Goal: Task Accomplishment & Management: Manage account settings

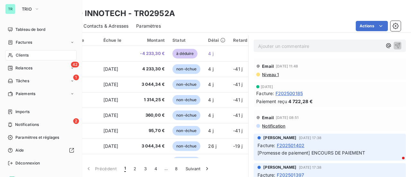
click at [76, 94] on div "TR TRIO Tableau de bord Factures Clients 42 Relances 1 Tâches Paiements Imports…" at bounding box center [41, 88] width 82 height 177
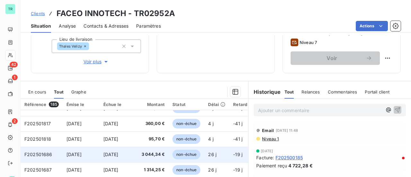
scroll to position [64, 0]
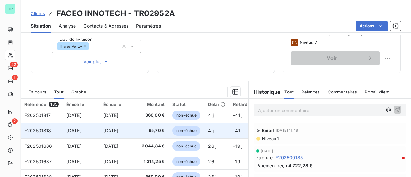
click at [24, 131] on td "F202501818" at bounding box center [42, 130] width 42 height 15
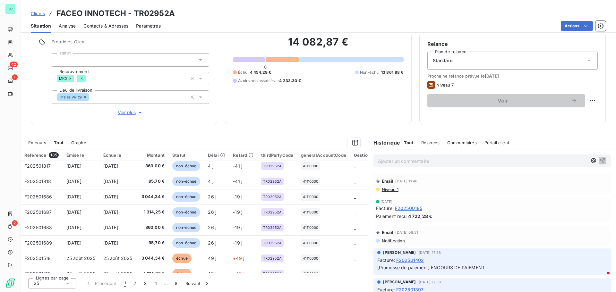
scroll to position [52, 0]
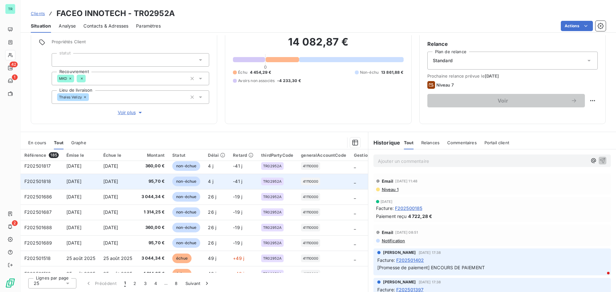
click at [21, 177] on td "F202501818" at bounding box center [42, 181] width 42 height 15
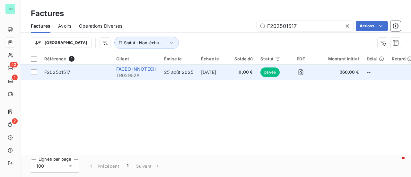
click at [141, 68] on span "FACEO INNOTECH" at bounding box center [136, 68] width 40 height 5
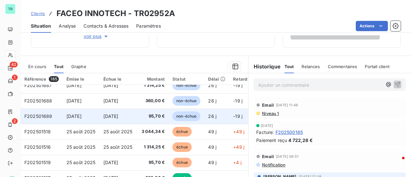
scroll to position [128, 0]
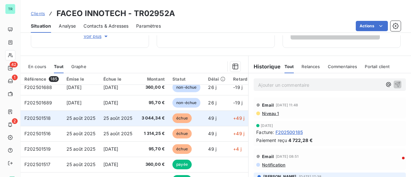
click at [30, 117] on span "F202501518" at bounding box center [37, 117] width 27 height 5
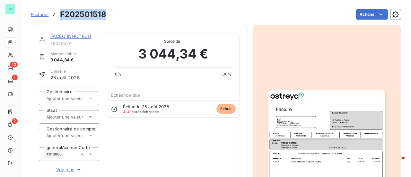
drag, startPoint x: 106, startPoint y: 16, endPoint x: 58, endPoint y: 16, distance: 48.1
click at [58, 16] on div "Factures F202501518" at bounding box center [68, 15] width 75 height 12
copy h3 "F202501518"
drag, startPoint x: 75, startPoint y: 37, endPoint x: 89, endPoint y: 33, distance: 14.6
click at [75, 37] on link "FACEO INNOTECH" at bounding box center [70, 35] width 40 height 5
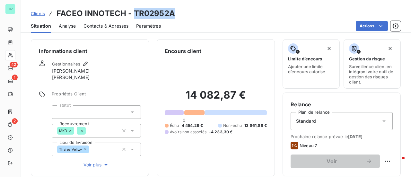
drag, startPoint x: 172, startPoint y: 15, endPoint x: 132, endPoint y: 17, distance: 40.1
click at [132, 17] on h3 "FACEO INNOTECH - TR02952A" at bounding box center [115, 14] width 118 height 12
copy h3 "TR02952A"
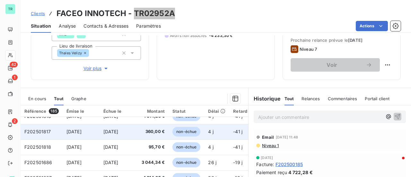
scroll to position [64, 0]
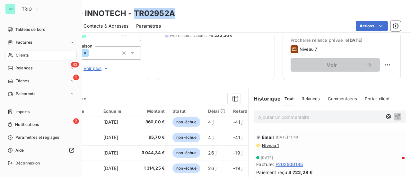
drag, startPoint x: 30, startPoint y: 41, endPoint x: 78, endPoint y: 42, distance: 47.5
click at [30, 41] on span "Factures" at bounding box center [24, 42] width 16 height 6
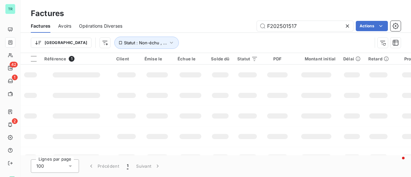
drag, startPoint x: 302, startPoint y: 27, endPoint x: 59, endPoint y: 32, distance: 243.0
click at [97, 27] on div "Factures Avoirs Opérations Diverses F202501517 Actions" at bounding box center [216, 25] width 390 height 13
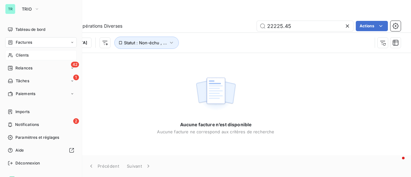
type input "22225.45"
click at [24, 56] on span "Clients" at bounding box center [22, 55] width 13 height 6
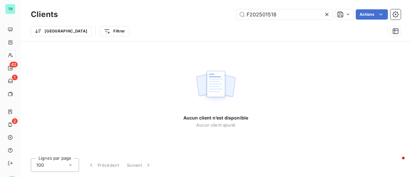
drag, startPoint x: 256, startPoint y: 16, endPoint x: 66, endPoint y: 24, distance: 190.5
click at [110, 22] on div "Clients F202501518 Actions Trier Filtrer" at bounding box center [216, 24] width 370 height 33
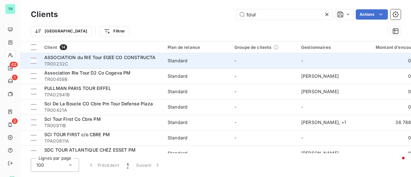
drag, startPoint x: 246, startPoint y: 19, endPoint x: 89, endPoint y: 54, distance: 161.2
click at [173, 32] on div "Clients tour Actions Trier Filtrer" at bounding box center [216, 24] width 370 height 33
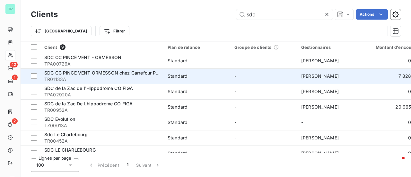
type input "sdc"
click at [108, 76] on span "TR01133A" at bounding box center [102, 79] width 116 height 6
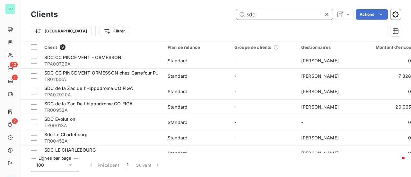
drag, startPoint x: 229, startPoint y: 17, endPoint x: 149, endPoint y: 23, distance: 80.5
click at [177, 20] on div "Clients sdc Actions" at bounding box center [216, 14] width 370 height 13
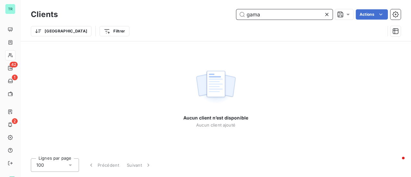
click at [253, 16] on input "gama" at bounding box center [284, 14] width 96 height 10
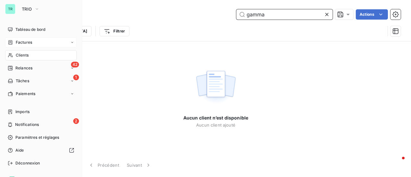
type input "gamma"
click at [26, 42] on span "Factures" at bounding box center [24, 42] width 16 height 6
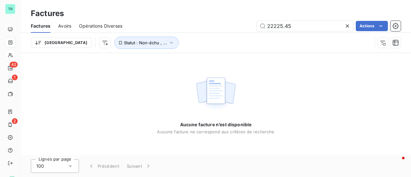
drag, startPoint x: 299, startPoint y: 26, endPoint x: 117, endPoint y: 29, distance: 181.0
click at [157, 26] on div "22225.45 Actions" at bounding box center [265, 26] width 271 height 10
drag, startPoint x: 293, startPoint y: 29, endPoint x: 189, endPoint y: 29, distance: 103.4
click at [200, 29] on div "gamma Actions" at bounding box center [265, 26] width 271 height 10
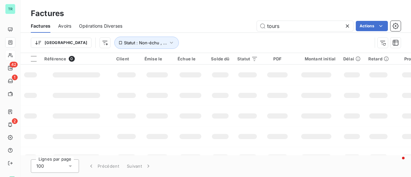
type input "tours"
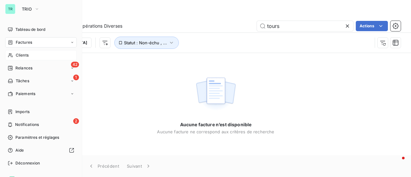
click at [21, 55] on span "Clients" at bounding box center [22, 55] width 13 height 6
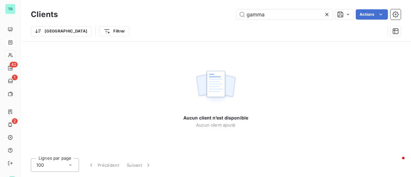
drag, startPoint x: 271, startPoint y: 16, endPoint x: 169, endPoint y: 19, distance: 102.1
click at [178, 18] on div "gamma Actions" at bounding box center [232, 14] width 335 height 10
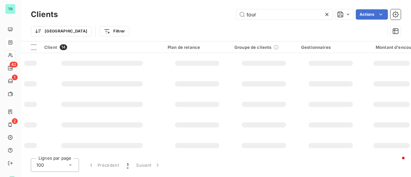
type input "tour"
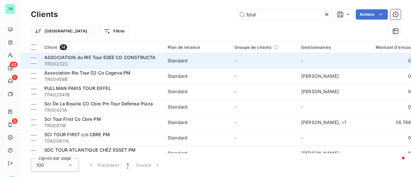
click at [116, 56] on span "ASSOCIATION du RIE Tour EGEE CO CONSTRUCTA" at bounding box center [99, 57] width 111 height 5
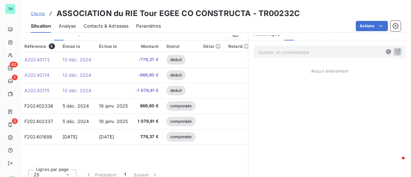
scroll to position [160, 0]
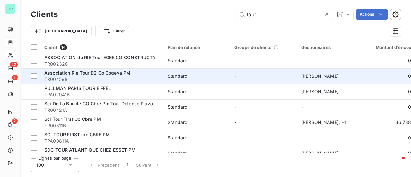
click at [114, 74] on span "Association Rie Tour D2 Co Cogeva PM" at bounding box center [87, 72] width 86 height 5
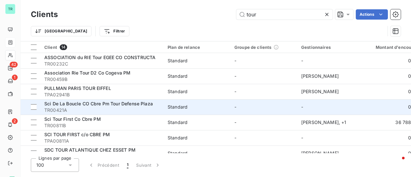
click at [95, 107] on span "TR00421A" at bounding box center [102, 110] width 116 height 6
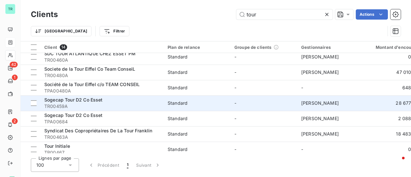
scroll to position [118, 0]
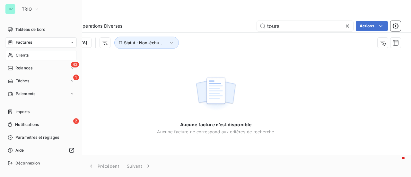
click at [26, 55] on span "Clients" at bounding box center [22, 55] width 13 height 6
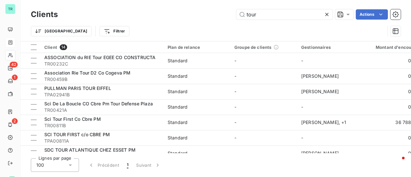
drag, startPoint x: 269, startPoint y: 18, endPoint x: 187, endPoint y: 21, distance: 81.3
click at [196, 20] on div "Clients tour Actions" at bounding box center [216, 14] width 370 height 13
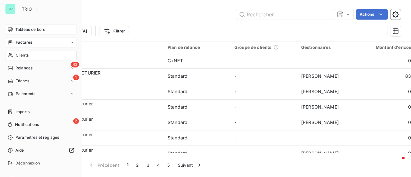
click at [29, 26] on div "Tableau de bord" at bounding box center [41, 29] width 72 height 10
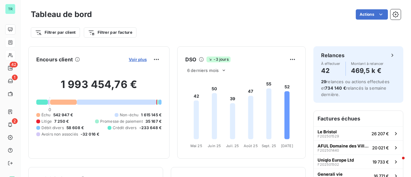
click at [138, 58] on span "Voir plus" at bounding box center [138, 59] width 18 height 5
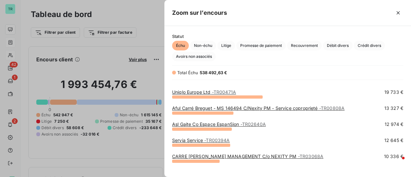
scroll to position [128, 0]
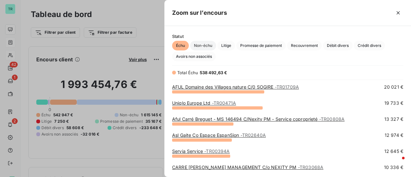
click at [204, 44] on span "Non-échu" at bounding box center [203, 46] width 26 height 10
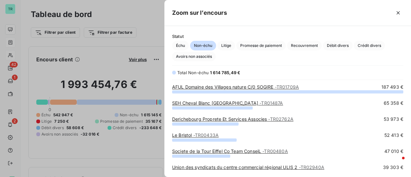
scroll to position [81, 241]
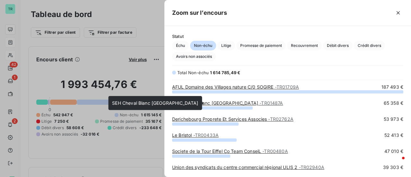
click at [217, 104] on link "SEH Cheval Blanc PARIS - TR01487A" at bounding box center [227, 102] width 111 height 5
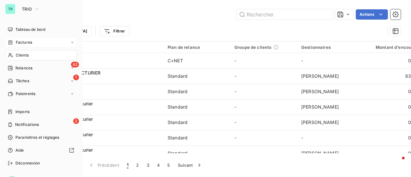
click at [25, 44] on span "Factures" at bounding box center [24, 42] width 16 height 6
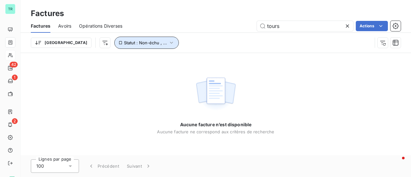
click at [168, 44] on icon "button" at bounding box center [171, 42] width 6 height 6
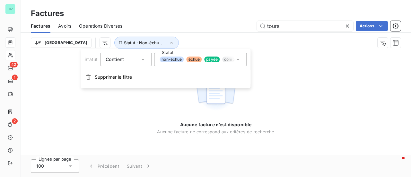
click at [239, 60] on icon at bounding box center [238, 59] width 6 height 6
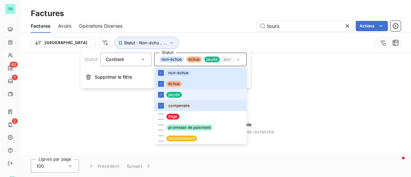
click at [170, 96] on span "payée" at bounding box center [173, 95] width 15 height 6
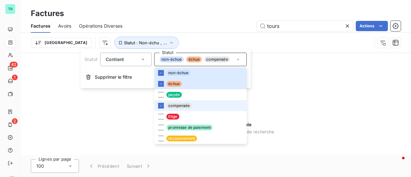
click at [169, 107] on span "compensée" at bounding box center [178, 106] width 25 height 6
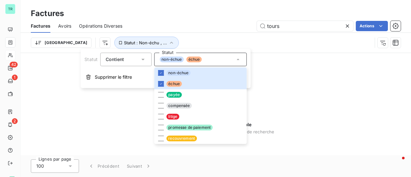
click at [192, 13] on div "Factures" at bounding box center [216, 14] width 390 height 12
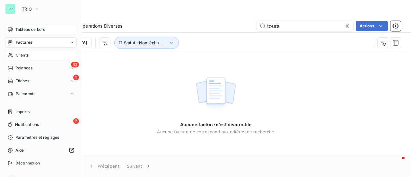
click at [36, 29] on span "Tableau de bord" at bounding box center [30, 30] width 30 height 6
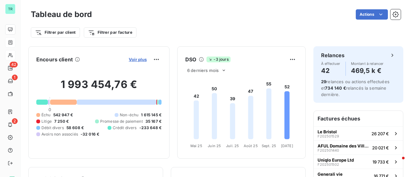
click at [134, 59] on span "Voir plus" at bounding box center [138, 59] width 18 height 5
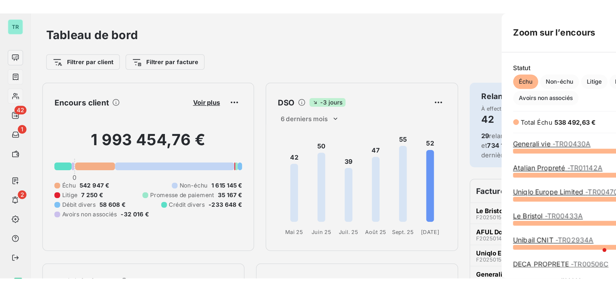
scroll to position [172, 241]
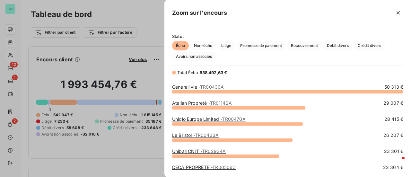
click at [91, 77] on div at bounding box center [205, 88] width 411 height 177
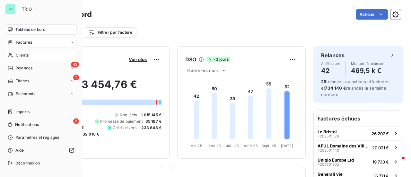
click at [23, 53] on span "Clients" at bounding box center [22, 55] width 13 height 6
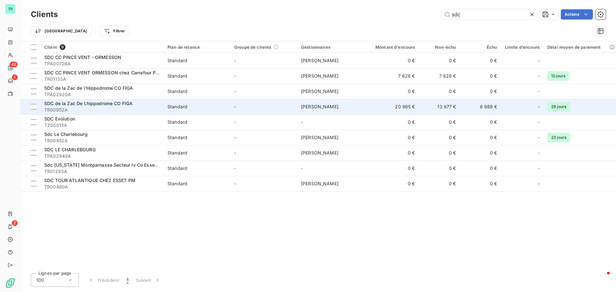
type input "sdc"
click at [120, 106] on span "SDC de la Zac De Lhippodrome CO FIGA" at bounding box center [88, 103] width 88 height 5
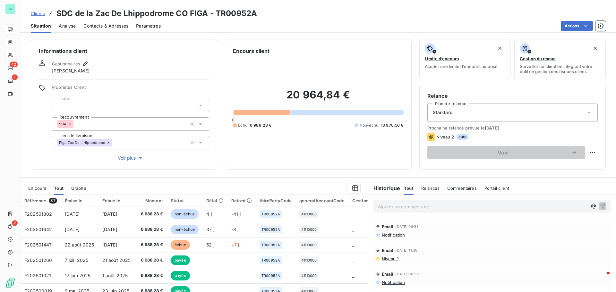
click at [41, 177] on div "En cours" at bounding box center [37, 188] width 18 height 13
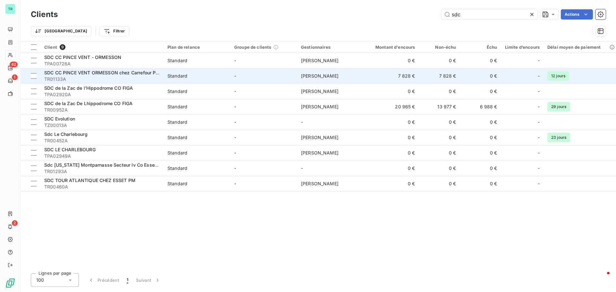
click at [147, 76] on span "TR01133A" at bounding box center [102, 79] width 116 height 6
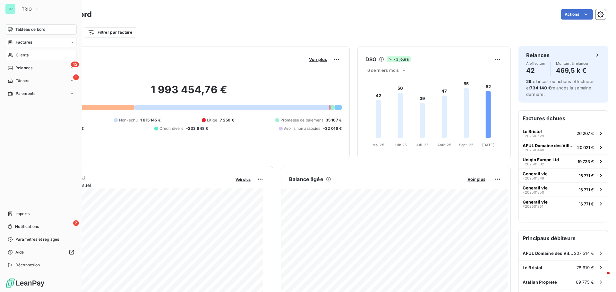
click at [27, 43] on span "Factures" at bounding box center [24, 42] width 16 height 6
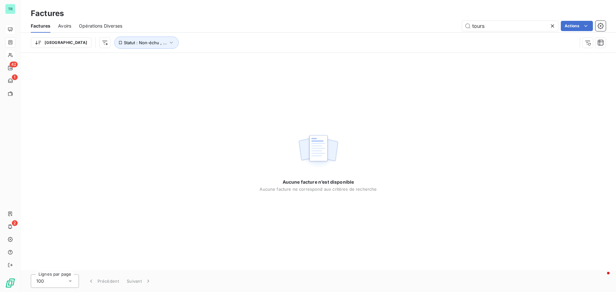
drag, startPoint x: 493, startPoint y: 25, endPoint x: 416, endPoint y: 42, distance: 79.1
click at [411, 40] on div "Factures Avoirs Opérations Diverses tours Actions Trier Statut : Non-échu , ..." at bounding box center [319, 35] width 596 height 33
drag, startPoint x: 481, startPoint y: 25, endPoint x: 364, endPoint y: 52, distance: 119.7
click at [411, 33] on div "Factures Avoirs Opérations Diverses sdc gamma Actions Trier Statut : Non-échu ,…" at bounding box center [319, 35] width 596 height 33
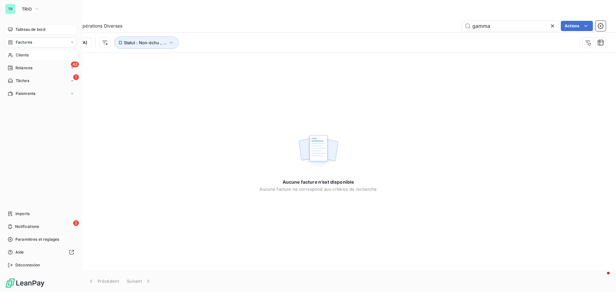
type input "gamma"
click at [27, 56] on span "Clients" at bounding box center [22, 55] width 13 height 6
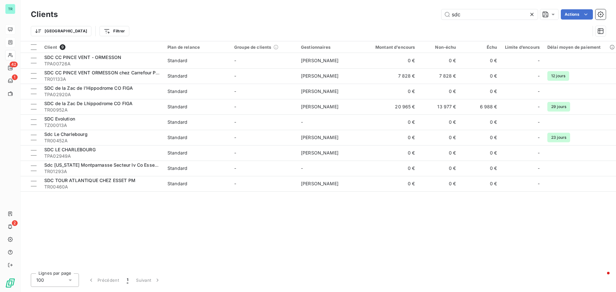
drag, startPoint x: 469, startPoint y: 16, endPoint x: 352, endPoint y: 41, distance: 119.4
click at [376, 36] on div "Clients sdc Actions Trier Filtrer" at bounding box center [318, 24] width 575 height 33
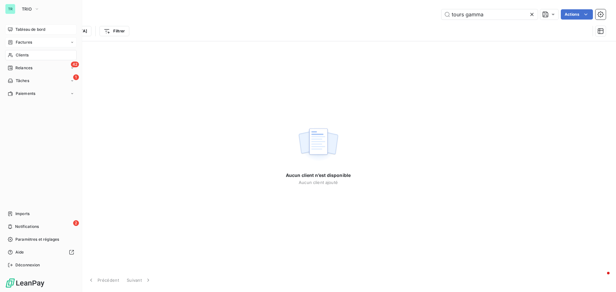
click at [26, 54] on span "Clients" at bounding box center [22, 55] width 13 height 6
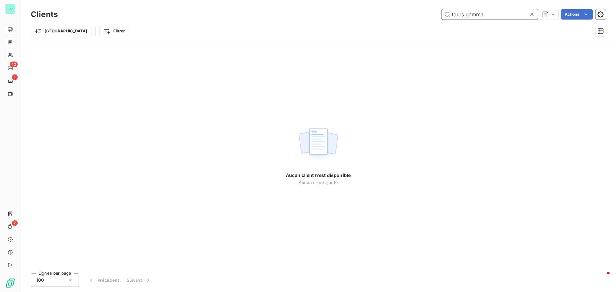
drag, startPoint x: 501, startPoint y: 16, endPoint x: 302, endPoint y: 43, distance: 200.8
click at [322, 39] on div "Clients tours gamma Actions Trier Filtrer" at bounding box center [318, 24] width 575 height 33
paste input "TR00465"
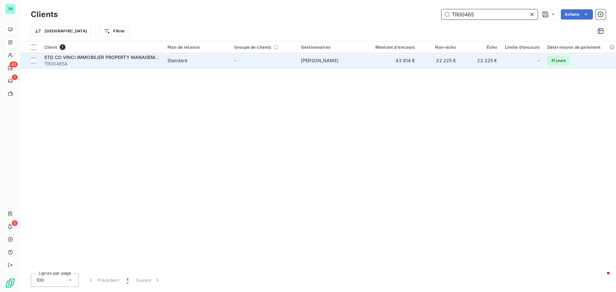
type input "TR00465"
click at [87, 57] on span "STG CO VINCI IMMOBILIER PROPERTY MANAGEMENT" at bounding box center [104, 57] width 120 height 5
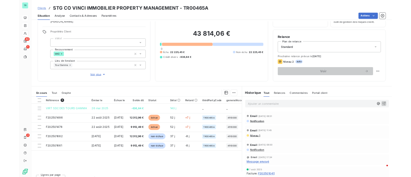
scroll to position [46, 0]
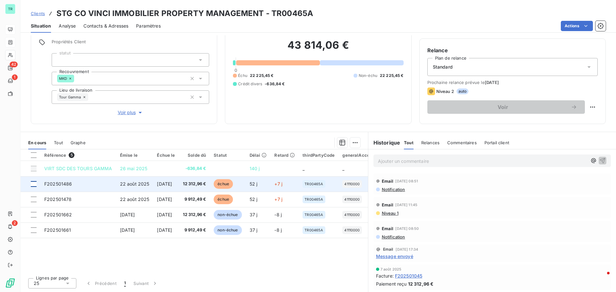
click at [32, 177] on div at bounding box center [34, 184] width 6 height 6
click at [53, 177] on span "F202501486" at bounding box center [58, 183] width 28 height 5
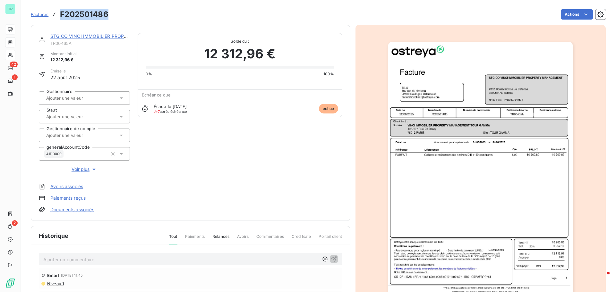
drag, startPoint x: 108, startPoint y: 15, endPoint x: 58, endPoint y: 15, distance: 49.8
click at [58, 15] on div "Factures F202501486" at bounding box center [70, 15] width 78 height 12
copy h3 "F202501486"
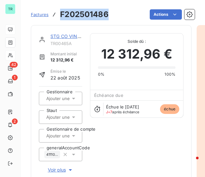
click at [66, 37] on link "STG CO VINCI IMMOBILIER PROPERTY MANAGEMENT" at bounding box center [110, 35] width 120 height 5
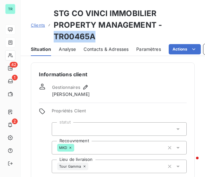
drag, startPoint x: 95, startPoint y: 39, endPoint x: 50, endPoint y: 39, distance: 44.9
click at [50, 39] on div "Clients STG CO VINCI IMMOBILIER PROPERTY MANAGEMENT - TR00465A" at bounding box center [113, 25] width 164 height 35
copy h3 "TR00465A"
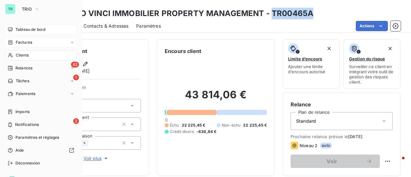
click at [30, 42] on span "Factures" at bounding box center [24, 42] width 16 height 6
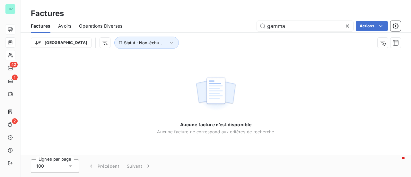
drag, startPoint x: 293, startPoint y: 27, endPoint x: 222, endPoint y: 29, distance: 70.9
click at [224, 29] on div "gamma Actions" at bounding box center [265, 26] width 271 height 10
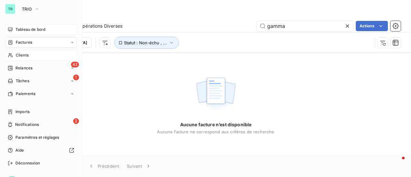
click at [32, 42] on span "Factures" at bounding box center [24, 42] width 16 height 6
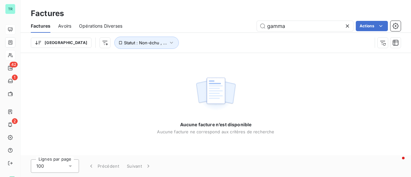
drag, startPoint x: 294, startPoint y: 31, endPoint x: 239, endPoint y: 31, distance: 54.9
click at [238, 31] on div "Factures Avoirs Opérations Diverses gamma Actions" at bounding box center [216, 25] width 390 height 13
drag, startPoint x: 289, startPoint y: 27, endPoint x: 143, endPoint y: 35, distance: 146.2
click at [151, 33] on div "Factures Avoirs Opérations Diverses gamma Actions Trier Statut : Non-échu , ..." at bounding box center [216, 35] width 390 height 33
paste input "F202501580"
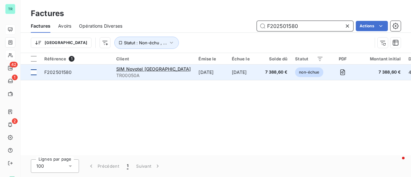
type input "F202501580"
click at [35, 72] on div at bounding box center [34, 72] width 6 height 6
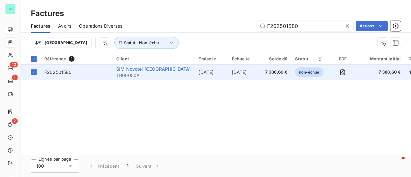
click at [128, 71] on span "SIM Novotel Paris Est" at bounding box center [153, 68] width 74 height 5
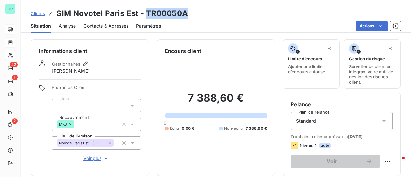
drag, startPoint x: 183, startPoint y: 16, endPoint x: 154, endPoint y: 17, distance: 28.9
click at [145, 16] on div "Clients SIM Novotel Paris Est - TR00050A" at bounding box center [216, 14] width 390 height 12
copy h3 "TR00050A"
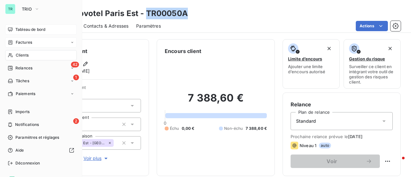
click at [25, 43] on span "Factures" at bounding box center [24, 42] width 16 height 6
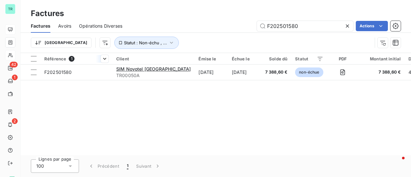
drag, startPoint x: 306, startPoint y: 27, endPoint x: 110, endPoint y: 64, distance: 198.9
click at [111, 63] on div "Factures Factures Avoirs Opérations Diverses F202501580 Actions Trier Statut : …" at bounding box center [216, 88] width 390 height 177
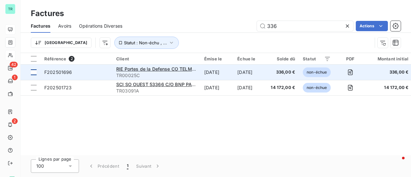
type input "336"
click at [34, 72] on div at bounding box center [34, 72] width 6 height 6
click at [69, 72] on span "F202501696" at bounding box center [58, 71] width 28 height 5
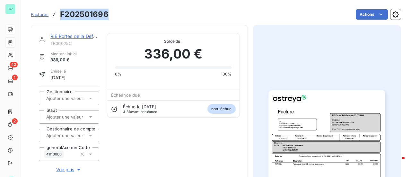
drag, startPoint x: 108, startPoint y: 16, endPoint x: 61, endPoint y: 16, distance: 46.5
click at [61, 16] on div "Factures F202501696 Actions" at bounding box center [216, 14] width 370 height 13
copy h3 "F202501696"
click at [84, 38] on link "RIE Portes de la Defense CO TELMMA" at bounding box center [91, 35] width 82 height 5
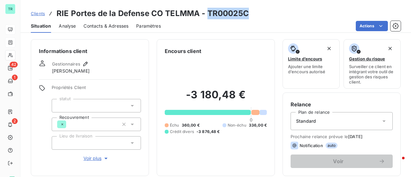
drag, startPoint x: 246, startPoint y: 16, endPoint x: 207, endPoint y: 17, distance: 39.2
click at [207, 17] on div "Clients RIE Portes de la Defense CO TELMMA - TR00025C" at bounding box center [216, 14] width 390 height 12
copy h3 "TR00025C"
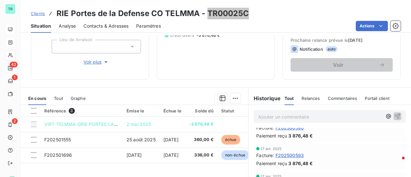
scroll to position [289, 0]
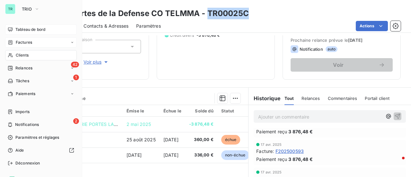
drag, startPoint x: 23, startPoint y: 43, endPoint x: 71, endPoint y: 44, distance: 47.8
click at [23, 43] on span "Factures" at bounding box center [24, 42] width 16 height 6
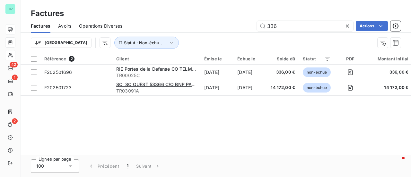
drag, startPoint x: 297, startPoint y: 25, endPoint x: 167, endPoint y: 27, distance: 130.3
click at [194, 26] on div "336 Actions" at bounding box center [265, 26] width 271 height 10
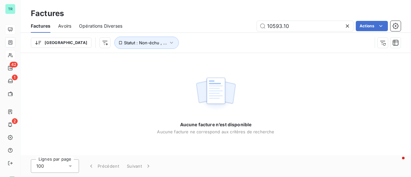
type input "10593.10"
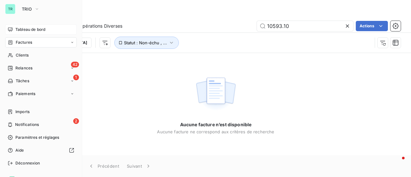
drag, startPoint x: 25, startPoint y: 55, endPoint x: 73, endPoint y: 55, distance: 47.5
click at [25, 55] on span "Clients" at bounding box center [22, 55] width 13 height 6
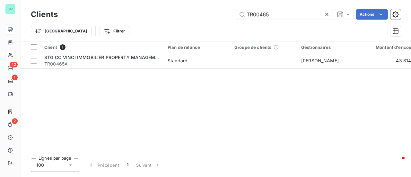
drag, startPoint x: 275, startPoint y: 16, endPoint x: 144, endPoint y: 18, distance: 130.3
click at [145, 18] on div "TR00465 Actions" at bounding box center [232, 14] width 335 height 10
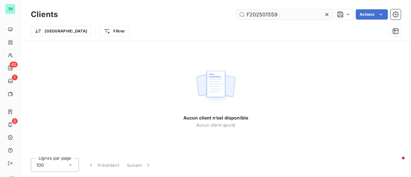
click at [247, 14] on input "F202501559" at bounding box center [284, 14] width 96 height 10
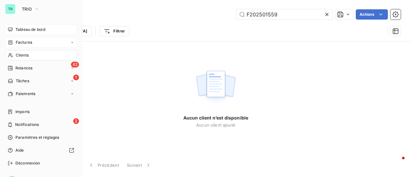
type input "F202501559"
click at [26, 41] on span "Factures" at bounding box center [24, 42] width 16 height 6
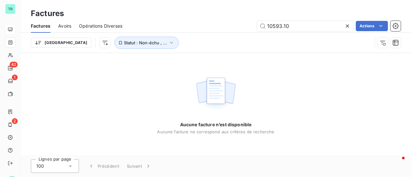
drag, startPoint x: 299, startPoint y: 28, endPoint x: 165, endPoint y: 30, distance: 134.5
click at [169, 30] on div "10593.10 Actions" at bounding box center [265, 26] width 271 height 10
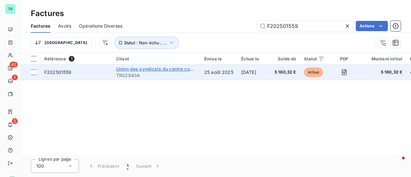
type input "F202501559"
click at [146, 71] on span "Union des syndicats du centre commercial régional ULIS 2" at bounding box center [180, 68] width 128 height 5
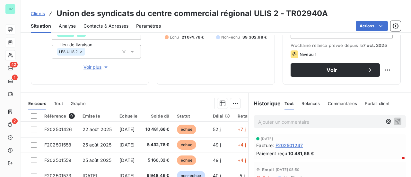
scroll to position [96, 0]
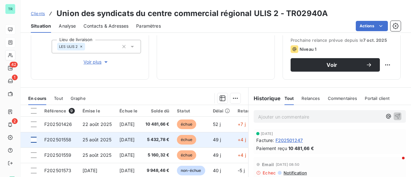
click at [36, 138] on div at bounding box center [34, 140] width 6 height 6
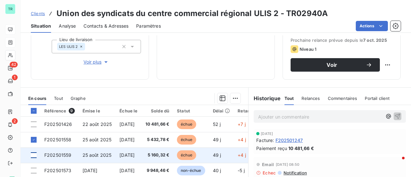
click at [33, 154] on div at bounding box center [34, 155] width 6 height 6
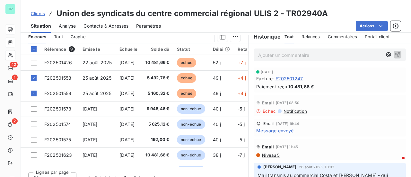
scroll to position [160, 0]
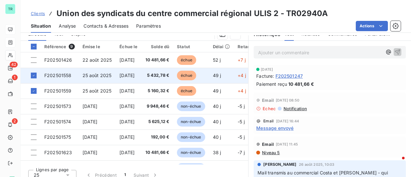
click at [66, 74] on span "F202501558" at bounding box center [57, 75] width 27 height 5
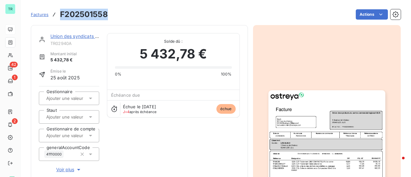
drag, startPoint x: 107, startPoint y: 15, endPoint x: 59, endPoint y: 16, distance: 47.2
click at [59, 16] on div "Factures F202501558" at bounding box center [69, 15] width 77 height 12
copy h3 "F202501558"
click at [86, 35] on link "Union des syndicats du centre commercial régional ULIS 2" at bounding box center [112, 35] width 125 height 5
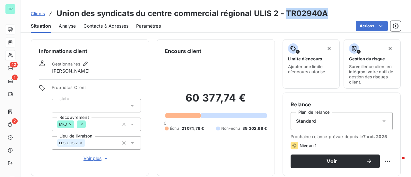
drag, startPoint x: 324, startPoint y: 14, endPoint x: 284, endPoint y: 15, distance: 39.8
click at [284, 15] on div "Clients Union des syndicats du centre commercial régional ULIS 2 - TR02940A" at bounding box center [216, 14] width 390 height 12
copy h3 "TR02940A"
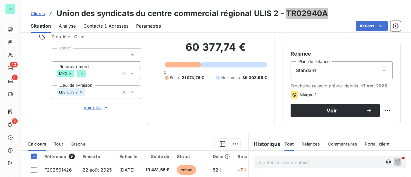
scroll to position [128, 0]
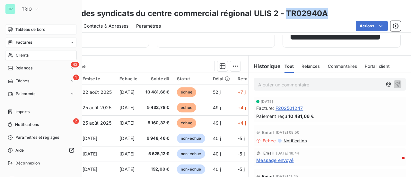
click at [26, 40] on span "Factures" at bounding box center [24, 42] width 16 height 6
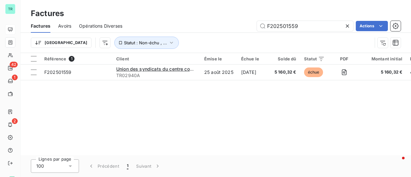
drag, startPoint x: 312, startPoint y: 25, endPoint x: 157, endPoint y: 41, distance: 155.6
click at [159, 41] on div "Factures Avoirs Opérations Diverses F202501559 Actions Trier Statut : Non-échu …" at bounding box center [216, 35] width 390 height 33
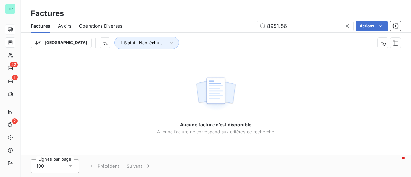
type input "8951.56"
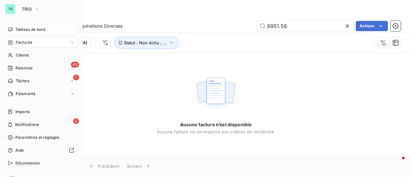
click at [26, 42] on span "Factures" at bounding box center [24, 42] width 16 height 6
click at [28, 52] on div "Clients" at bounding box center [41, 55] width 72 height 10
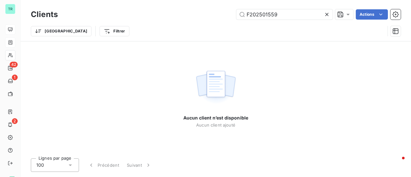
drag, startPoint x: 285, startPoint y: 15, endPoint x: 128, endPoint y: 35, distance: 158.6
click at [137, 33] on div "Clients F202501559 Actions Trier Filtrer" at bounding box center [216, 24] width 370 height 33
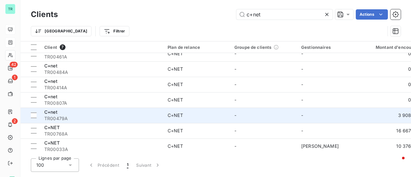
scroll to position [10, 0]
type input "c+net"
click at [56, 117] on span "TR00479A" at bounding box center [102, 117] width 116 height 6
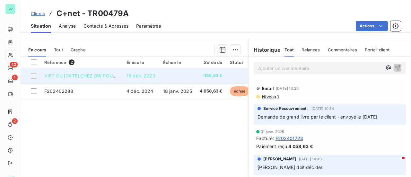
scroll to position [160, 0]
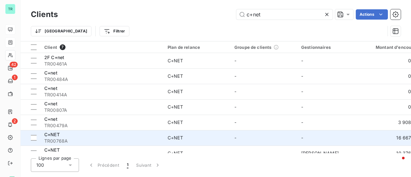
click at [53, 140] on span "TR00768A" at bounding box center [102, 141] width 116 height 6
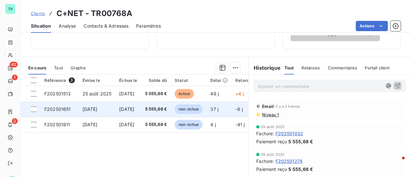
scroll to position [128, 0]
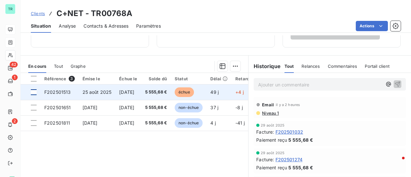
click at [31, 93] on div at bounding box center [34, 92] width 6 height 6
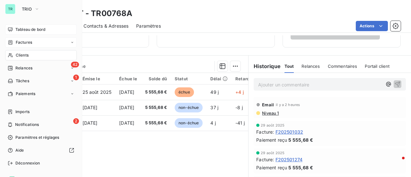
click at [29, 41] on span "Factures" at bounding box center [24, 42] width 16 height 6
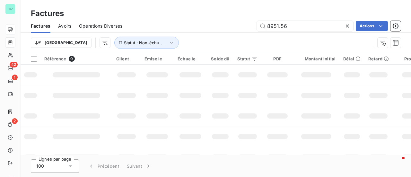
drag, startPoint x: 292, startPoint y: 29, endPoint x: 231, endPoint y: 25, distance: 61.1
click at [231, 25] on div "8951.56 Actions" at bounding box center [265, 26] width 271 height 10
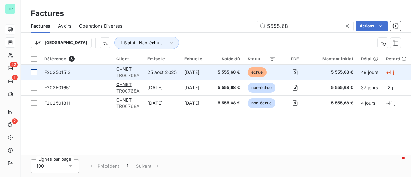
click at [32, 73] on div at bounding box center [34, 72] width 6 height 6
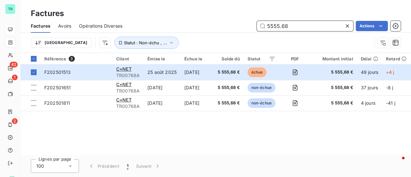
drag, startPoint x: 290, startPoint y: 27, endPoint x: 208, endPoint y: 36, distance: 83.3
click at [223, 33] on div "Factures Avoirs Opérations Diverses 5555.68 Actions Trier Statut : Non-échu , .…" at bounding box center [216, 35] width 390 height 33
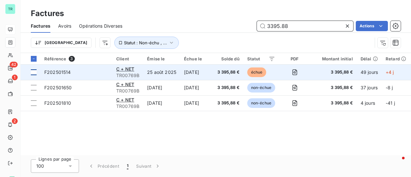
type input "3395.88"
click at [35, 70] on div at bounding box center [34, 72] width 6 height 6
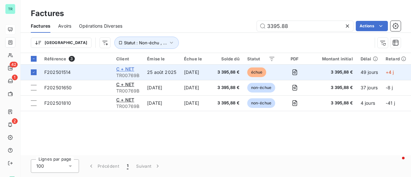
click at [131, 68] on span "C + NET" at bounding box center [125, 68] width 18 height 5
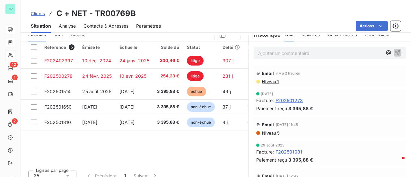
scroll to position [160, 0]
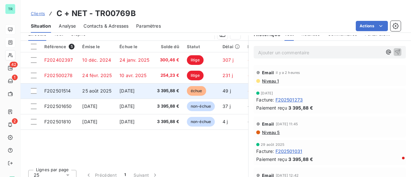
click at [55, 90] on span "F202501514" at bounding box center [57, 90] width 27 height 5
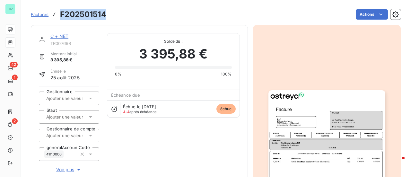
drag, startPoint x: 108, startPoint y: 14, endPoint x: 58, endPoint y: 14, distance: 49.1
click at [58, 14] on div "Factures F202501514 Actions" at bounding box center [216, 14] width 370 height 13
copy h3 "F202501514"
click at [64, 36] on link "C + NET" at bounding box center [59, 35] width 18 height 5
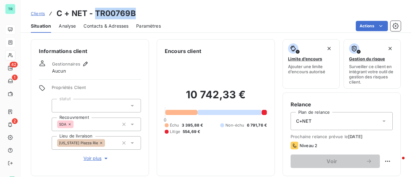
drag, startPoint x: 135, startPoint y: 13, endPoint x: 94, endPoint y: 14, distance: 41.8
click at [94, 14] on div "Clients C + NET - TR00769B" at bounding box center [216, 14] width 390 height 12
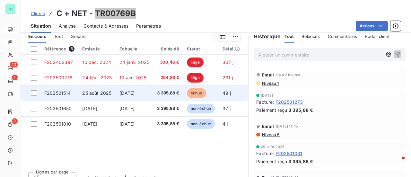
scroll to position [160, 0]
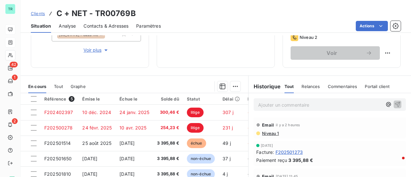
scroll to position [128, 0]
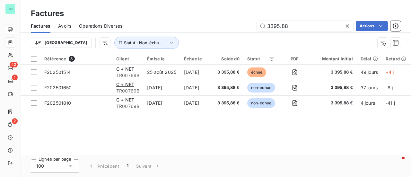
drag, startPoint x: 244, startPoint y: 27, endPoint x: 210, endPoint y: 27, distance: 34.0
click at [218, 27] on div "3395.88 Actions" at bounding box center [265, 26] width 271 height 10
type input "5555"
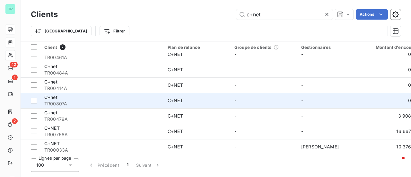
scroll to position [10, 0]
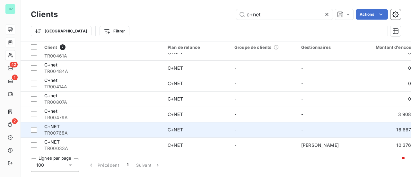
click at [177, 127] on div "C+NET" at bounding box center [175, 129] width 15 height 6
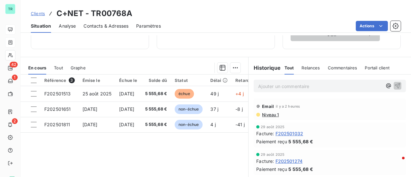
scroll to position [160, 0]
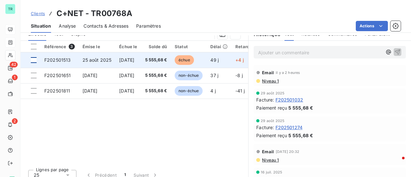
click at [34, 58] on div at bounding box center [34, 60] width 6 height 6
click at [58, 61] on span "F202501513" at bounding box center [57, 59] width 27 height 5
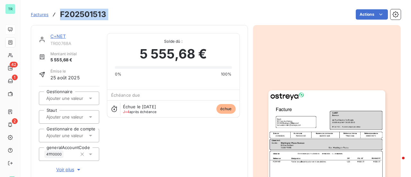
drag, startPoint x: 109, startPoint y: 15, endPoint x: 59, endPoint y: 15, distance: 49.8
click at [59, 15] on div "Factures F202501513 Actions" at bounding box center [216, 14] width 370 height 13
click at [60, 36] on link "C+NET" at bounding box center [57, 35] width 15 height 5
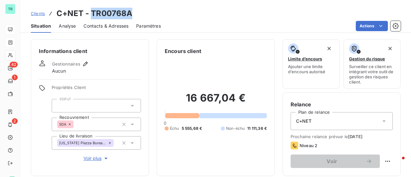
drag, startPoint x: 134, startPoint y: 16, endPoint x: 90, endPoint y: 16, distance: 44.6
click at [90, 16] on div "Clients C+NET - TR00768A" at bounding box center [216, 14] width 390 height 12
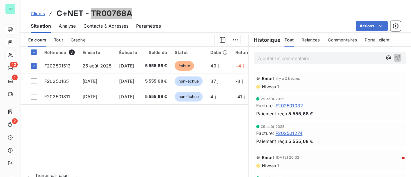
scroll to position [160, 0]
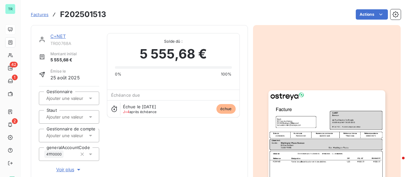
click at [61, 34] on link "C+NET" at bounding box center [57, 35] width 15 height 5
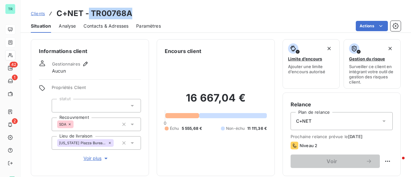
drag, startPoint x: 130, startPoint y: 16, endPoint x: 89, endPoint y: 14, distance: 41.8
click at [89, 14] on h3 "C+NET - TR00768A" at bounding box center [94, 14] width 76 height 12
click at [136, 19] on div "Situation Analyse Contacts & Adresses Paramètres Actions" at bounding box center [216, 25] width 390 height 13
drag, startPoint x: 91, startPoint y: 13, endPoint x: 126, endPoint y: 19, distance: 35.4
click at [130, 16] on h3 "C+NET - TR00768A" at bounding box center [94, 14] width 76 height 12
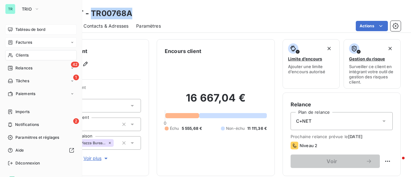
drag, startPoint x: 27, startPoint y: 42, endPoint x: 59, endPoint y: 46, distance: 32.6
click at [27, 42] on span "Factures" at bounding box center [24, 42] width 16 height 6
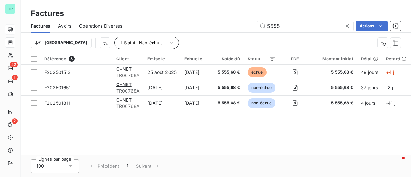
drag, startPoint x: 294, startPoint y: 29, endPoint x: 82, endPoint y: 39, distance: 212.4
click at [108, 38] on div "Factures Avoirs Opérations Diverses 5555 Actions Trier Statut : Non-échu , ..." at bounding box center [216, 35] width 390 height 33
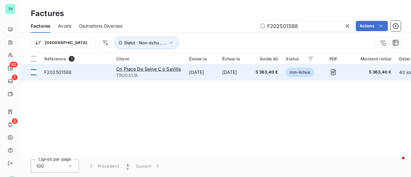
type input "F202501588"
click at [36, 73] on div at bounding box center [34, 72] width 6 height 6
click at [152, 68] on span "Cri Place De Seine C o Savills" at bounding box center [148, 68] width 65 height 5
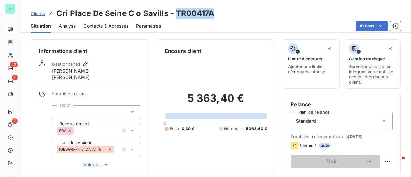
drag, startPoint x: 212, startPoint y: 15, endPoint x: 176, endPoint y: 15, distance: 36.9
click at [176, 15] on div "Clients Cri Place De Seine C o Savills - TR00417A" at bounding box center [216, 14] width 390 height 12
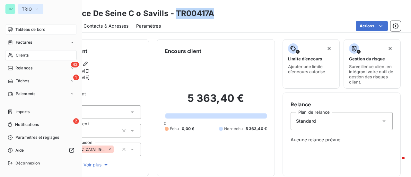
click at [39, 9] on icon "button" at bounding box center [36, 9] width 5 height 6
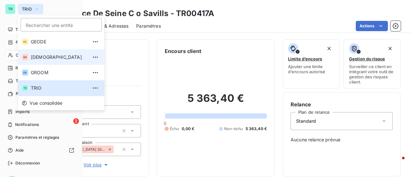
click at [42, 56] on span "[DEMOGRAPHIC_DATA]" at bounding box center [59, 57] width 57 height 6
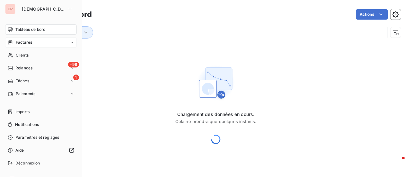
click at [31, 43] on span "Factures" at bounding box center [24, 42] width 16 height 6
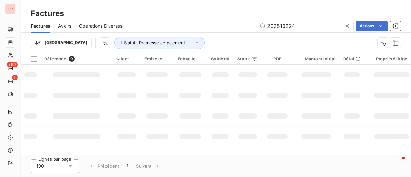
drag, startPoint x: 312, startPoint y: 23, endPoint x: 186, endPoint y: 26, distance: 125.2
click at [198, 26] on div "202510224 Actions" at bounding box center [265, 26] width 271 height 10
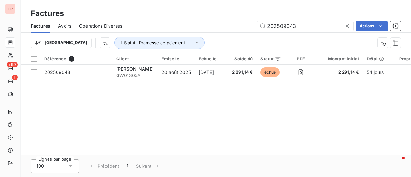
type input "202509043"
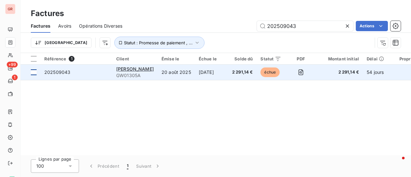
click at [33, 70] on div at bounding box center [34, 72] width 6 height 6
click at [63, 70] on span "202509043" at bounding box center [57, 71] width 26 height 5
click at [138, 68] on span "Baxter StoreY" at bounding box center [135, 68] width 38 height 5
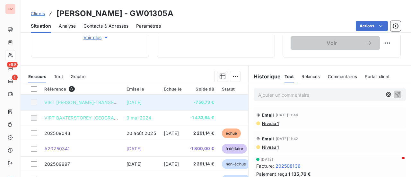
scroll to position [128, 0]
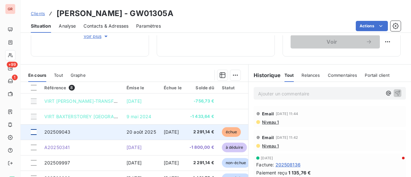
click at [35, 131] on div at bounding box center [34, 132] width 6 height 6
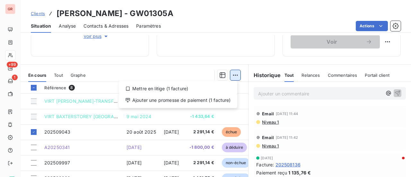
click at [233, 74] on html "GR +99 1 Clients Baxter StoreY - GW01305A Situation Analyse Contacts & Adresses…" at bounding box center [205, 88] width 411 height 177
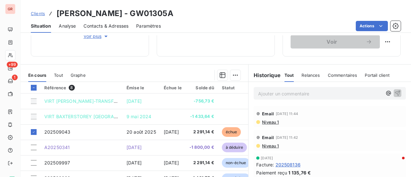
click at [231, 73] on html "GR +99 1 Clients Baxter StoreY - GW01305A Situation Analyse Contacts & Adresses…" at bounding box center [205, 88] width 411 height 177
click at [230, 74] on html "GR +99 1 Clients Baxter StoreY - GW01305A Situation Analyse Contacts & Adresses…" at bounding box center [205, 88] width 411 height 177
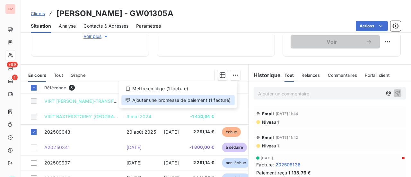
click at [175, 100] on div "Ajouter une promesse de paiement (1 facture)" at bounding box center [177, 100] width 113 height 10
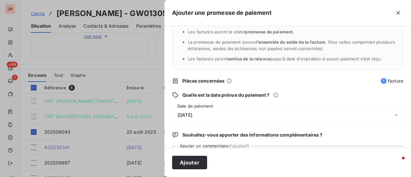
scroll to position [67, 0]
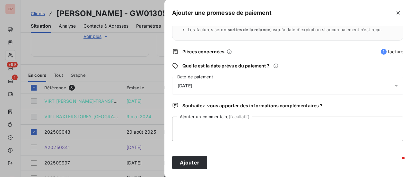
click at [221, 82] on div "[DATE]" at bounding box center [287, 86] width 231 height 18
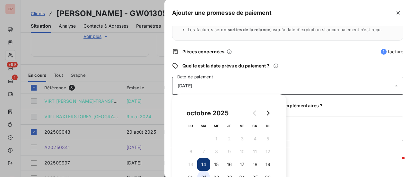
click at [203, 174] on button "21" at bounding box center [203, 177] width 13 height 13
click at [321, 125] on textarea "Ajouter un commentaire (facultatif)" at bounding box center [287, 129] width 231 height 24
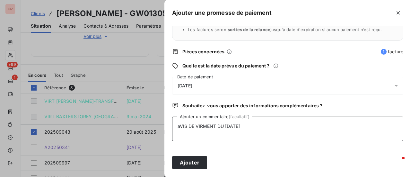
type textarea "aVIS DE VIRMENT DU 13/10/25"
drag, startPoint x: 196, startPoint y: 129, endPoint x: 161, endPoint y: 129, distance: 35.0
click at [161, 177] on div "Ajouter une promesse de paiement Quels sont les impacts ? Les factures seront m…" at bounding box center [205, 177] width 411 height 0
click at [199, 126] on textarea "Avis de virment du 13/10/25" at bounding box center [287, 129] width 231 height 24
click at [245, 125] on textarea "Avis de virement du 13/10/25" at bounding box center [287, 129] width 231 height 24
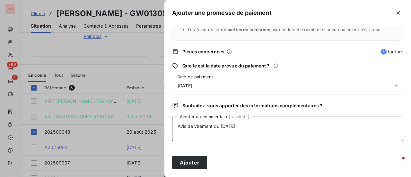
click at [247, 127] on textarea "Avis de virement du 13/10/25" at bounding box center [287, 129] width 231 height 24
paste textarea "compta.baxterstorey@baxterstorey.com"
click at [238, 123] on textarea "Avis de virement du 13/10/25 compta.baxterstorey@baxterstorey.com" at bounding box center [287, 129] width 231 height 24
click at [240, 126] on textarea "Avis de virement du 13/10/25 compta.baxterstorey@baxterstorey.com" at bounding box center [287, 129] width 231 height 24
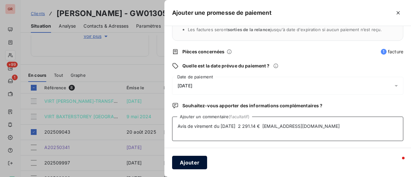
type textarea "Avis de virement du 13/10/25 2 291.14 € compta.baxterstorey@baxterstorey.com"
click at [185, 165] on button "Ajouter" at bounding box center [189, 162] width 35 height 13
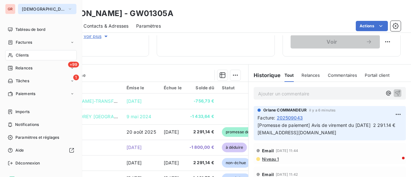
click at [67, 9] on icon "button" at bounding box center [69, 9] width 5 height 6
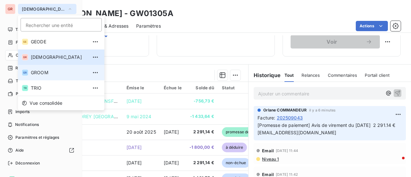
click at [48, 71] on span "GROOM" at bounding box center [59, 72] width 57 height 6
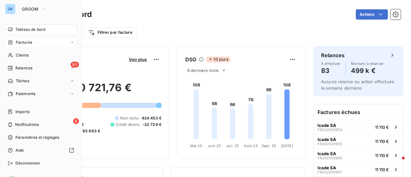
drag, startPoint x: 26, startPoint y: 45, endPoint x: 37, endPoint y: 46, distance: 10.9
click at [27, 45] on div "Factures" at bounding box center [41, 42] width 72 height 10
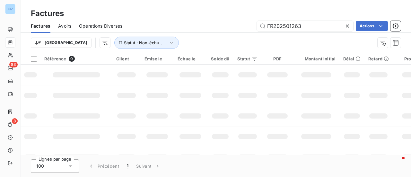
drag, startPoint x: 316, startPoint y: 26, endPoint x: 160, endPoint y: 37, distance: 156.4
click at [173, 34] on div "Factures Avoirs Opérations Diverses FR202501263 Actions Trier Statut : Non-échu…" at bounding box center [216, 35] width 390 height 33
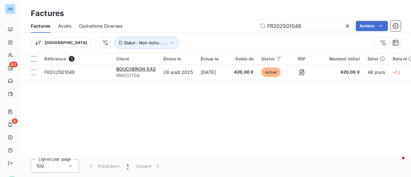
type input "FR202501048"
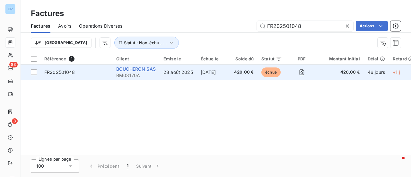
click at [129, 67] on span "BOUCHERON SAS" at bounding box center [135, 68] width 39 height 5
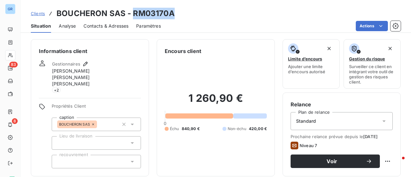
drag, startPoint x: 173, startPoint y: 12, endPoint x: 132, endPoint y: 13, distance: 41.1
click at [132, 13] on div "Clients BOUCHERON SAS - RM03170A" at bounding box center [216, 14] width 390 height 12
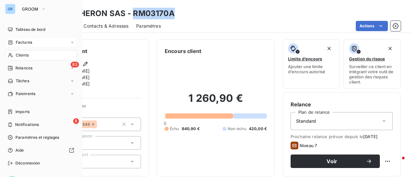
drag, startPoint x: 30, startPoint y: 40, endPoint x: 69, endPoint y: 48, distance: 39.9
click at [30, 40] on span "Factures" at bounding box center [24, 42] width 16 height 6
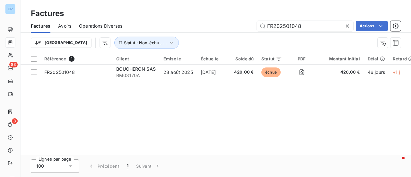
drag, startPoint x: 303, startPoint y: 27, endPoint x: 137, endPoint y: 32, distance: 166.4
click at [154, 32] on div "Factures Avoirs Opérations Diverses FR202501048 Actions" at bounding box center [216, 25] width 390 height 13
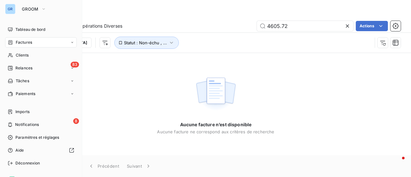
click at [29, 42] on span "Factures" at bounding box center [24, 42] width 16 height 6
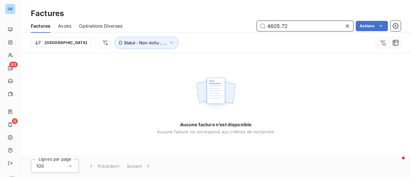
drag, startPoint x: 228, startPoint y: 28, endPoint x: 103, endPoint y: 36, distance: 124.5
click at [131, 32] on div "Factures Avoirs Opérations Diverses 4605.72 Actions" at bounding box center [216, 25] width 390 height 13
type input "HERMES"
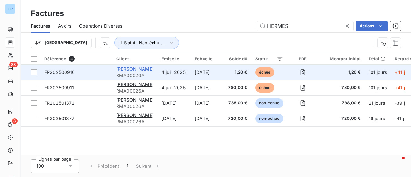
click at [129, 68] on span "Hermes Sellier" at bounding box center [135, 68] width 38 height 5
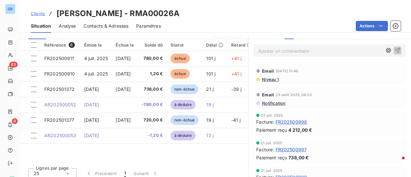
scroll to position [167, 0]
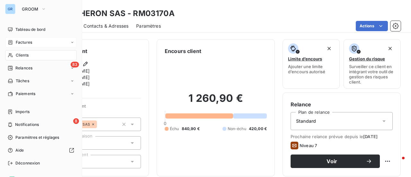
click at [32, 38] on div "Factures" at bounding box center [41, 42] width 72 height 10
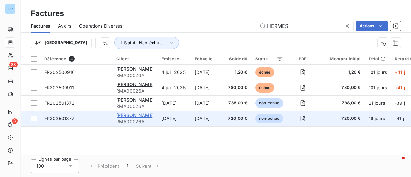
click at [144, 117] on span "Hermes Sellier" at bounding box center [135, 114] width 38 height 5
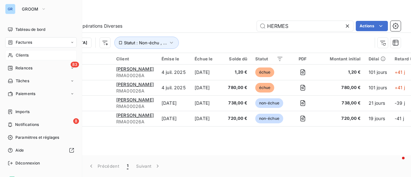
click at [24, 56] on span "Clients" at bounding box center [22, 55] width 13 height 6
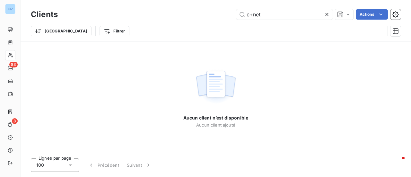
drag, startPoint x: 270, startPoint y: 15, endPoint x: 111, endPoint y: 22, distance: 159.0
click at [160, 18] on div "c+net Actions" at bounding box center [232, 14] width 335 height 10
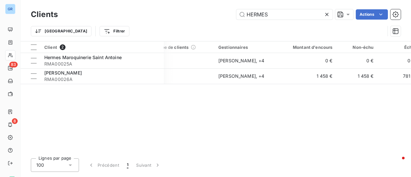
scroll to position [0, 60]
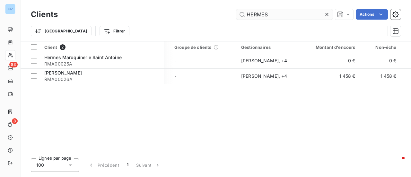
click at [247, 14] on input "HERMES" at bounding box center [284, 14] width 96 height 10
type input "HERMES"
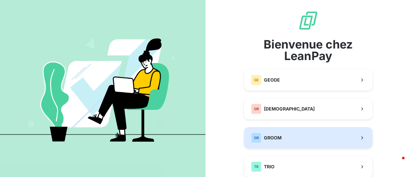
click at [276, 135] on span "GROOM" at bounding box center [273, 137] width 18 height 6
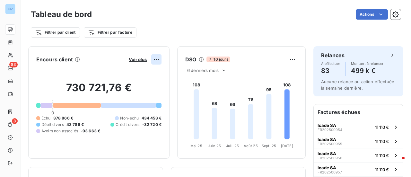
click at [149, 59] on html "GR 83 8 Tableau de bord Actions Filtrer par client Filtrer par facture Encours …" at bounding box center [205, 88] width 411 height 177
click at [132, 58] on html "GR 83 8 Tableau de bord Actions Filtrer par client Filtrer par facture Encours …" at bounding box center [205, 88] width 411 height 177
click at [134, 60] on span "Voir plus" at bounding box center [138, 59] width 18 height 5
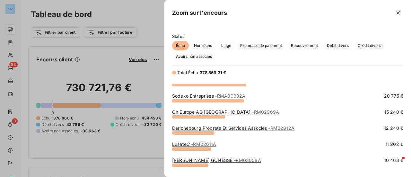
scroll to position [96, 0]
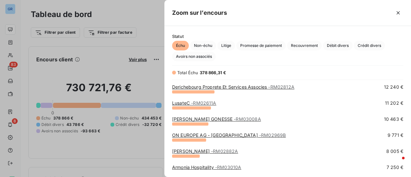
click at [14, 9] on div at bounding box center [205, 88] width 411 height 177
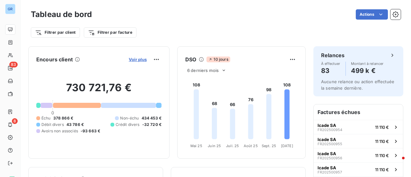
click at [136, 57] on span "Voir plus" at bounding box center [138, 59] width 18 height 5
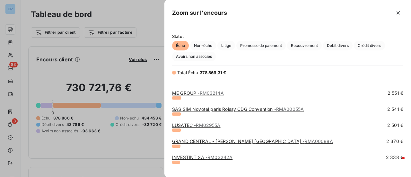
scroll to position [353, 0]
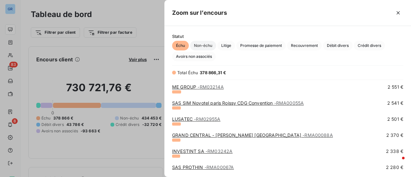
click at [205, 45] on span "Non-échu" at bounding box center [203, 46] width 26 height 10
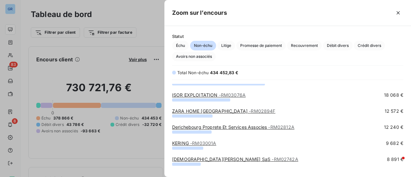
scroll to position [96, 0]
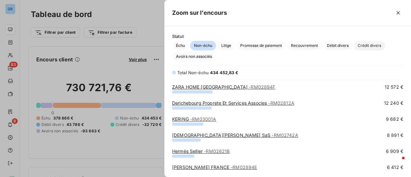
click at [372, 47] on span "Crédit divers" at bounding box center [369, 46] width 31 height 10
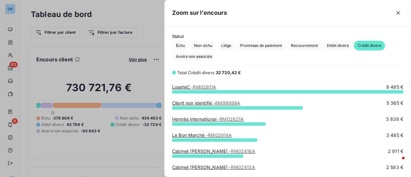
scroll to position [81, 241]
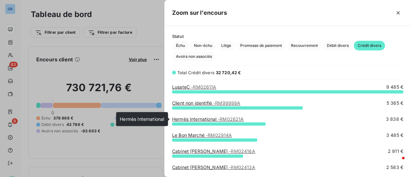
click at [207, 117] on link "Hermès International - RM02621A" at bounding box center [208, 118] width 72 height 5
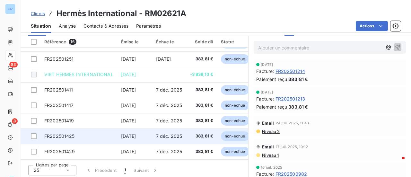
scroll to position [167, 0]
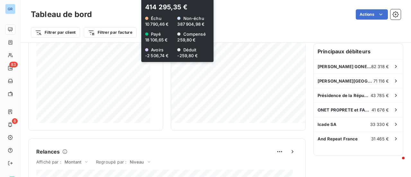
scroll to position [128, 0]
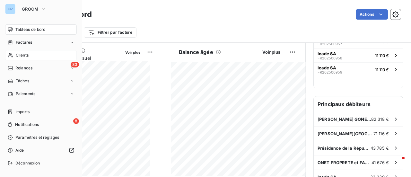
click at [21, 54] on span "Clients" at bounding box center [22, 55] width 13 height 6
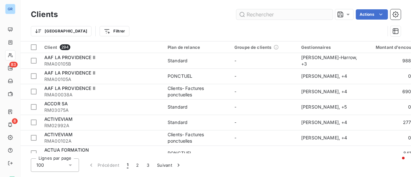
click at [262, 13] on input "text" at bounding box center [284, 14] width 96 height 10
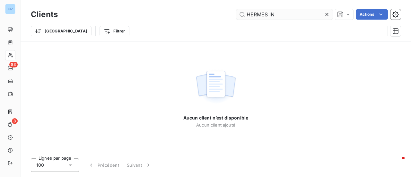
click at [281, 15] on input "HERMES IN" at bounding box center [284, 14] width 96 height 10
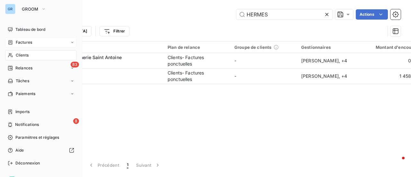
type input "HERMES"
click at [24, 42] on span "Factures" at bounding box center [24, 42] width 16 height 6
click at [22, 42] on span "Factures" at bounding box center [24, 42] width 16 height 6
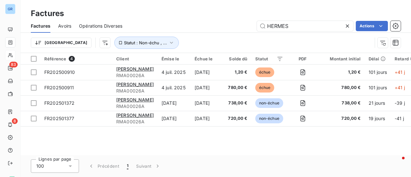
drag, startPoint x: 296, startPoint y: 26, endPoint x: 217, endPoint y: 28, distance: 79.3
click at [226, 27] on div "HERMES Actions" at bounding box center [265, 26] width 271 height 10
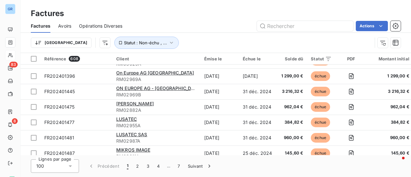
scroll to position [1453, 0]
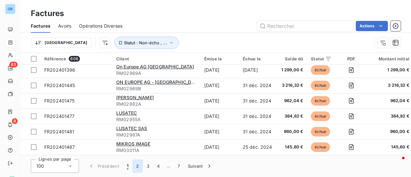
click at [138, 165] on button "2" at bounding box center [137, 165] width 10 height 13
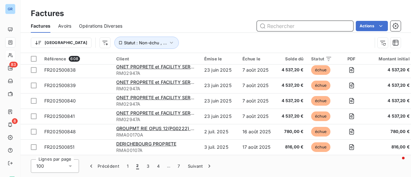
click at [277, 25] on input "text" at bounding box center [305, 26] width 96 height 10
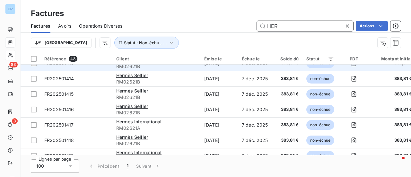
scroll to position [491, 0]
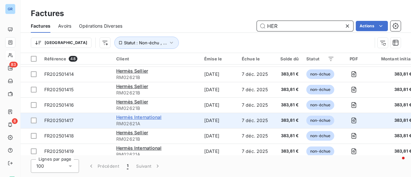
type input "HER"
click at [149, 116] on span "Hermès International" at bounding box center [138, 116] width 45 height 5
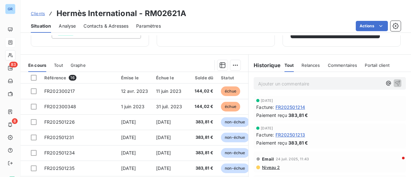
scroll to position [160, 0]
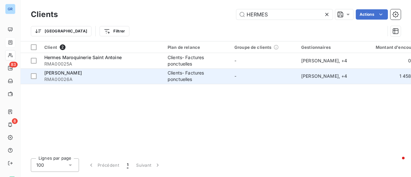
click at [66, 77] on span "RMA00026A" at bounding box center [102, 79] width 116 height 6
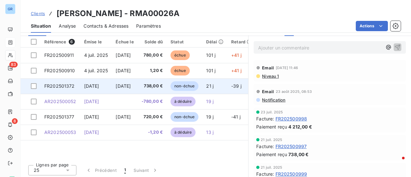
scroll to position [167, 0]
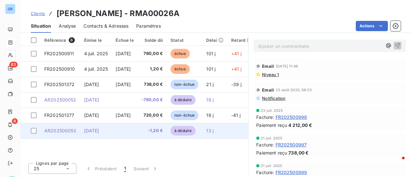
click at [92, 134] on td "30 sept. 2025" at bounding box center [96, 130] width 32 height 15
click at [93, 130] on span "30 sept. 2025" at bounding box center [91, 130] width 15 height 5
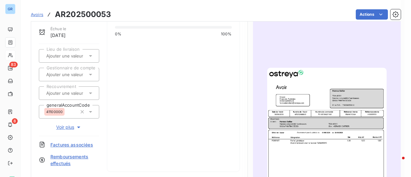
scroll to position [65, 0]
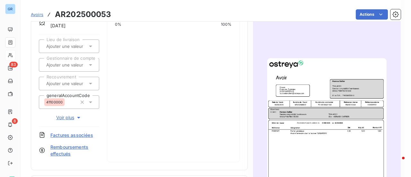
click at [310, 100] on img "button" at bounding box center [326, 142] width 119 height 169
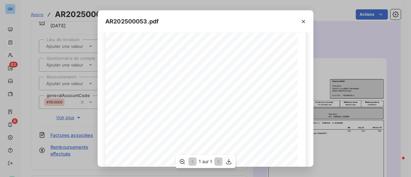
scroll to position [64, 0]
click at [304, 20] on icon "button" at bounding box center [303, 21] width 6 height 6
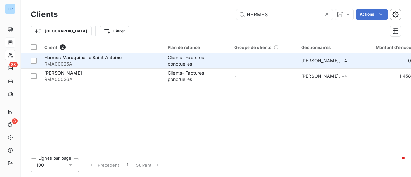
click at [100, 59] on span "Hermes Maroquinerie Saint Antoine" at bounding box center [82, 57] width 77 height 5
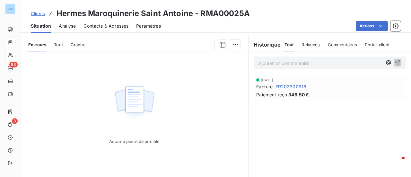
scroll to position [167, 0]
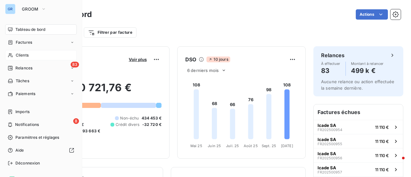
click at [29, 56] on div "Clients" at bounding box center [41, 55] width 72 height 10
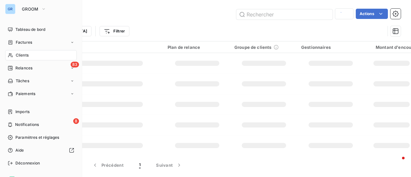
type input "HERMES"
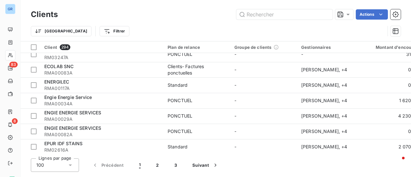
scroll to position [1443, 0]
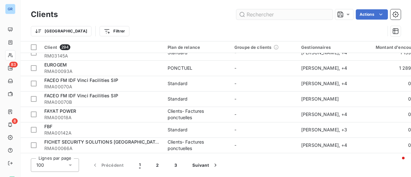
click at [282, 15] on input "text" at bounding box center [284, 14] width 96 height 10
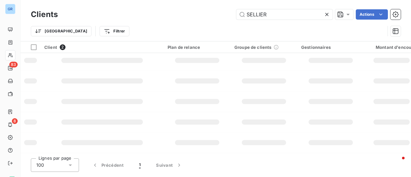
scroll to position [0, 0]
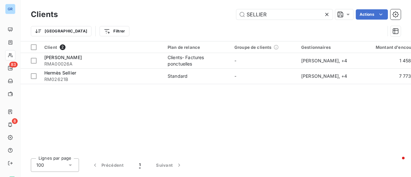
type input "SELLIER"
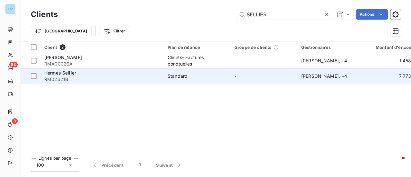
click at [67, 73] on span "Hermès Sellier" at bounding box center [60, 72] width 32 height 5
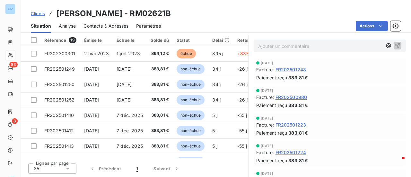
drag, startPoint x: 159, startPoint y: 14, endPoint x: 121, endPoint y: 16, distance: 38.6
click at [121, 16] on h3 "[PERSON_NAME] - RM02621B" at bounding box center [113, 14] width 114 height 12
copy h3 "RM02621B"
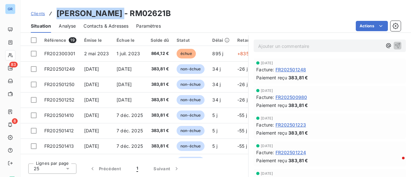
drag, startPoint x: 111, startPoint y: 14, endPoint x: 57, endPoint y: 15, distance: 53.9
click at [57, 15] on h3 "[PERSON_NAME] - RM02621B" at bounding box center [113, 14] width 114 height 12
copy h3 "Hermès Sellier"
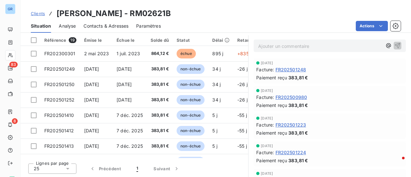
click at [168, 14] on div "Clients [PERSON_NAME] - RM02621B" at bounding box center [216, 14] width 390 height 12
drag, startPoint x: 159, startPoint y: 14, endPoint x: 121, endPoint y: 14, distance: 37.9
click at [121, 14] on div "Clients [PERSON_NAME] - RM02621B" at bounding box center [216, 14] width 390 height 12
copy h3 "RM02621B"
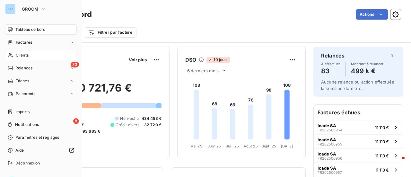
click at [26, 54] on span "Clients" at bounding box center [22, 55] width 13 height 6
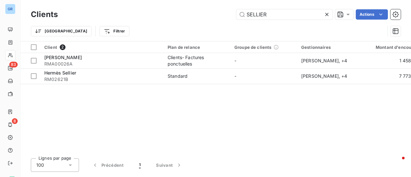
drag, startPoint x: 275, startPoint y: 15, endPoint x: 194, endPoint y: 21, distance: 81.4
click at [204, 20] on div "Clients SELLIER Actions" at bounding box center [216, 14] width 370 height 13
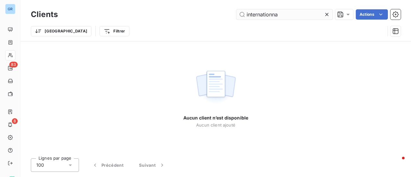
click at [288, 15] on input "internationna" at bounding box center [284, 14] width 96 height 10
type input "internationnal"
drag, startPoint x: 285, startPoint y: 16, endPoint x: 177, endPoint y: 26, distance: 108.7
click at [184, 24] on div "Clients internationnal Actions Trier Filtrer" at bounding box center [216, 24] width 370 height 33
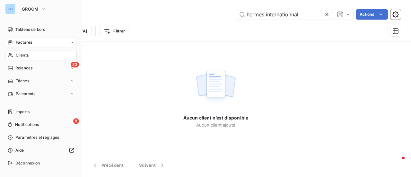
type input "hermes internationnal"
click at [29, 41] on span "Factures" at bounding box center [24, 42] width 16 height 6
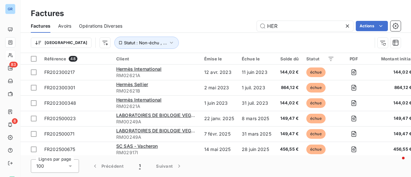
drag, startPoint x: 286, startPoint y: 27, endPoint x: 194, endPoint y: 33, distance: 92.3
click at [217, 31] on div "Factures Avoirs Opérations Diverses HER Actions" at bounding box center [216, 25] width 390 height 13
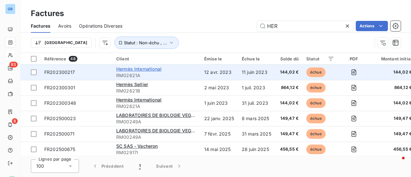
click at [147, 70] on span "Hermès International" at bounding box center [138, 68] width 45 height 5
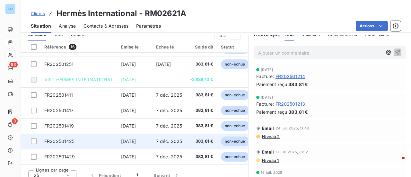
scroll to position [167, 0]
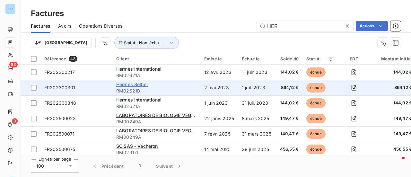
click at [145, 84] on span "Hermès Sellier" at bounding box center [132, 84] width 32 height 5
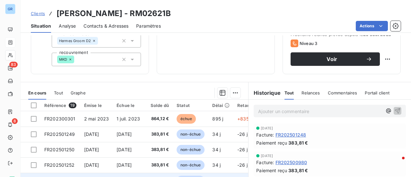
scroll to position [103, 0]
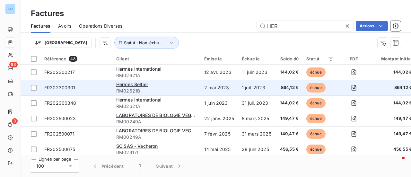
click at [149, 84] on div "Hermès Sellier" at bounding box center [156, 84] width 80 height 6
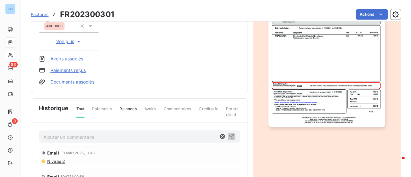
scroll to position [208, 0]
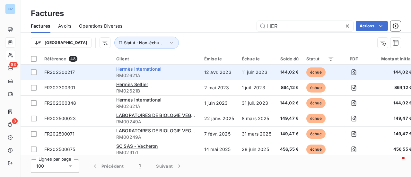
click at [150, 68] on span "Hermès International" at bounding box center [138, 68] width 45 height 5
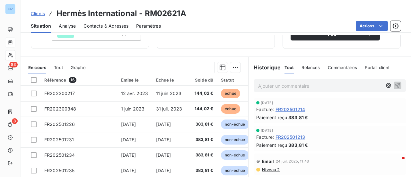
scroll to position [128, 0]
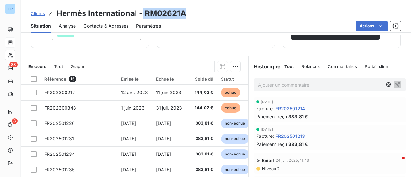
drag, startPoint x: 185, startPoint y: 13, endPoint x: 143, endPoint y: 13, distance: 42.4
click at [143, 13] on h3 "Hermès International - RM02621A" at bounding box center [121, 14] width 130 height 12
copy h3 "RM02621A"
click at [202, 13] on div "Clients Hermès International - RM02621A" at bounding box center [216, 14] width 390 height 12
drag, startPoint x: 144, startPoint y: 13, endPoint x: 184, endPoint y: 13, distance: 39.8
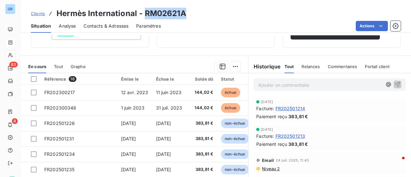
click at [184, 13] on h3 "Hermès International - RM02621A" at bounding box center [121, 14] width 130 height 12
copy h3 "RM02621A"
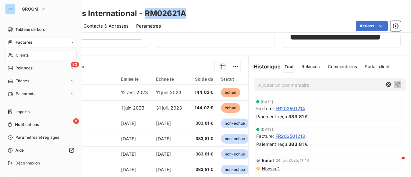
click at [32, 42] on div "Factures" at bounding box center [41, 42] width 72 height 10
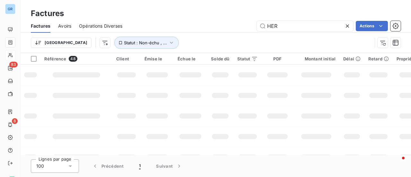
drag, startPoint x: 303, startPoint y: 29, endPoint x: 193, endPoint y: 30, distance: 110.1
click at [197, 30] on div "HER Actions" at bounding box center [265, 26] width 271 height 10
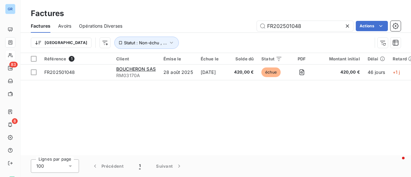
type input "FR202501048"
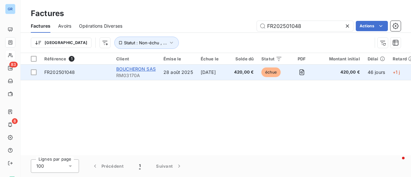
click at [134, 68] on span "BOUCHERON SAS" at bounding box center [135, 68] width 39 height 5
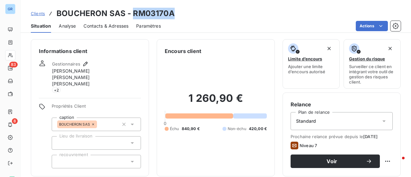
drag, startPoint x: 167, startPoint y: 14, endPoint x: 134, endPoint y: 12, distance: 33.5
click at [132, 12] on div "Clients BOUCHERON SAS - RM03170A" at bounding box center [216, 14] width 390 height 12
copy h3 "RM03170A"
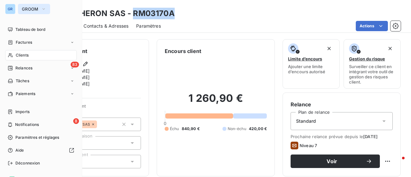
click at [43, 8] on icon "button" at bounding box center [43, 9] width 5 height 6
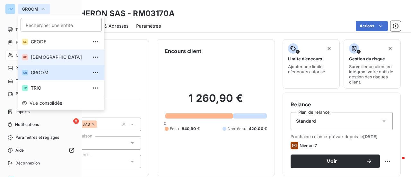
click at [46, 54] on span "[DEMOGRAPHIC_DATA]" at bounding box center [59, 57] width 57 height 6
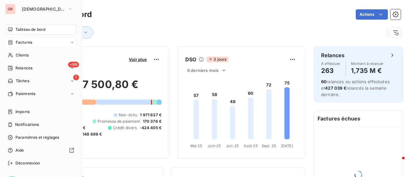
click at [26, 40] on span "Factures" at bounding box center [24, 42] width 16 height 6
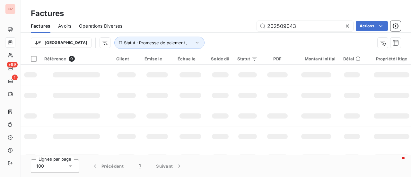
drag, startPoint x: 299, startPoint y: 28, endPoint x: 179, endPoint y: 30, distance: 119.7
click at [194, 29] on div "202509043 Actions" at bounding box center [265, 26] width 271 height 10
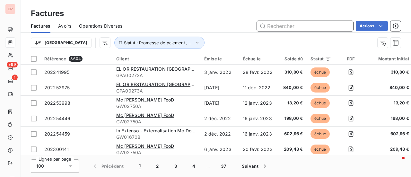
click at [292, 24] on input "text" at bounding box center [305, 26] width 96 height 10
paste input "202510453"
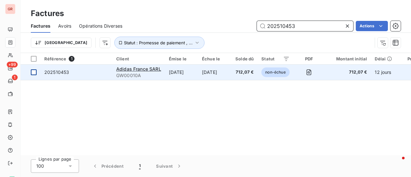
type input "202510453"
click at [33, 75] on td at bounding box center [31, 72] width 20 height 15
click at [65, 74] on span "202510453" at bounding box center [56, 71] width 25 height 5
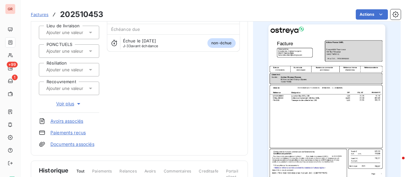
scroll to position [32, 0]
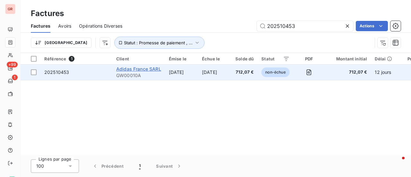
click at [144, 69] on span "Adidas France SARL" at bounding box center [138, 68] width 45 height 5
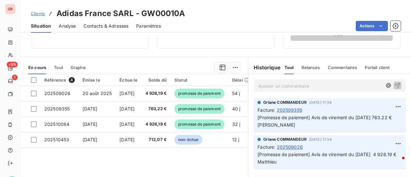
scroll to position [128, 0]
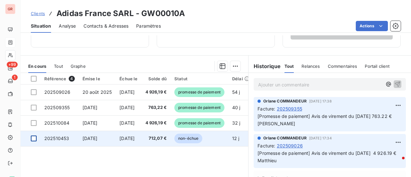
click at [32, 138] on div at bounding box center [34, 138] width 6 height 6
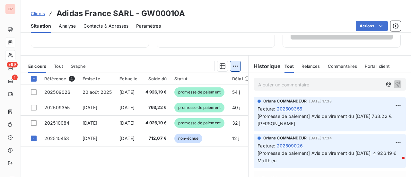
click at [233, 63] on html "GR +99 1 Clients Adidas France SARL - GW00010A Situation Analyse Contacts & Adr…" at bounding box center [205, 88] width 411 height 177
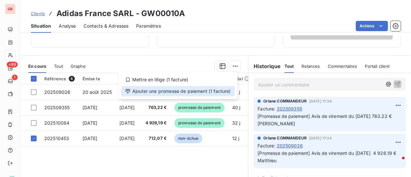
click at [203, 92] on div "Ajouter une promesse de paiement (1 facture)" at bounding box center [177, 91] width 113 height 10
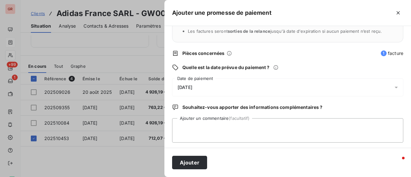
scroll to position [67, 0]
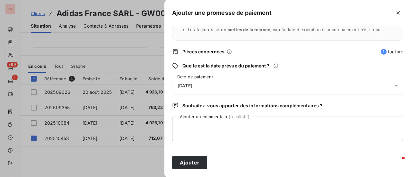
click at [393, 84] on icon at bounding box center [396, 85] width 6 height 6
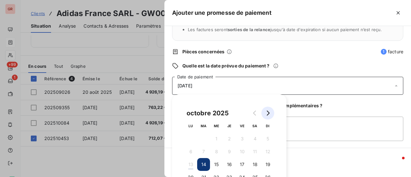
click at [269, 113] on icon "Go to next month" at bounding box center [267, 112] width 5 height 5
click at [268, 115] on icon "Go to next month" at bounding box center [267, 112] width 5 height 5
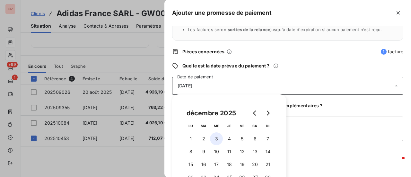
click at [217, 139] on button "3" at bounding box center [216, 138] width 13 height 13
click at [294, 128] on textarea "Ajouter un commentaire (facultatif)" at bounding box center [287, 129] width 231 height 24
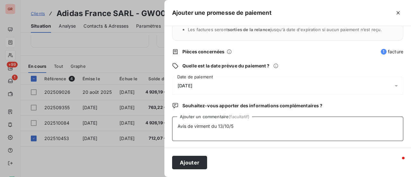
click at [231, 126] on textarea "Avis de virment du 13/10/5" at bounding box center [287, 129] width 231 height 24
click at [200, 127] on textarea "Avis de virment du 13/10/ 25" at bounding box center [287, 129] width 231 height 24
click at [257, 125] on textarea "Avis de vire ment du 13/10/ 25" at bounding box center [287, 129] width 231 height 24
click at [268, 125] on textarea "Avis de vire ment du 13/10/ 25 712.07 € Mathieu" at bounding box center [287, 129] width 231 height 24
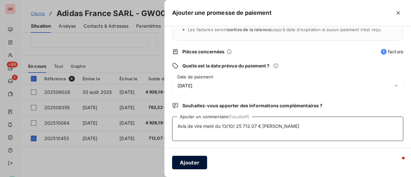
type textarea "Avis de vire ment du 13/10/ 25 712.07 € Matthieu"
click at [195, 162] on button "Ajouter" at bounding box center [189, 162] width 35 height 13
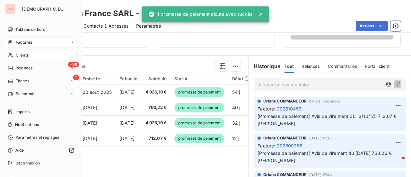
click at [26, 41] on span "Factures" at bounding box center [24, 42] width 16 height 6
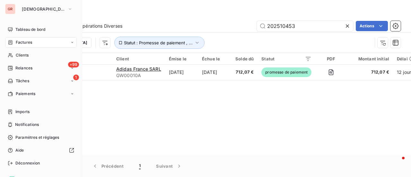
click at [31, 41] on span "Factures" at bounding box center [24, 42] width 16 height 6
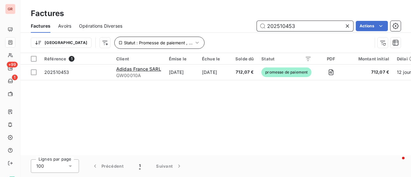
drag, startPoint x: 313, startPoint y: 25, endPoint x: 132, endPoint y: 40, distance: 181.6
click at [157, 35] on div "Factures Avoirs Opérations Diverses 202510453 Actions Trier Statut : Promesse d…" at bounding box center [216, 35] width 390 height 33
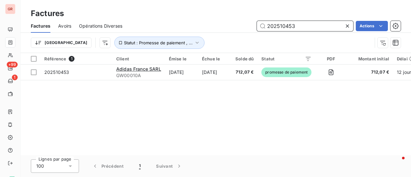
paste input "626"
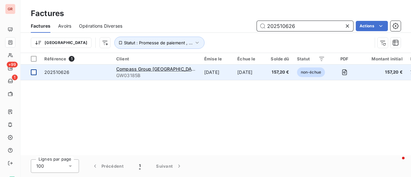
type input "202510626"
click at [33, 71] on div at bounding box center [34, 72] width 6 height 6
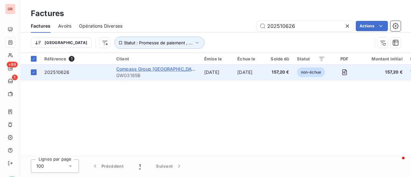
click at [148, 68] on span "Compass Group France" at bounding box center [157, 68] width 83 height 5
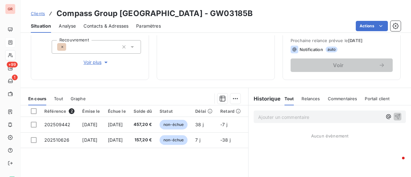
scroll to position [96, 0]
click at [236, 95] on html "GR +99 1 Clients Compass Group France - GW03185B Situation Analyse Contacts & A…" at bounding box center [205, 88] width 411 height 177
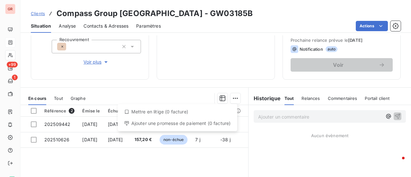
click at [154, 124] on div "Ajouter une promesse de paiement (0 facture)" at bounding box center [177, 123] width 114 height 10
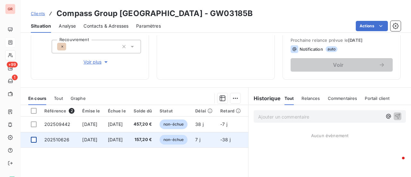
click at [35, 139] on div at bounding box center [34, 140] width 6 height 6
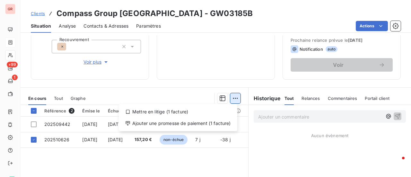
click at [236, 96] on html "GR +99 1 Clients Compass Group France - GW03185B Situation Analyse Contacts & A…" at bounding box center [205, 88] width 411 height 177
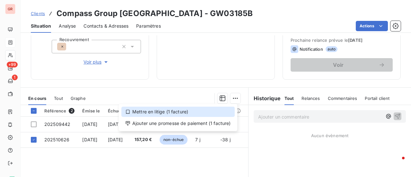
click at [173, 111] on div "Mettre en litige (1 facture)" at bounding box center [177, 112] width 113 height 10
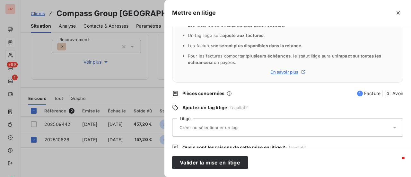
scroll to position [76, 0]
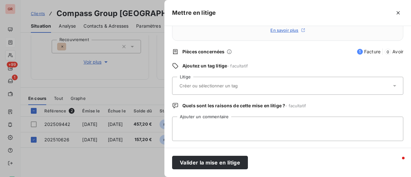
click at [245, 82] on div at bounding box center [284, 85] width 214 height 13
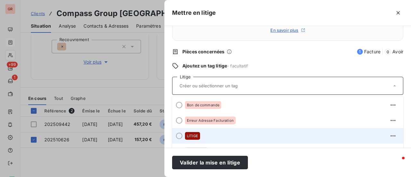
click at [178, 137] on div at bounding box center [179, 136] width 6 height 6
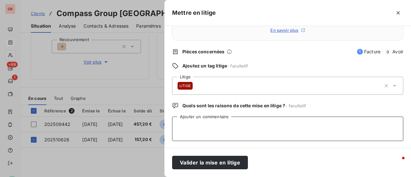
click at [211, 129] on textarea "Ajouter un commentaire" at bounding box center [287, 129] width 231 height 24
click at [192, 124] on textarea "Ajouter un commentaire" at bounding box center [287, 129] width 231 height 24
paste textarea "Code UR manquant ou incorrect"
click at [177, 125] on textarea "Code UR manquant ou incorrect" at bounding box center [287, 129] width 231 height 24
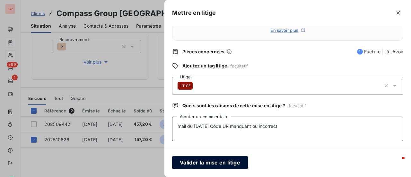
type textarea "mail du 13/10/25 Code UR manquant ou incorrect"
click at [216, 161] on button "Valider la mise en litige" at bounding box center [210, 162] width 76 height 13
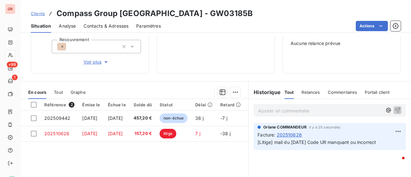
click at [39, 11] on span "Clients" at bounding box center [38, 13] width 14 height 5
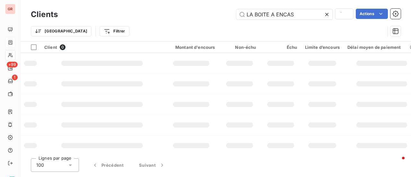
type input "hermes internationnal"
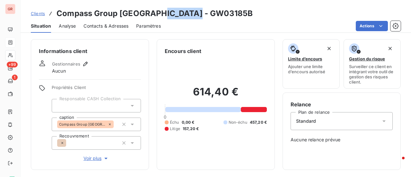
drag, startPoint x: 198, startPoint y: 13, endPoint x: 152, endPoint y: 19, distance: 46.3
click at [152, 19] on div "Clients Compass Group France - GW03185B" at bounding box center [216, 14] width 390 height 12
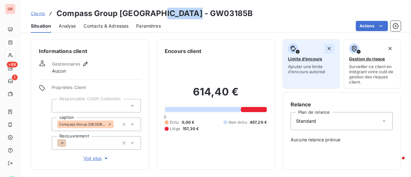
copy h3 "GW03185B"
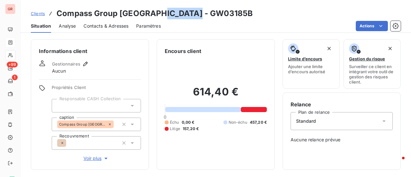
click at [265, 17] on html "GR +99 1 Clients Compass Group France - GW03185B Situation Analyse Contacts & A…" at bounding box center [205, 88] width 411 height 177
drag, startPoint x: 194, startPoint y: 13, endPoint x: 153, endPoint y: 13, distance: 41.4
click at [153, 13] on h3 "Compass Group France - GW03185B" at bounding box center [154, 14] width 196 height 12
copy h3 "GW03185B"
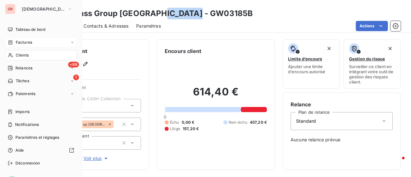
click at [24, 56] on span "Clients" at bounding box center [22, 55] width 13 height 6
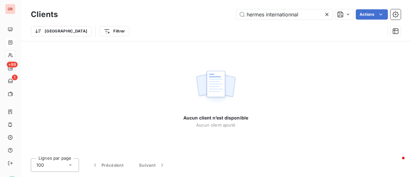
drag, startPoint x: 278, startPoint y: 18, endPoint x: 162, endPoint y: 40, distance: 117.4
click at [164, 39] on div "Clients hermes internationnal Actions Trier Filtrer" at bounding box center [216, 24] width 370 height 33
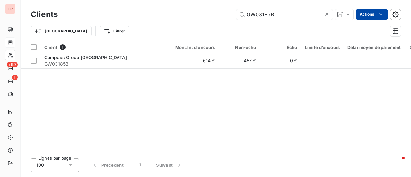
type input "GW03185B"
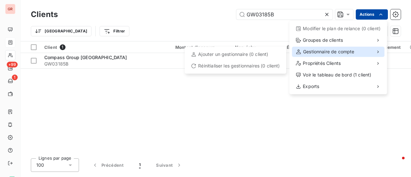
click at [344, 52] on span "Gestionnaire de compte" at bounding box center [328, 51] width 51 height 6
click at [312, 52] on span "Gestionnaire de compte" at bounding box center [328, 51] width 51 height 6
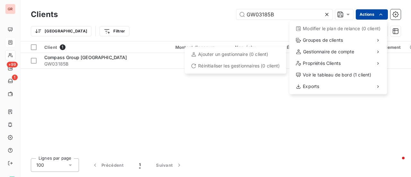
click at [173, 101] on html "GR +99 1 Clients GW03185B Actions Modifier le plan de relance (0 client) Groupe…" at bounding box center [205, 88] width 411 height 177
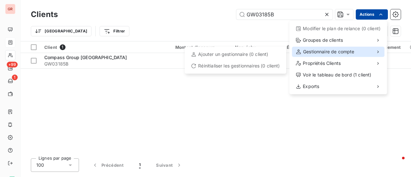
click at [299, 52] on icon at bounding box center [298, 51] width 5 height 5
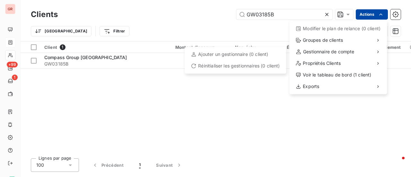
click at [31, 60] on html "GR +99 1 Clients GW03185B Actions Modifier le plan de relance (0 client) Groupe…" at bounding box center [205, 88] width 411 height 177
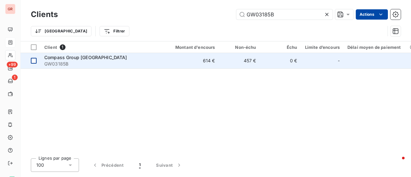
click at [32, 61] on div at bounding box center [34, 61] width 6 height 6
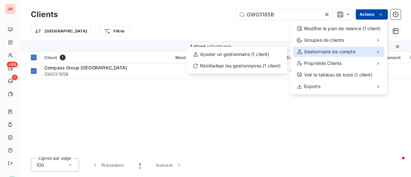
click at [338, 55] on div "Gestionnaire de compte" at bounding box center [338, 52] width 91 height 10
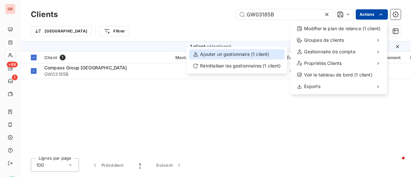
click at [235, 54] on div "Ajouter un gestionnaire (1 client)" at bounding box center [236, 54] width 95 height 10
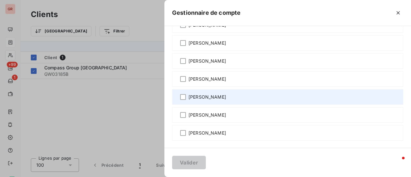
scroll to position [43, 0]
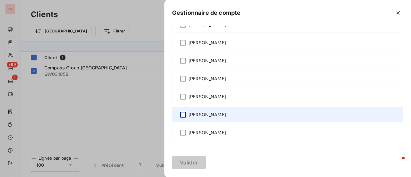
click at [183, 112] on div at bounding box center [183, 115] width 6 height 6
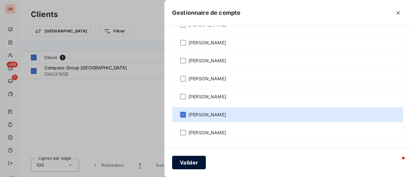
click at [189, 161] on button "Valider" at bounding box center [189, 162] width 34 height 13
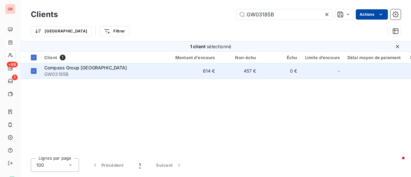
click at [68, 69] on span "Compass Group France" at bounding box center [85, 67] width 83 height 5
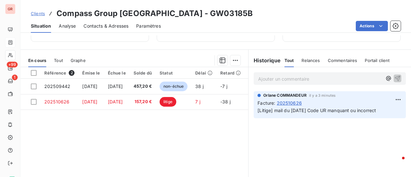
scroll to position [128, 0]
click at [316, 77] on p "Ajouter un commentaire ﻿" at bounding box center [320, 78] width 124 height 8
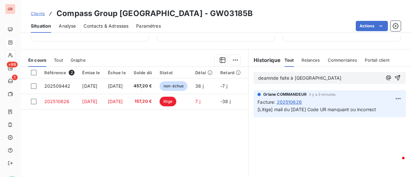
click at [266, 78] on span "deamnde faite à Leila" at bounding box center [299, 77] width 83 height 5
click at [394, 77] on icon "button" at bounding box center [397, 77] width 6 height 6
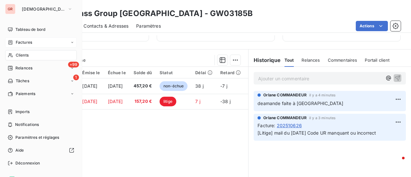
drag, startPoint x: 27, startPoint y: 55, endPoint x: 74, endPoint y: 48, distance: 47.0
click at [27, 55] on span "Clients" at bounding box center [22, 55] width 13 height 6
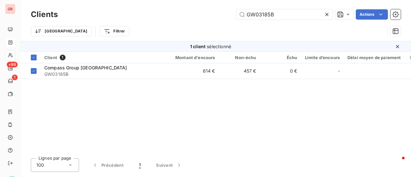
drag, startPoint x: 304, startPoint y: 13, endPoint x: 124, endPoint y: 41, distance: 181.9
click at [155, 38] on div "Clients GW03185B Actions Trier Filtrer" at bounding box center [216, 24] width 370 height 33
click at [286, 15] on input "GW03185B" at bounding box center [284, 14] width 96 height 10
drag, startPoint x: 207, startPoint y: 24, endPoint x: 151, endPoint y: 37, distance: 57.9
click at [200, 25] on div "Clients GW03185B Actions Trier Filtrer" at bounding box center [216, 24] width 370 height 33
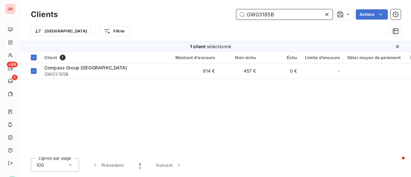
paste input "0354A"
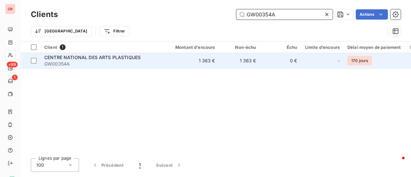
type input "GW00354A"
click at [120, 56] on span "CENTRE NATIONAL DES ARTS PLASTIQUES" at bounding box center [92, 57] width 96 height 5
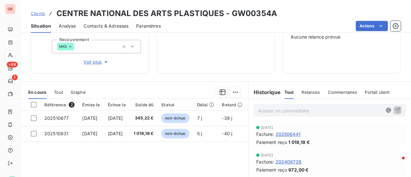
scroll to position [128, 0]
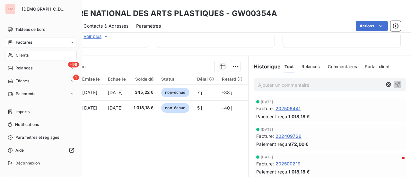
click at [25, 54] on span "Clients" at bounding box center [22, 55] width 13 height 6
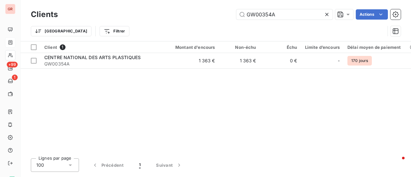
drag, startPoint x: 258, startPoint y: 22, endPoint x: 163, endPoint y: 36, distance: 96.3
click at [163, 36] on div "Clients GW00354A Actions Trier Filtrer" at bounding box center [216, 24] width 370 height 33
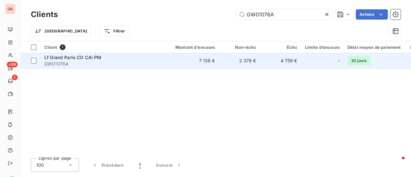
type input "GW01076A"
click at [82, 58] on span "Lf Grand Paris CO CAI PM" at bounding box center [72, 57] width 57 height 5
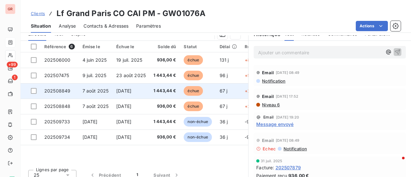
scroll to position [128, 0]
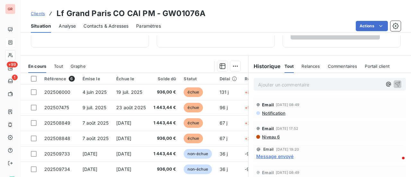
click at [268, 135] on span "Niveau 6" at bounding box center [270, 136] width 18 height 5
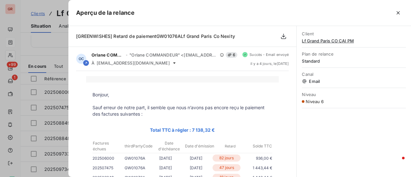
click at [52, 40] on div at bounding box center [205, 88] width 411 height 177
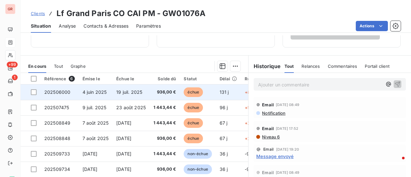
scroll to position [160, 0]
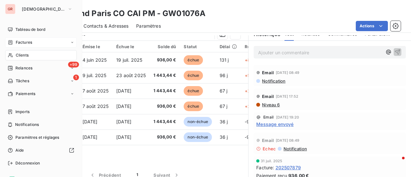
click at [30, 43] on span "Factures" at bounding box center [24, 42] width 16 height 6
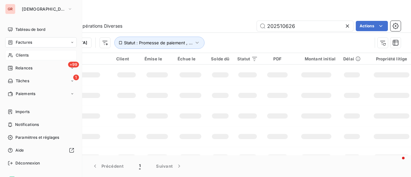
click at [27, 56] on span "Clients" at bounding box center [22, 55] width 13 height 6
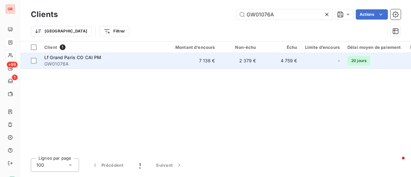
click at [88, 58] on span "Lf Grand Paris CO CAI PM" at bounding box center [72, 57] width 57 height 5
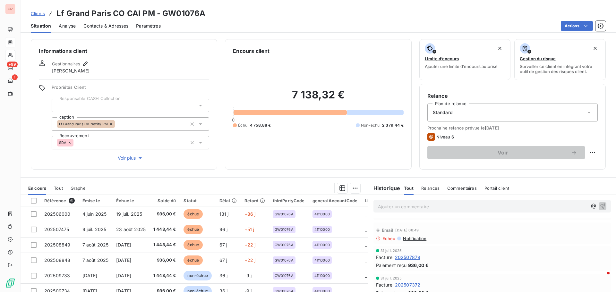
click at [406, 177] on p "Ajouter un commentaire ﻿" at bounding box center [482, 207] width 209 height 8
click at [114, 26] on span "Contacts & Adresses" at bounding box center [105, 26] width 45 height 6
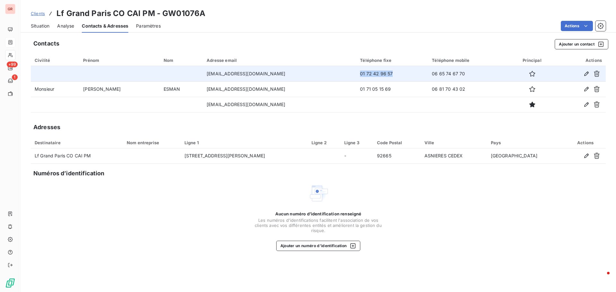
drag, startPoint x: 413, startPoint y: 72, endPoint x: 376, endPoint y: 72, distance: 36.9
click at [376, 72] on td "01 72 42 96 57" at bounding box center [392, 73] width 72 height 15
copy td "01 72 42 96 57"
drag, startPoint x: 476, startPoint y: 75, endPoint x: 444, endPoint y: 74, distance: 32.4
click at [411, 74] on td "06 65 74 67 70" at bounding box center [468, 73] width 81 height 15
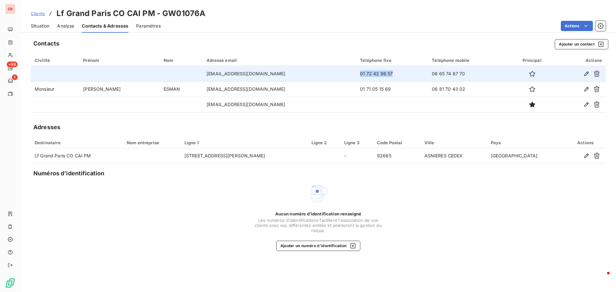
copy td "06 65 74 67 70"
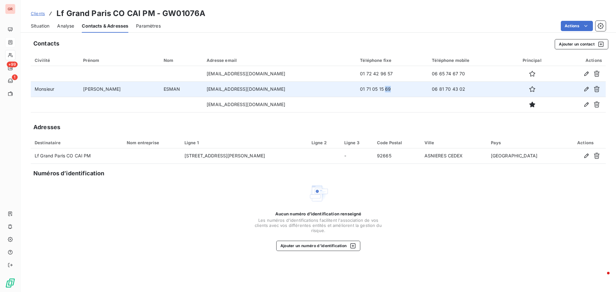
click at [404, 93] on td "01 71 05 15 69" at bounding box center [392, 89] width 72 height 15
click at [395, 92] on td "01 71 05 15 69" at bounding box center [392, 89] width 72 height 15
drag, startPoint x: 409, startPoint y: 89, endPoint x: 371, endPoint y: 93, distance: 38.0
click at [371, 93] on tr "Monsieur Raphael ESMAN resman@nexity.fr 01 71 05 15 69 06 81 70 43 02" at bounding box center [318, 89] width 575 height 15
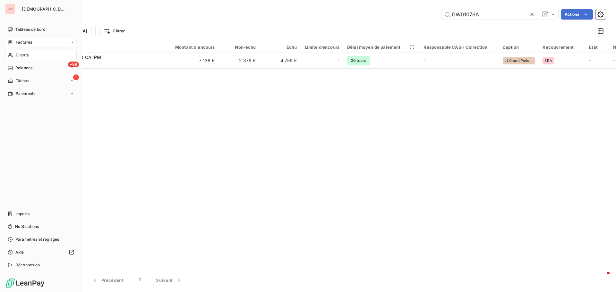
click at [27, 54] on span "Clients" at bounding box center [22, 55] width 13 height 6
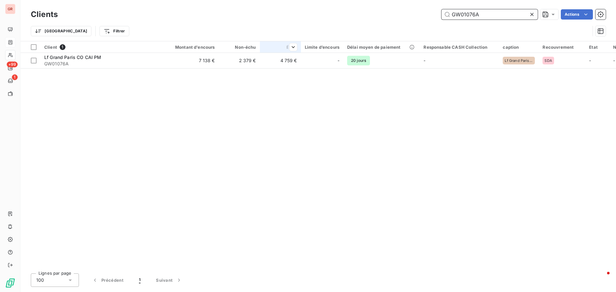
drag, startPoint x: 486, startPoint y: 18, endPoint x: 264, endPoint y: 43, distance: 222.9
click at [336, 28] on div "Clients GW01076A Actions Trier Filtrer" at bounding box center [318, 24] width 575 height 33
paste input "2801B"
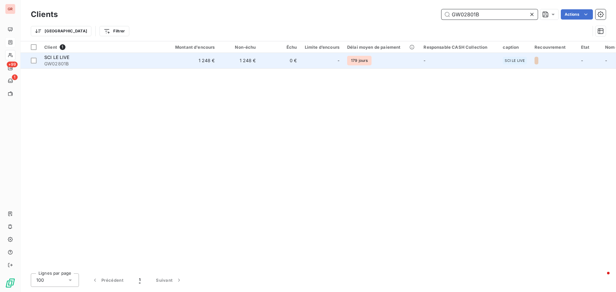
type input "GW02801B"
click at [62, 56] on span "SCI LE LIVE" at bounding box center [56, 57] width 25 height 5
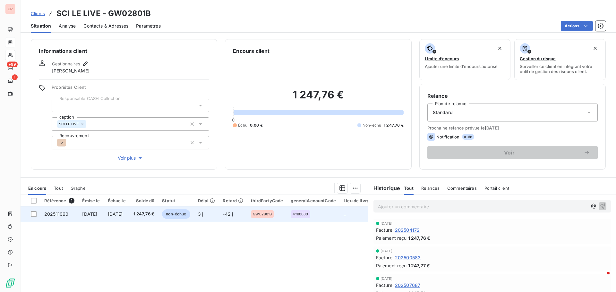
click at [97, 177] on span "[DATE]" at bounding box center [89, 214] width 15 height 5
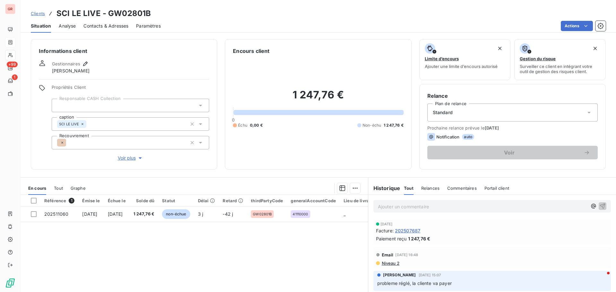
scroll to position [60, 0]
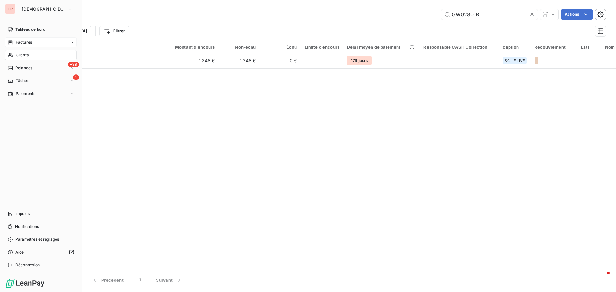
click at [26, 55] on span "Clients" at bounding box center [22, 55] width 13 height 6
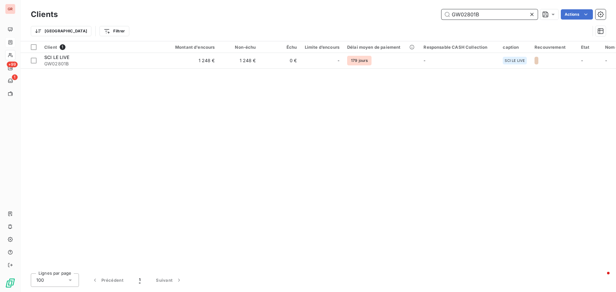
drag, startPoint x: 487, startPoint y: 12, endPoint x: 336, endPoint y: 28, distance: 151.7
click at [364, 25] on div "Clients GW02801B Actions Trier Filtrer" at bounding box center [318, 24] width 575 height 33
paste input "0367"
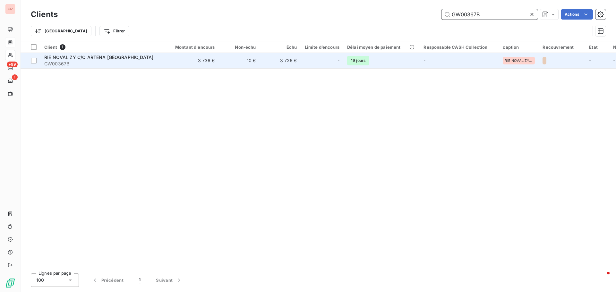
type input "GW00367B"
click at [74, 57] on span "RIE NOVALIZY C/O ARTENA Grand Paris" at bounding box center [98, 57] width 109 height 5
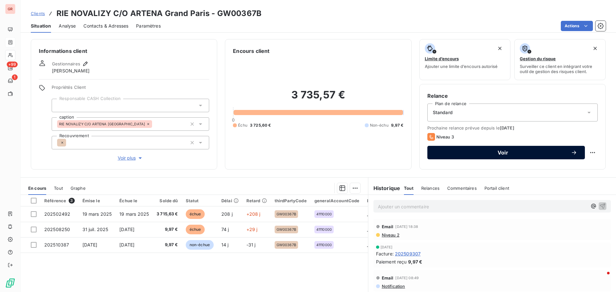
click at [411, 151] on span "Voir" at bounding box center [503, 152] width 136 height 5
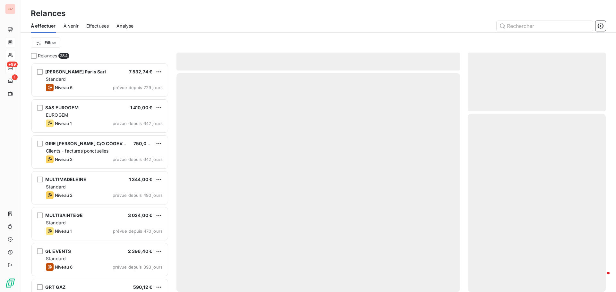
scroll to position [225, 133]
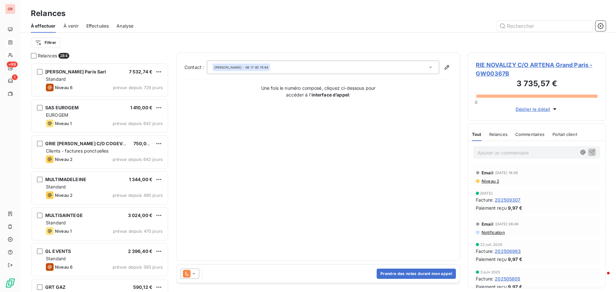
click at [194, 177] on icon at bounding box center [193, 274] width 3 height 2
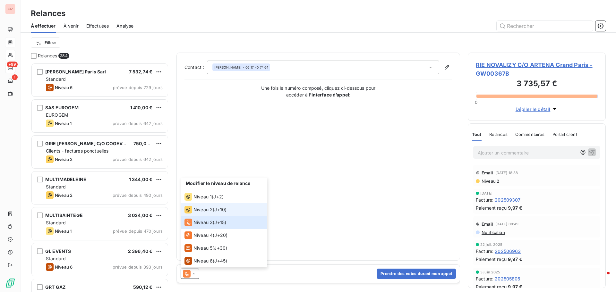
click at [205, 177] on span "Niveau 2" at bounding box center [203, 210] width 19 height 6
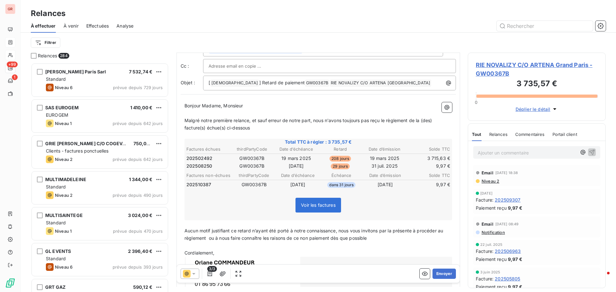
scroll to position [0, 0]
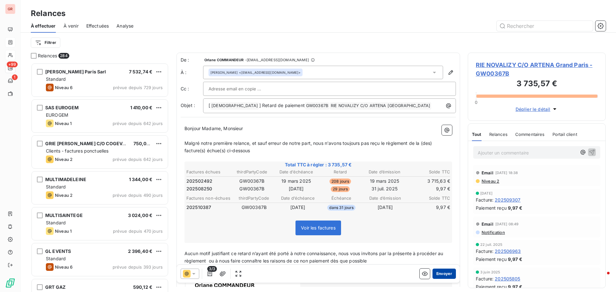
click at [411, 177] on button "Envoyer" at bounding box center [444, 274] width 23 height 10
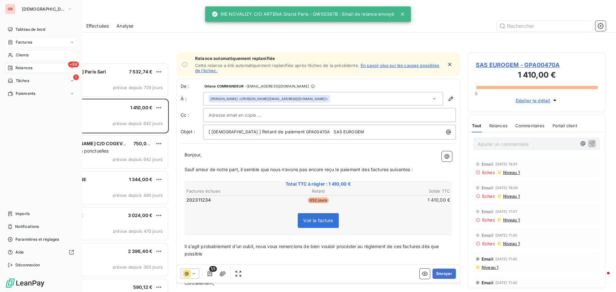
click at [28, 54] on span "Clients" at bounding box center [22, 55] width 13 height 6
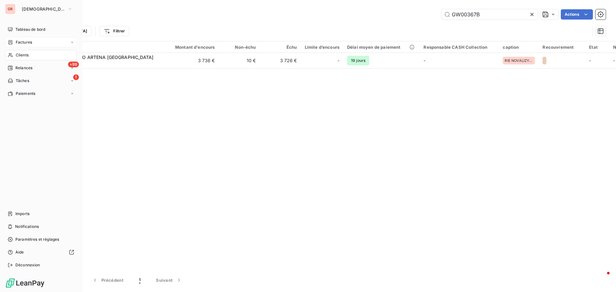
click at [26, 41] on span "Factures" at bounding box center [24, 42] width 16 height 6
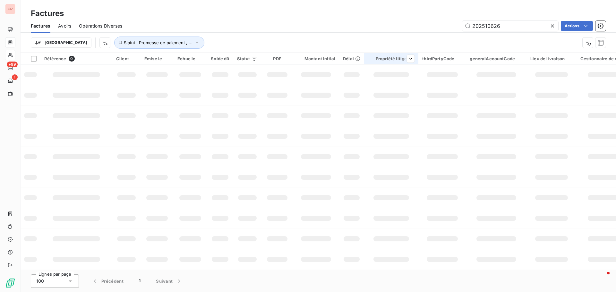
drag, startPoint x: 503, startPoint y: 24, endPoint x: 362, endPoint y: 60, distance: 145.0
click at [387, 57] on div "Factures Factures Avoirs Opérations Diverses 202510626 Actions Trier Statut : P…" at bounding box center [319, 146] width 596 height 292
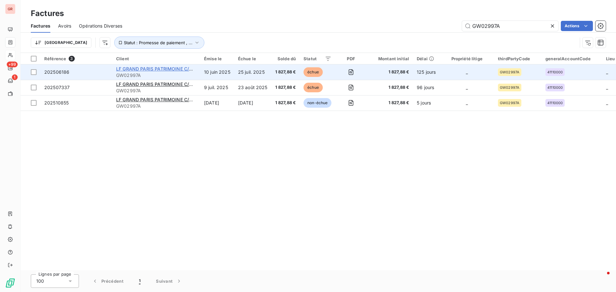
type input "GW02997A"
click at [169, 69] on span "LF GRAND PARIS PATRIMOINE C/O CONSTRUCTA ASSET MANAGEMENT" at bounding box center [196, 68] width 160 height 5
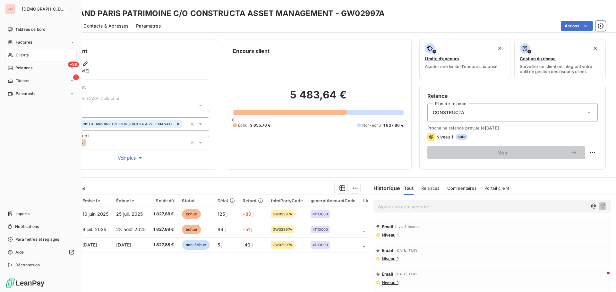
drag, startPoint x: 30, startPoint y: 41, endPoint x: 81, endPoint y: 41, distance: 51.4
click at [30, 41] on span "Factures" at bounding box center [24, 42] width 16 height 6
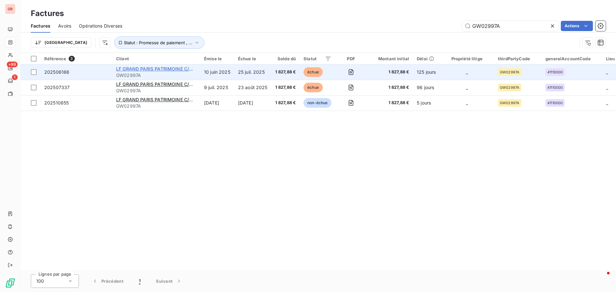
click at [169, 69] on span "LF GRAND PARIS PATRIMOINE C/O CONSTRUCTA ASSET MANAGEMENT" at bounding box center [196, 68] width 160 height 5
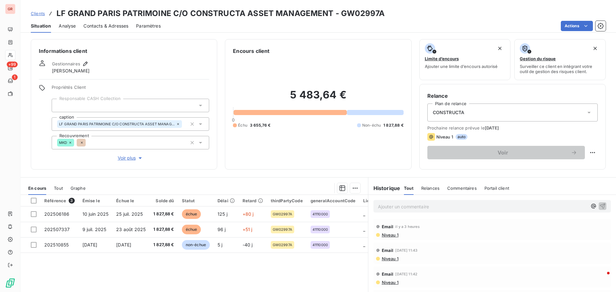
click at [115, 26] on span "Contacts & Adresses" at bounding box center [105, 26] width 45 height 6
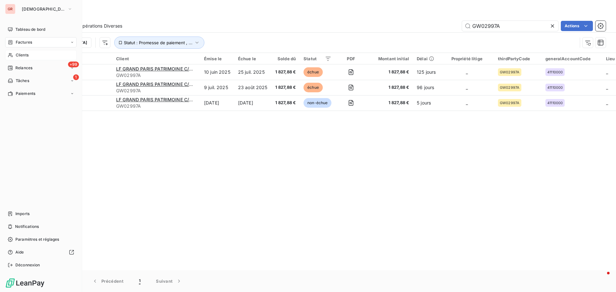
drag, startPoint x: 30, startPoint y: 56, endPoint x: 49, endPoint y: 52, distance: 20.0
click at [30, 56] on div "Clients" at bounding box center [41, 55] width 72 height 10
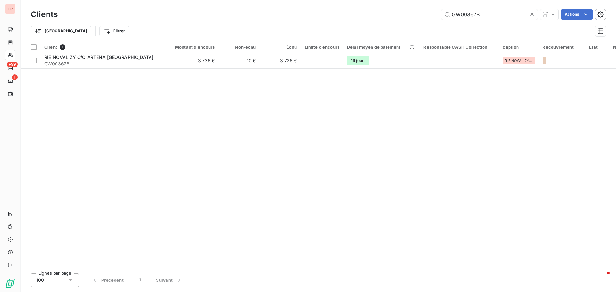
drag, startPoint x: 488, startPoint y: 16, endPoint x: 340, endPoint y: 29, distance: 147.9
click at [340, 29] on div "Clients GW00367B Actions Trier Filtrer" at bounding box center [318, 24] width 575 height 33
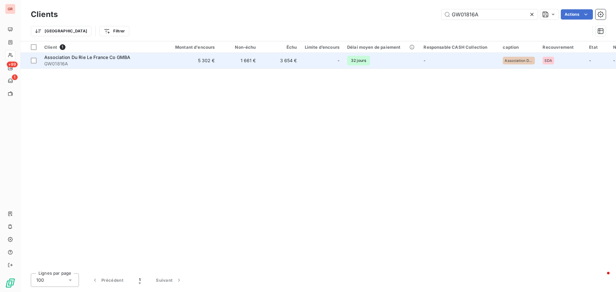
type input "GW01816A"
click at [90, 58] on span "Association Du Rie Le France Co GMBA" at bounding box center [87, 57] width 86 height 5
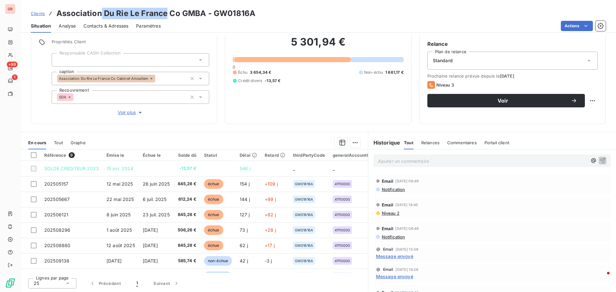
drag, startPoint x: 167, startPoint y: 14, endPoint x: 109, endPoint y: 20, distance: 58.0
click at [102, 18] on h3 "Association Du Rie Le France Co GMBA - GW01816A" at bounding box center [155, 14] width 199 height 12
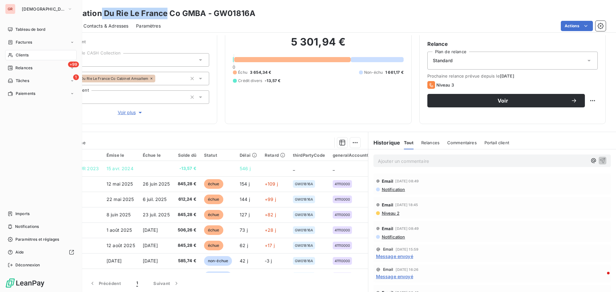
drag, startPoint x: 26, startPoint y: 54, endPoint x: 30, endPoint y: 54, distance: 4.5
click at [26, 54] on span "Clients" at bounding box center [22, 55] width 13 height 6
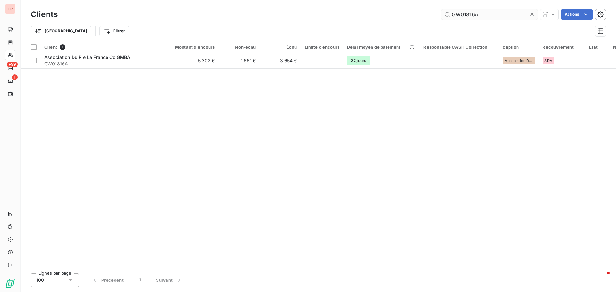
click at [411, 15] on input "GW01816A" at bounding box center [490, 14] width 96 height 10
click at [411, 13] on input "GW01816A" at bounding box center [490, 14] width 96 height 10
drag, startPoint x: 478, startPoint y: 17, endPoint x: 358, endPoint y: 27, distance: 120.4
click at [375, 24] on div "Clients GW01816A Actions Trier Filtrer" at bounding box center [318, 24] width 575 height 33
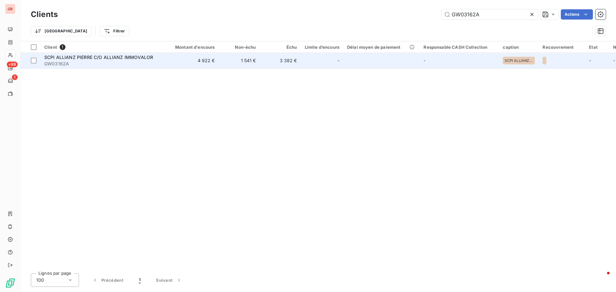
type input "GW03162A"
click at [90, 57] on span "SCPI ALLIANZ PIERRE C/O ALLIANZ IMMOVALOR" at bounding box center [98, 57] width 109 height 5
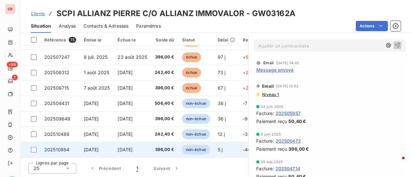
scroll to position [172, 0]
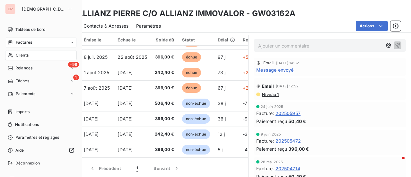
click at [28, 41] on span "Factures" at bounding box center [24, 42] width 16 height 6
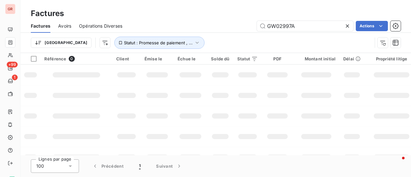
drag, startPoint x: 306, startPoint y: 28, endPoint x: 165, endPoint y: 50, distance: 142.9
click at [175, 47] on div "Factures Avoirs Opérations Diverses GW02997A Actions Trier Statut : Promesse de…" at bounding box center [216, 35] width 390 height 33
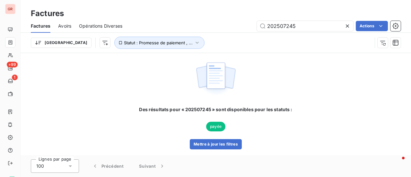
type input "202507245"
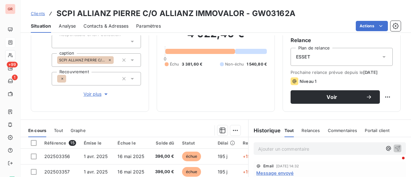
scroll to position [128, 0]
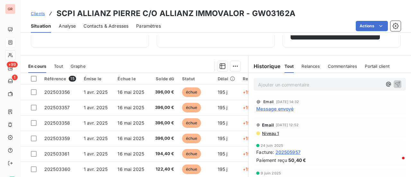
click at [282, 112] on span "Message envoyé" at bounding box center [274, 108] width 37 height 7
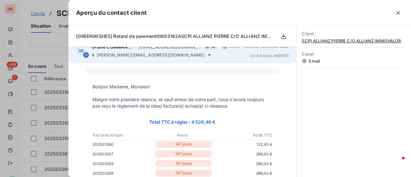
scroll to position [0, 0]
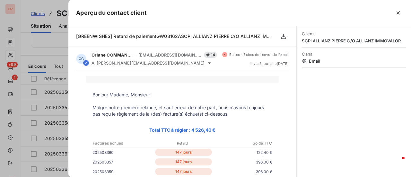
click at [50, 45] on div at bounding box center [205, 88] width 411 height 177
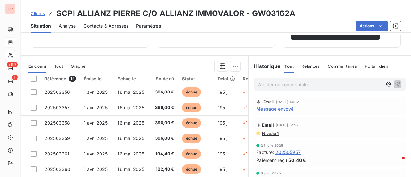
click at [112, 26] on span "Contacts & Adresses" at bounding box center [105, 26] width 45 height 6
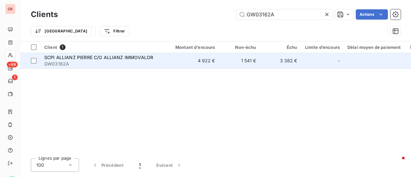
click at [110, 56] on span "SCPI ALLIANZ PIERRE C/O ALLIANZ IMMOVALOR" at bounding box center [98, 57] width 109 height 5
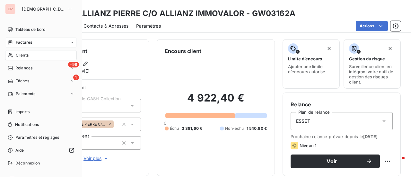
click at [28, 41] on span "Factures" at bounding box center [24, 42] width 16 height 6
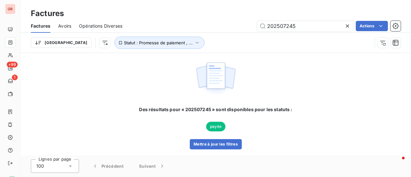
drag, startPoint x: 296, startPoint y: 27, endPoint x: 164, endPoint y: 36, distance: 132.2
click at [180, 36] on div "Factures Avoirs Opérations Diverses 202507245 Actions Trier Statut : Promesse d…" at bounding box center [216, 35] width 390 height 33
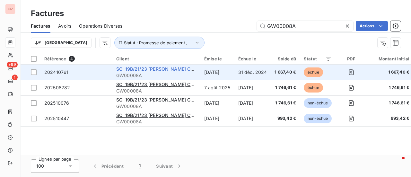
type input "GW00008A"
click at [158, 68] on span "SCI 19B/21/23 Bld Haussmann Co Cushman Et Wakefield France SAS" at bounding box center [225, 68] width 218 height 5
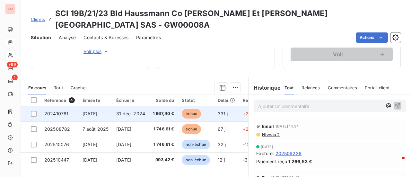
scroll to position [128, 0]
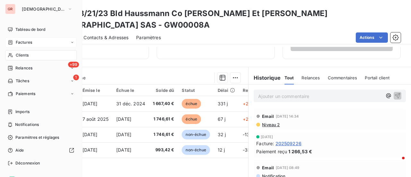
click at [27, 41] on span "Factures" at bounding box center [24, 42] width 16 height 6
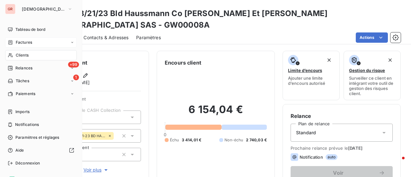
click at [24, 56] on span "Clients" at bounding box center [22, 55] width 13 height 6
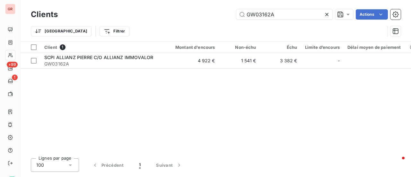
drag, startPoint x: 277, startPoint y: 16, endPoint x: 159, endPoint y: 37, distance: 119.7
click at [192, 33] on div "Clients GW03162A Actions Trier Filtrer" at bounding box center [216, 24] width 370 height 33
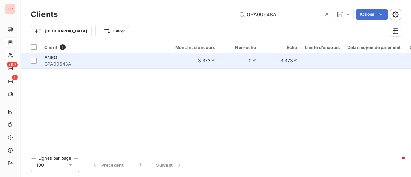
type input "GPA00648A"
click at [51, 57] on span "ANEO" at bounding box center [50, 57] width 13 height 5
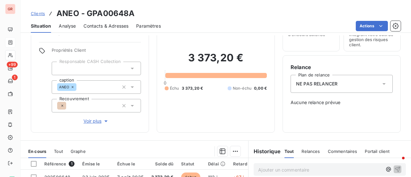
scroll to position [96, 0]
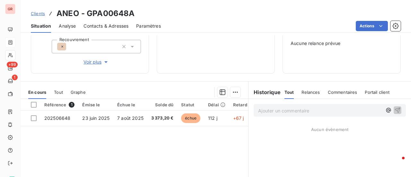
click at [94, 27] on span "Contacts & Adresses" at bounding box center [105, 26] width 45 height 6
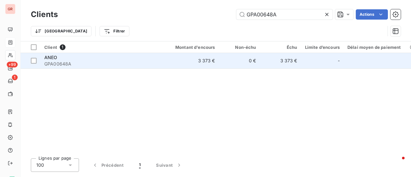
click at [51, 63] on span "GPA00648A" at bounding box center [102, 64] width 116 height 6
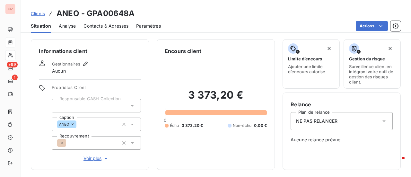
click at [381, 122] on icon at bounding box center [384, 121] width 6 height 6
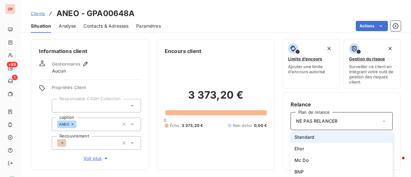
click at [310, 134] on span "Standard" at bounding box center [304, 137] width 20 height 6
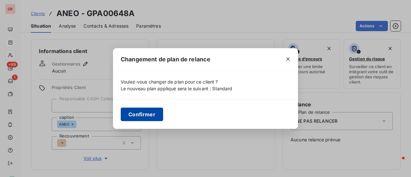
click at [145, 110] on button "Confirmer" at bounding box center [142, 114] width 42 height 13
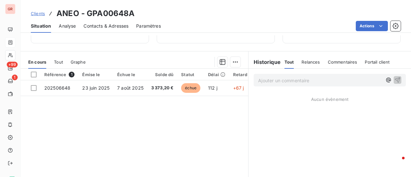
scroll to position [128, 0]
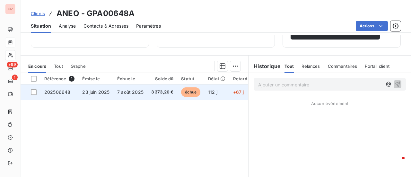
click at [99, 91] on span "23 juin 2025" at bounding box center [95, 91] width 27 height 5
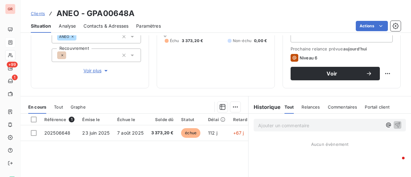
scroll to position [96, 0]
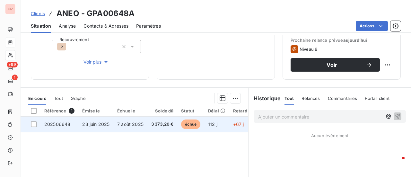
click at [135, 124] on span "7 août 2025" at bounding box center [130, 123] width 26 height 5
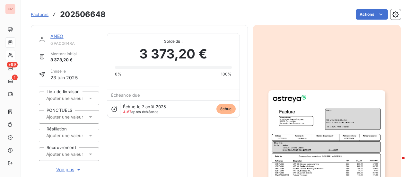
click at [57, 36] on link "ANEO" at bounding box center [56, 35] width 13 height 5
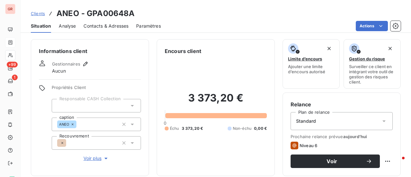
click at [106, 26] on span "Contacts & Adresses" at bounding box center [105, 26] width 45 height 6
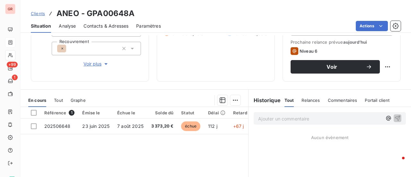
scroll to position [96, 0]
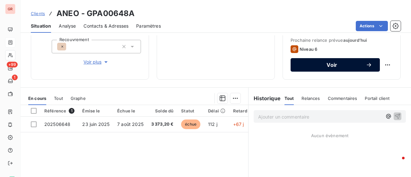
click at [343, 66] on span "Voir" at bounding box center [331, 64] width 67 height 5
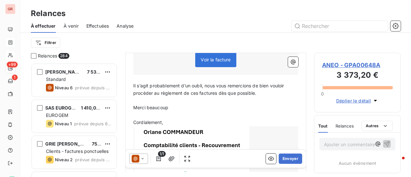
scroll to position [196, 0]
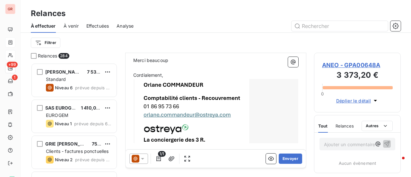
click at [141, 159] on icon at bounding box center [142, 158] width 6 height 6
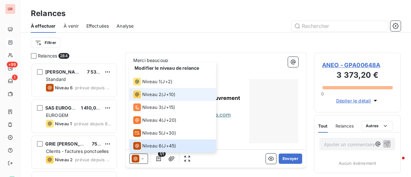
click at [147, 93] on span "Niveau 2" at bounding box center [151, 94] width 19 height 6
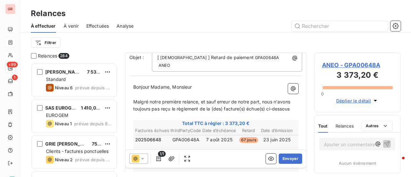
scroll to position [65, 0]
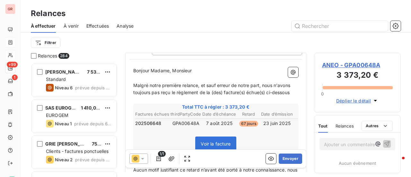
click at [143, 161] on icon at bounding box center [142, 158] width 6 height 6
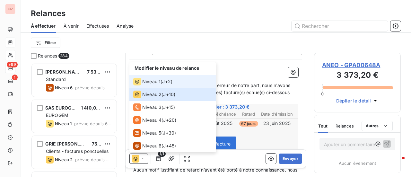
click at [153, 81] on span "Niveau 1" at bounding box center [151, 81] width 18 height 6
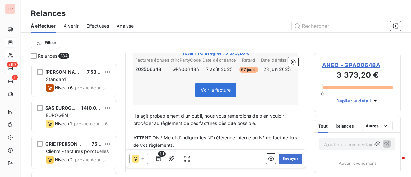
scroll to position [128, 0]
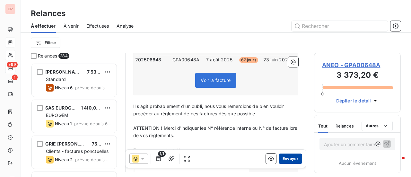
click at [290, 158] on button "Envoyer" at bounding box center [290, 158] width 23 height 10
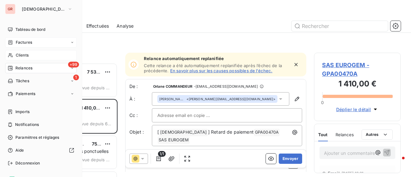
click at [22, 54] on span "Clients" at bounding box center [22, 55] width 13 height 6
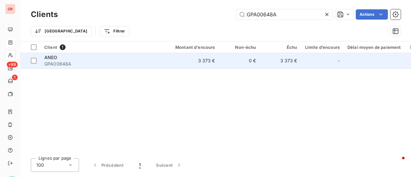
click at [63, 61] on span "GPA00648A" at bounding box center [102, 64] width 116 height 6
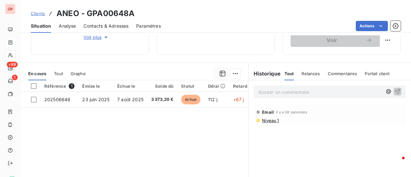
scroll to position [160, 0]
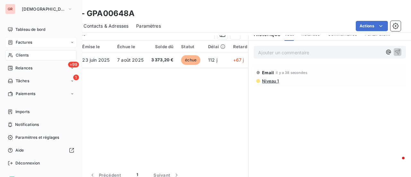
drag, startPoint x: 25, startPoint y: 42, endPoint x: 39, endPoint y: 42, distance: 14.1
click at [25, 42] on span "Factures" at bounding box center [24, 42] width 16 height 6
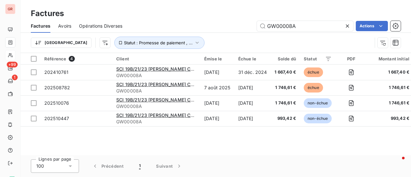
drag, startPoint x: 217, startPoint y: 40, endPoint x: 139, endPoint y: 50, distance: 78.9
click at [146, 49] on div "Factures Avoirs Opérations Diverses GW00008A Actions Trier Statut : Promesse de…" at bounding box center [216, 35] width 390 height 33
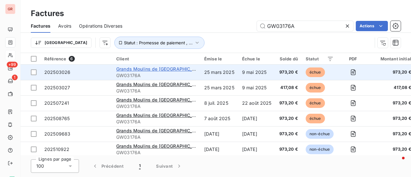
type input "GW03176A"
click at [143, 70] on span "Grands Moulins de Paris" at bounding box center [160, 68] width 89 height 5
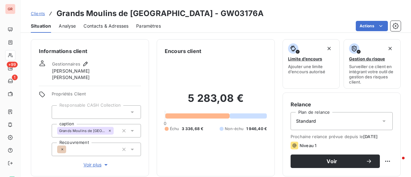
click at [118, 27] on span "Contacts & Adresses" at bounding box center [105, 26] width 45 height 6
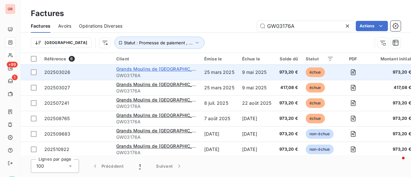
click at [160, 69] on span "Grands Moulins de Paris" at bounding box center [160, 68] width 89 height 5
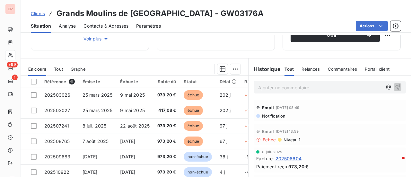
scroll to position [128, 0]
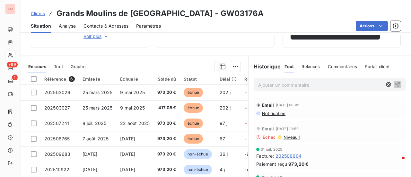
click at [274, 115] on span "Notification" at bounding box center [273, 113] width 24 height 5
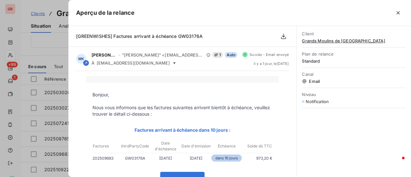
click at [65, 39] on div at bounding box center [205, 88] width 411 height 177
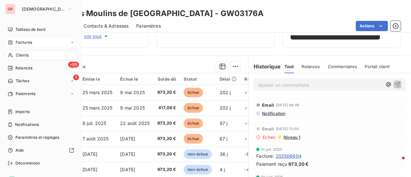
click at [26, 40] on span "Factures" at bounding box center [24, 42] width 16 height 6
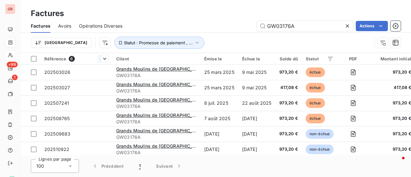
drag, startPoint x: 309, startPoint y: 26, endPoint x: 102, endPoint y: 64, distance: 211.2
click at [112, 62] on div "Factures Factures Avoirs Opérations Diverses GW03176A Actions Trier Statut : Pr…" at bounding box center [216, 88] width 390 height 177
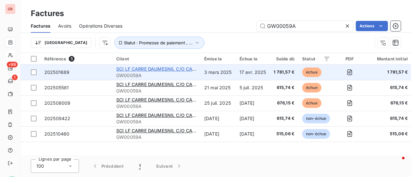
type input "GW00059A"
click at [157, 70] on span "SCI LF CARRE DAUMESNIL C/O CAI PM" at bounding box center [159, 68] width 86 height 5
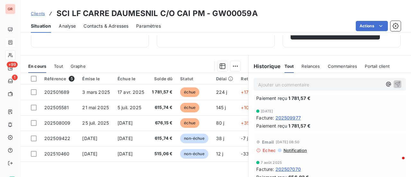
scroll to position [32, 0]
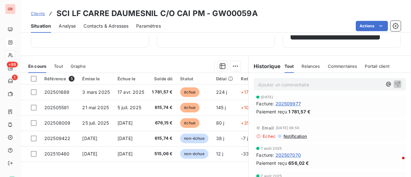
click at [116, 25] on span "Contacts & Adresses" at bounding box center [105, 26] width 45 height 6
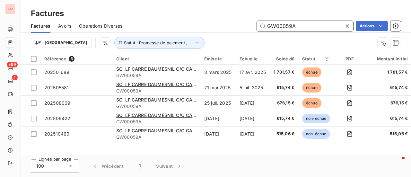
drag, startPoint x: 296, startPoint y: 26, endPoint x: 257, endPoint y: 28, distance: 38.6
click at [257, 28] on input "GW00059A" at bounding box center [305, 26] width 96 height 10
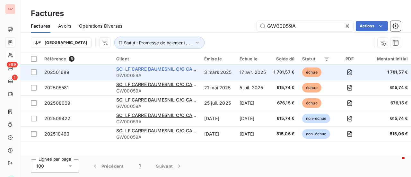
drag, startPoint x: 159, startPoint y: 66, endPoint x: 171, endPoint y: 68, distance: 12.3
click at [159, 66] on span "SCI LF CARRE DAUMESNIL C/O CAI PM" at bounding box center [159, 68] width 86 height 5
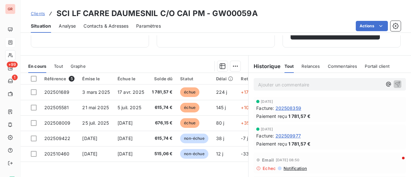
click at [105, 24] on span "Contacts & Adresses" at bounding box center [105, 26] width 45 height 6
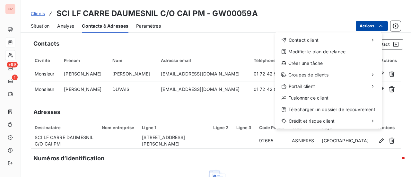
click at [228, 40] on html "GR +99 1 Clients SCI LF CARRE DAUMESNIL C/O CAI PM - GW00059A Situation Analyse…" at bounding box center [205, 88] width 411 height 177
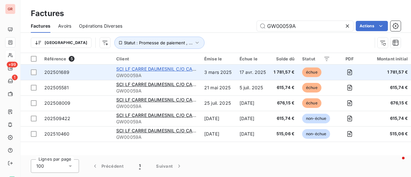
click at [156, 69] on span "SCI LF CARRE DAUMESNIL C/O CAI PM" at bounding box center [159, 68] width 86 height 5
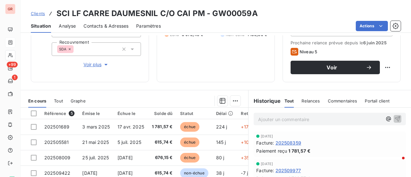
scroll to position [96, 0]
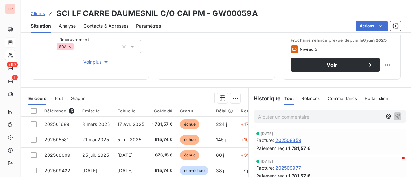
click at [119, 25] on span "Contacts & Adresses" at bounding box center [105, 26] width 45 height 6
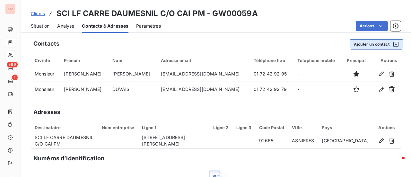
click at [393, 44] on icon "button" at bounding box center [395, 44] width 5 height 5
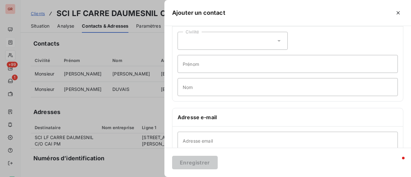
scroll to position [64, 0]
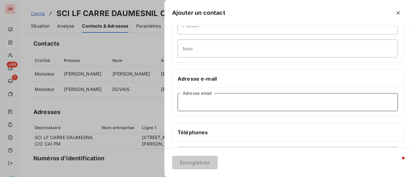
click at [193, 102] on input "Adresse email" at bounding box center [287, 102] width 220 height 18
paste input "factures-caipm-altaix887@compta-four.ca-immobilier.fr"
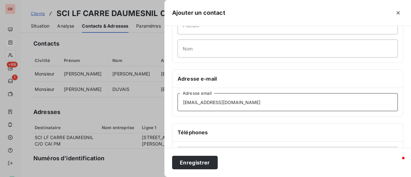
type input "factures-caipm-altaix887@compta-four.ca-immobilier.fr"
click at [319, 121] on div "Informations générales Civilité Prénom Nom Adresse e-mail factures-caipm-altaix…" at bounding box center [287, 112] width 247 height 285
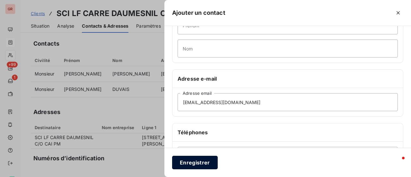
click at [195, 161] on button "Enregistrer" at bounding box center [195, 162] width 46 height 13
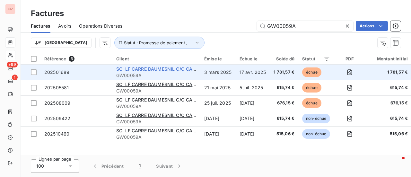
click at [145, 68] on span "SCI LF CARRE DAUMESNIL C/O CAI PM" at bounding box center [159, 68] width 86 height 5
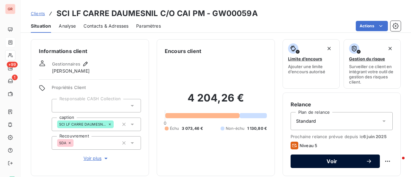
click at [333, 162] on span "Voir" at bounding box center [331, 161] width 67 height 5
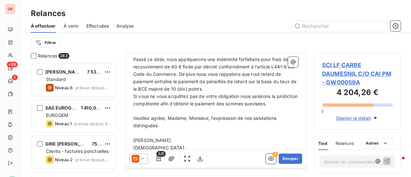
scroll to position [236, 0]
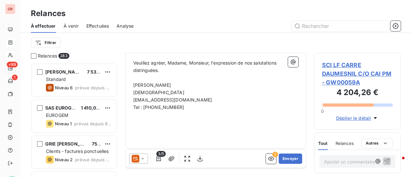
click at [143, 160] on icon at bounding box center [142, 158] width 6 height 6
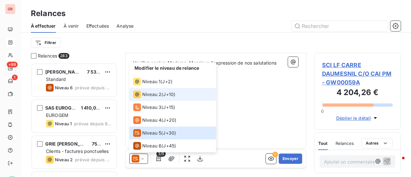
click at [145, 93] on span "Niveau 2" at bounding box center [151, 94] width 19 height 6
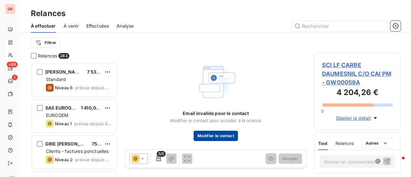
click at [221, 136] on button "Modifier le contact" at bounding box center [216, 136] width 44 height 10
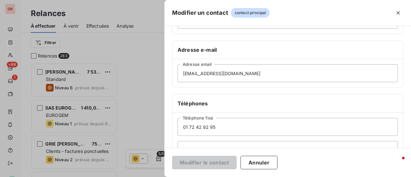
scroll to position [96, 0]
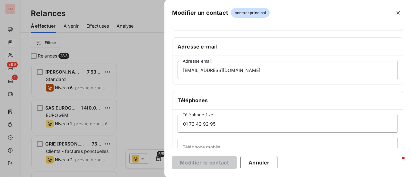
click at [140, 74] on div at bounding box center [205, 88] width 411 height 177
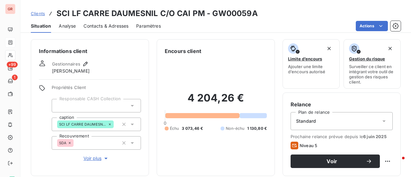
click at [110, 25] on span "Contacts & Adresses" at bounding box center [105, 26] width 45 height 6
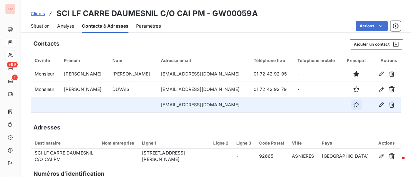
click at [354, 105] on icon "button" at bounding box center [356, 104] width 6 height 6
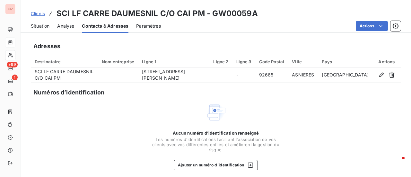
scroll to position [84, 0]
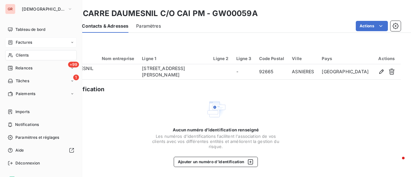
click at [24, 55] on span "Clients" at bounding box center [22, 55] width 13 height 6
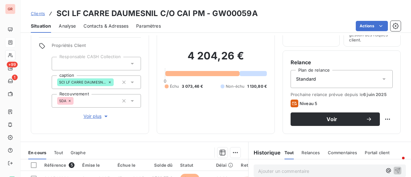
scroll to position [38, 0]
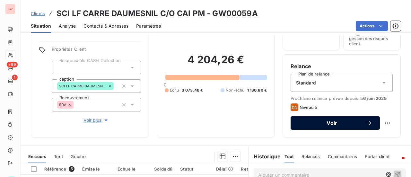
click at [344, 122] on span "Voir" at bounding box center [331, 122] width 67 height 5
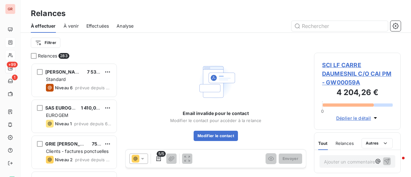
scroll to position [109, 82]
click at [229, 137] on button "Modifier le contact" at bounding box center [216, 136] width 44 height 10
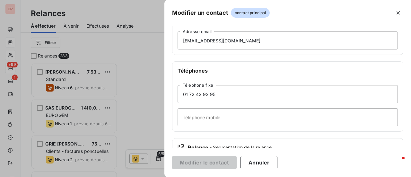
scroll to position [128, 0]
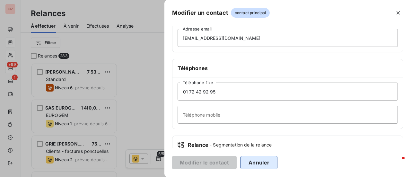
click at [265, 161] on button "Annuler" at bounding box center [258, 162] width 37 height 13
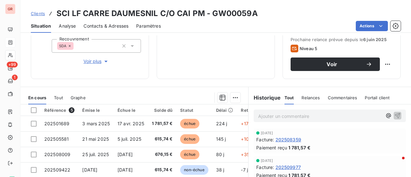
scroll to position [96, 0]
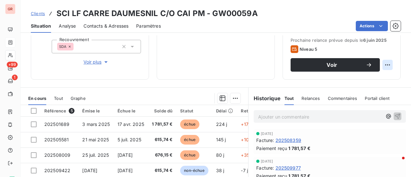
click at [381, 66] on html "GR +99 1 Clients SCI LF CARRE DAUMESNIL C/O CAI PM - GW00059A Situation Analyse…" at bounding box center [205, 88] width 411 height 177
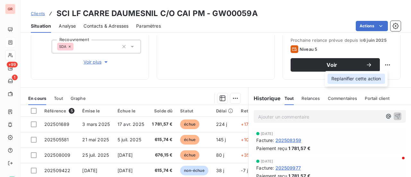
click at [365, 79] on div "Replanifier cette action" at bounding box center [355, 79] width 57 height 10
select select "9"
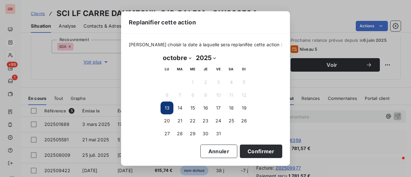
click at [166, 109] on button "13" at bounding box center [166, 107] width 13 height 13
click at [250, 149] on button "Confirmer" at bounding box center [261, 150] width 42 height 13
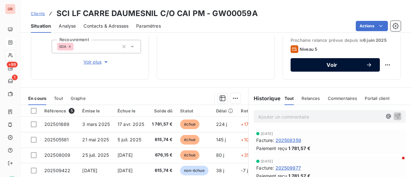
click at [333, 65] on span "Voir" at bounding box center [331, 64] width 67 height 5
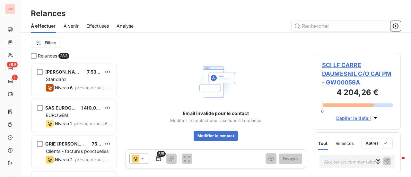
scroll to position [109, 82]
click at [349, 76] on span "SCI LF CARRE DAUMESNIL C/O CAI PM - GW00059A" at bounding box center [357, 74] width 71 height 26
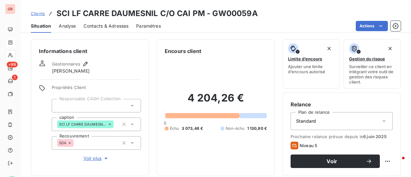
click at [105, 28] on span "Contacts & Adresses" at bounding box center [105, 26] width 45 height 6
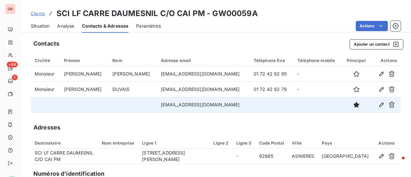
click at [157, 104] on td "factures-caipm-altaix887@compta-four.ca-immobilier.fr" at bounding box center [203, 104] width 92 height 15
click at [378, 106] on icon "button" at bounding box center [381, 104] width 6 height 6
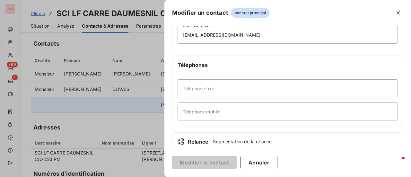
scroll to position [73, 0]
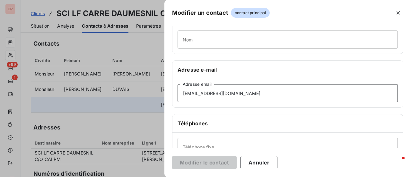
click at [183, 92] on input "factures-caipm-altaix887@compta-four.ca-immobilier.fr" at bounding box center [287, 93] width 220 height 18
click at [323, 90] on input "factures-caipm-altaix887@compta-four.ca-immobilier.fr" at bounding box center [287, 93] width 220 height 18
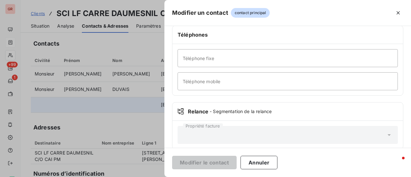
scroll to position [169, 0]
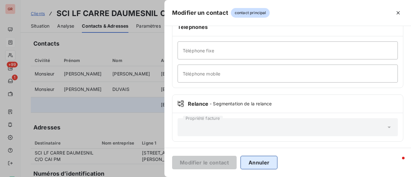
click at [253, 161] on button "Annuler" at bounding box center [258, 162] width 37 height 13
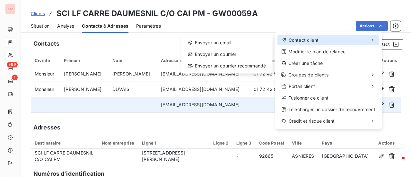
click at [303, 37] on span "Contact client" at bounding box center [304, 40] width 30 height 6
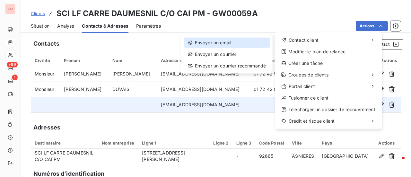
click at [227, 41] on div "Envoyer un email" at bounding box center [227, 43] width 86 height 10
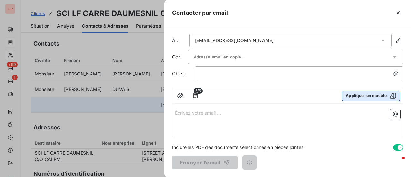
click at [393, 94] on icon "button" at bounding box center [393, 96] width 6 height 6
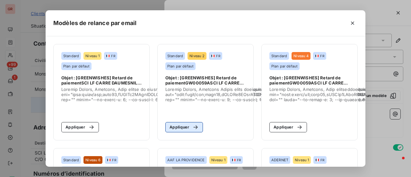
click at [183, 127] on button "Appliquer" at bounding box center [184, 127] width 38 height 10
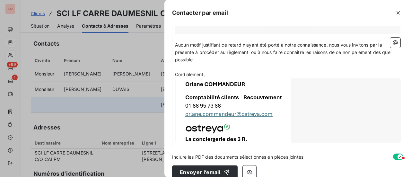
scroll to position [222, 0]
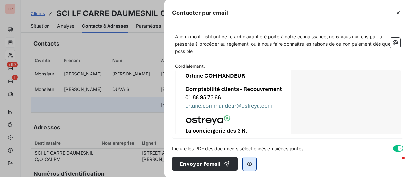
click at [250, 161] on icon "button" at bounding box center [249, 163] width 6 height 6
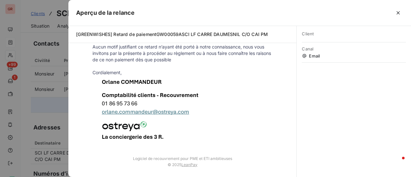
scroll to position [197, 0]
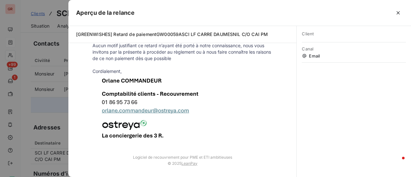
click at [62, 144] on div at bounding box center [205, 88] width 411 height 177
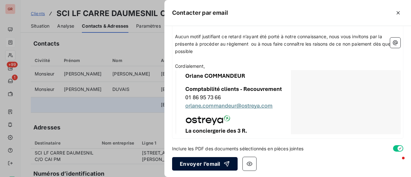
click at [204, 160] on button "Envoyer l’email" at bounding box center [204, 163] width 65 height 13
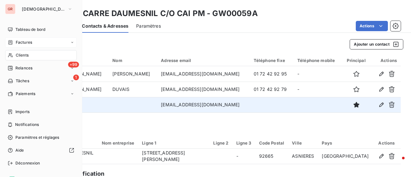
click at [27, 54] on span "Clients" at bounding box center [22, 55] width 13 height 6
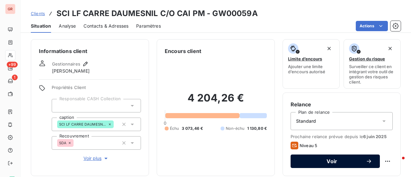
click at [340, 161] on span "Voir" at bounding box center [331, 161] width 67 height 5
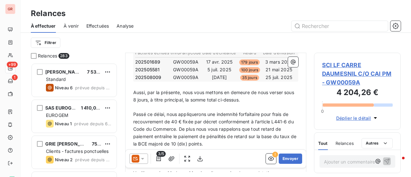
scroll to position [129, 0]
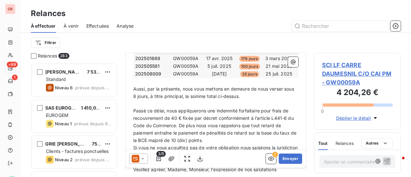
click at [143, 159] on icon at bounding box center [142, 158] width 6 height 6
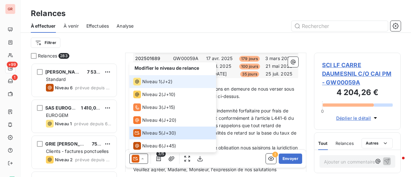
click at [151, 83] on span "Niveau 1" at bounding box center [151, 81] width 18 height 6
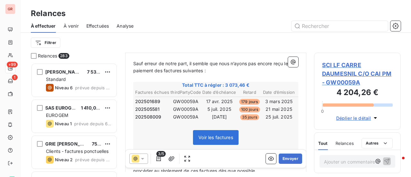
scroll to position [96, 0]
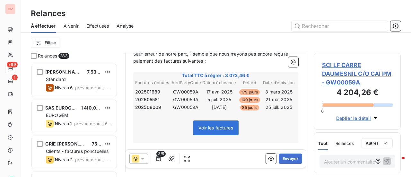
click at [143, 160] on icon at bounding box center [142, 158] width 6 height 6
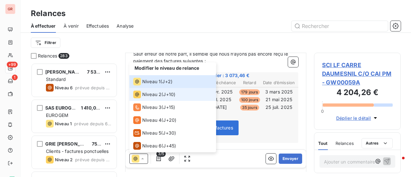
click at [145, 92] on span "Niveau 2" at bounding box center [151, 94] width 19 height 6
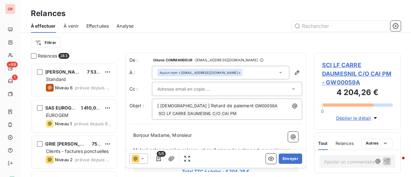
click at [343, 65] on span "SCI LF CARRE DAUMESNIL C/O CAI PM - GW00059A" at bounding box center [357, 74] width 71 height 26
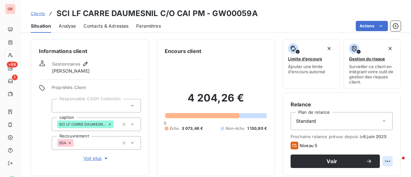
click at [382, 161] on html "GR +99 1 Clients SCI LF CARRE DAUMESNIL C/O CAI PM - GW00059A Situation Analyse…" at bounding box center [205, 88] width 411 height 177
click at [373, 145] on div "Replanifier cette action" at bounding box center [355, 147] width 57 height 10
select select "9"
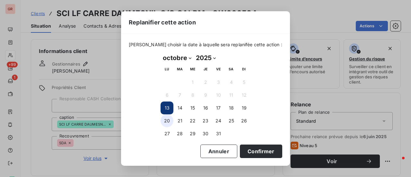
click at [169, 120] on button "20" at bounding box center [166, 120] width 13 height 13
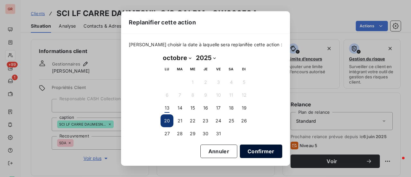
click at [258, 148] on button "Confirmer" at bounding box center [261, 150] width 42 height 13
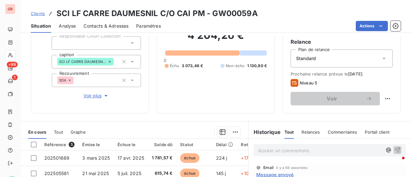
scroll to position [64, 0]
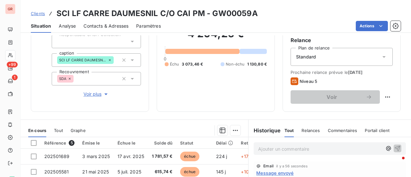
click at [299, 79] on span "Niveau 5" at bounding box center [308, 81] width 18 height 5
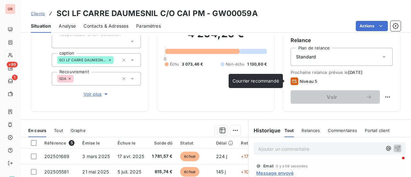
click at [291, 81] on icon at bounding box center [294, 81] width 8 height 8
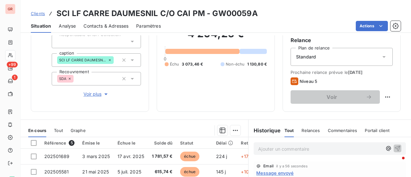
click at [291, 81] on icon at bounding box center [294, 81] width 8 height 8
drag, startPoint x: 300, startPoint y: 80, endPoint x: 257, endPoint y: 95, distance: 45.6
click at [257, 95] on div "4 204,26 € 0 Échu 3 073,46 € Non-échu 1 130,80 €" at bounding box center [216, 47] width 102 height 113
click at [385, 96] on html "GR +99 1 Clients SCI LF CARRE DAUMESNIL C/O CAI PM - GW00059A Situation Analyse…" at bounding box center [205, 88] width 411 height 177
click at [353, 86] on html "GR +99 1 Clients SCI LF CARRE DAUMESNIL C/O CAI PM - GW00059A Situation Analyse…" at bounding box center [205, 88] width 411 height 177
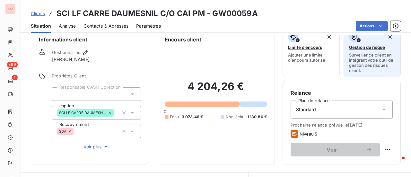
scroll to position [0, 0]
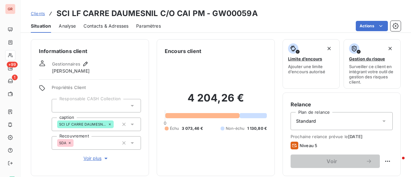
click at [381, 122] on icon at bounding box center [384, 121] width 6 height 6
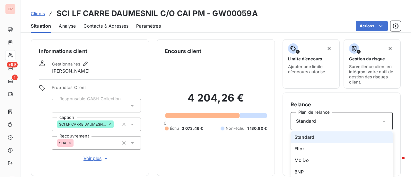
click at [381, 122] on icon at bounding box center [384, 121] width 6 height 6
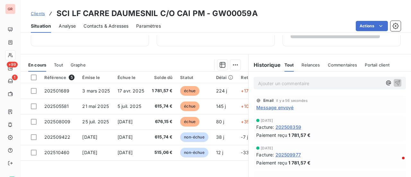
scroll to position [160, 0]
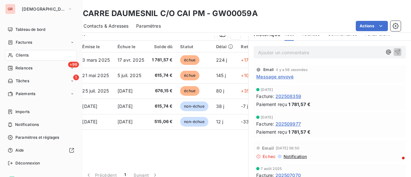
drag, startPoint x: 24, startPoint y: 41, endPoint x: 79, endPoint y: 46, distance: 55.4
click at [24, 41] on span "Factures" at bounding box center [24, 42] width 16 height 6
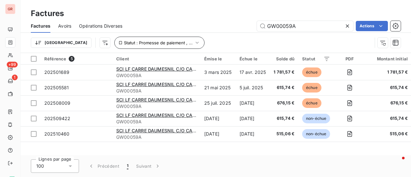
drag, startPoint x: 304, startPoint y: 27, endPoint x: 139, endPoint y: 37, distance: 164.7
click at [145, 37] on div "Factures Avoirs Opérations Diverses GW00059A Actions Trier Statut : Promesse de…" at bounding box center [216, 35] width 390 height 33
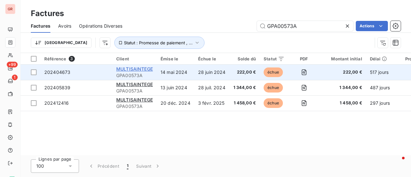
type input "GPA00573A"
click at [142, 70] on span "MULTISAINTEGE" at bounding box center [134, 68] width 37 height 5
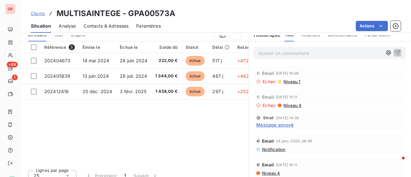
scroll to position [160, 0]
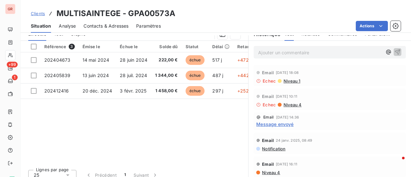
click at [107, 26] on span "Contacts & Adresses" at bounding box center [105, 26] width 45 height 6
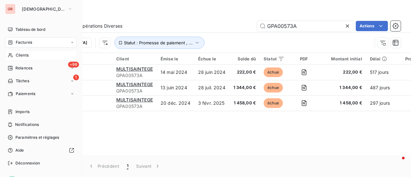
drag, startPoint x: 21, startPoint y: 57, endPoint x: 59, endPoint y: 56, distance: 38.2
click at [21, 57] on span "Clients" at bounding box center [22, 55] width 13 height 6
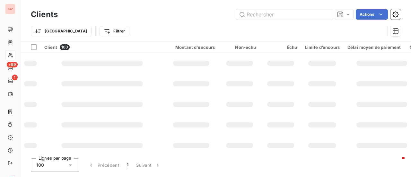
click at [261, 22] on div "Clients Actions Trier Filtrer" at bounding box center [216, 24] width 370 height 33
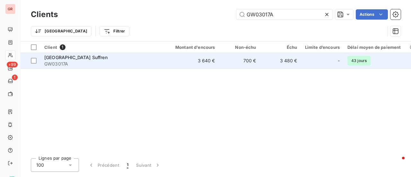
type input "GW03017A"
click at [74, 59] on span "SAS Hotel Duplex Suffren" at bounding box center [75, 57] width 63 height 5
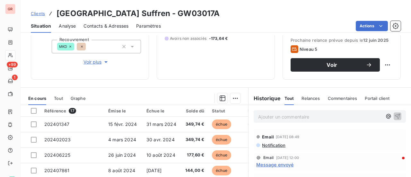
click at [275, 165] on span "Message envoyé" at bounding box center [274, 164] width 37 height 7
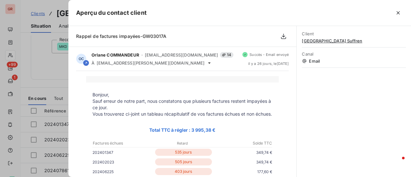
click at [55, 74] on div at bounding box center [205, 88] width 411 height 177
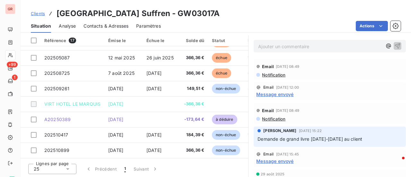
scroll to position [102, 0]
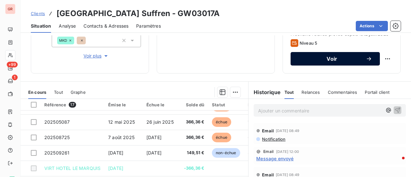
click at [331, 57] on span "Voir" at bounding box center [331, 58] width 67 height 5
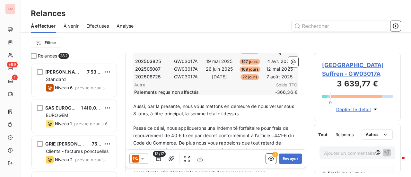
scroll to position [257, 0]
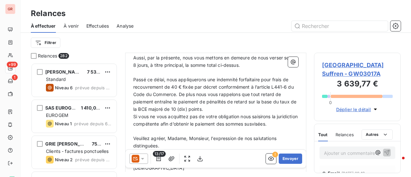
click at [144, 161] on icon at bounding box center [142, 158] width 6 height 6
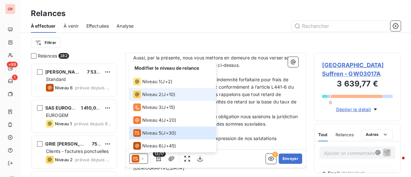
click at [155, 93] on span "Niveau 2" at bounding box center [151, 94] width 19 height 6
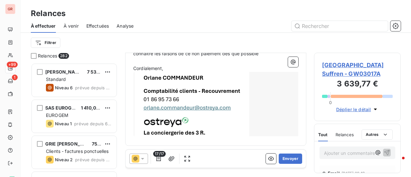
scroll to position [366, 0]
click at [157, 160] on icon "button" at bounding box center [158, 158] width 6 height 6
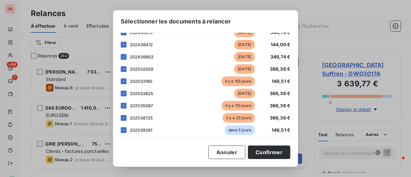
scroll to position [185, 0]
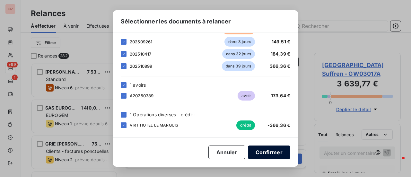
click at [280, 153] on button "Confirmer" at bounding box center [269, 151] width 42 height 13
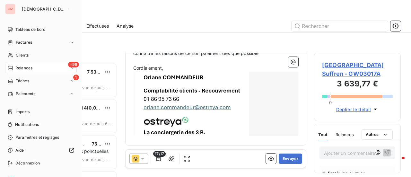
drag, startPoint x: 26, startPoint y: 54, endPoint x: 62, endPoint y: 61, distance: 36.1
click at [26, 54] on span "Clients" at bounding box center [22, 55] width 13 height 6
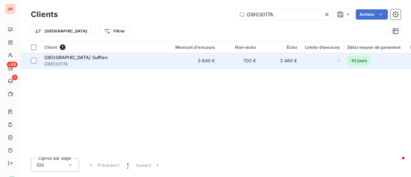
click at [89, 56] on span "SAS Hotel Duplex Suffren" at bounding box center [75, 57] width 63 height 5
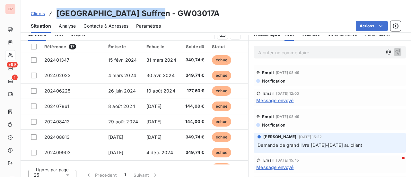
drag, startPoint x: 151, startPoint y: 15, endPoint x: 56, endPoint y: 15, distance: 95.0
click at [56, 15] on div "Clients SAS Hotel Duplex Suffren - GW03017A" at bounding box center [125, 14] width 189 height 12
copy h3 "SAS Hotel Duplex Suffren"
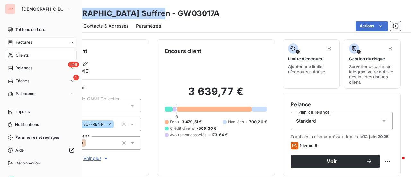
click at [23, 41] on span "Factures" at bounding box center [24, 42] width 16 height 6
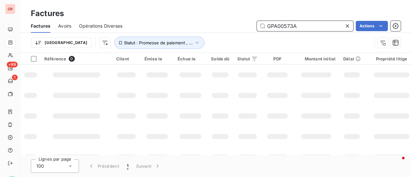
drag, startPoint x: 303, startPoint y: 27, endPoint x: 166, endPoint y: 35, distance: 137.0
click at [169, 35] on div "Factures Avoirs Opérations Diverses GPA00573A Actions Trier Statut : Promesse d…" at bounding box center [216, 35] width 390 height 33
paste input "W02918"
type input "GW02918"
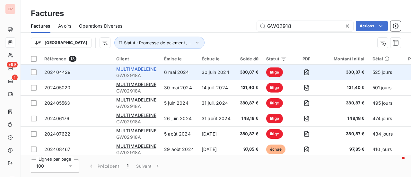
click at [146, 69] on span "MULTIMADELEINE" at bounding box center [136, 68] width 40 height 5
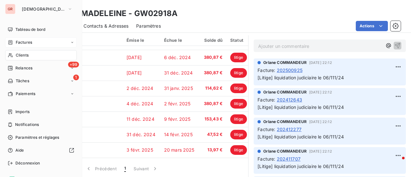
drag, startPoint x: 29, startPoint y: 43, endPoint x: 48, endPoint y: 39, distance: 19.2
click at [29, 43] on span "Factures" at bounding box center [24, 42] width 16 height 6
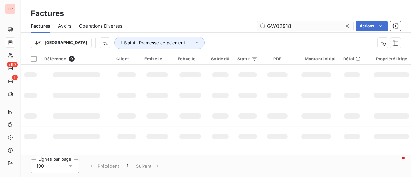
drag, startPoint x: 299, startPoint y: 22, endPoint x: 294, endPoint y: 27, distance: 6.4
click at [296, 25] on input "GW02918" at bounding box center [305, 26] width 96 height 10
drag, startPoint x: 238, startPoint y: 32, endPoint x: 207, endPoint y: 39, distance: 32.2
click at [223, 35] on div "Factures Avoirs Opérations Diverses GW02918 Actions Trier Statut : Promesse de …" at bounding box center [216, 35] width 390 height 33
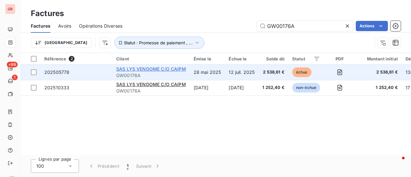
type input "GW00176A"
click at [140, 69] on span "SAS LYS VENDOME C/O CAIPM" at bounding box center [151, 68] width 70 height 5
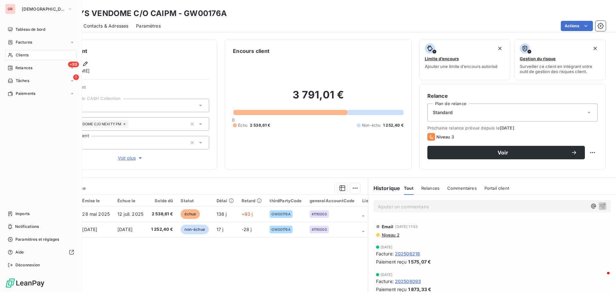
drag, startPoint x: 26, startPoint y: 57, endPoint x: 40, endPoint y: 55, distance: 14.6
click at [26, 57] on span "Clients" at bounding box center [22, 55] width 13 height 6
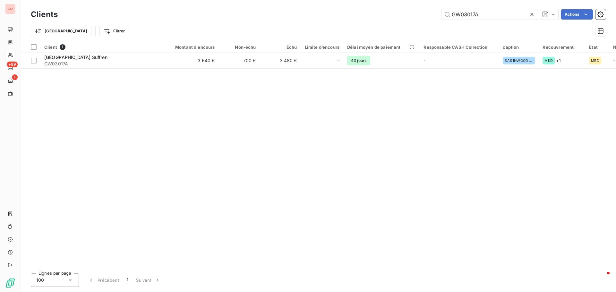
drag, startPoint x: 487, startPoint y: 13, endPoint x: 371, endPoint y: 20, distance: 115.7
click at [383, 19] on div "GW03017A Actions" at bounding box center [335, 14] width 541 height 10
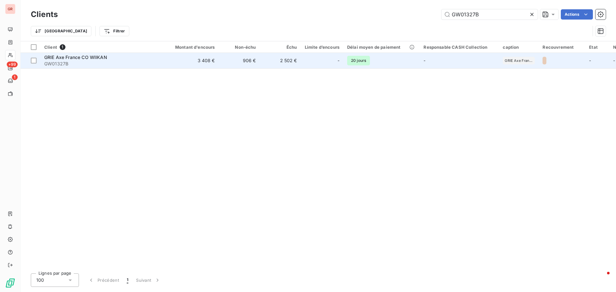
type input "GW01327B"
click at [73, 56] on span "GRIE Axe France CO WIIKAN" at bounding box center [75, 57] width 63 height 5
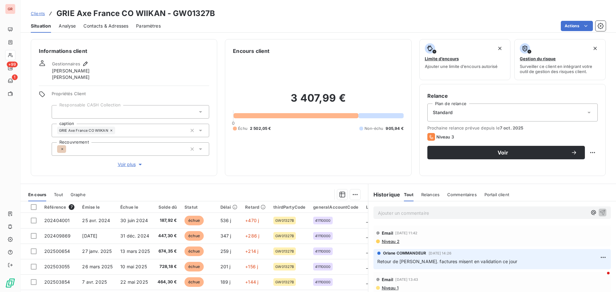
click at [387, 177] on span "Niveau 2" at bounding box center [390, 241] width 18 height 5
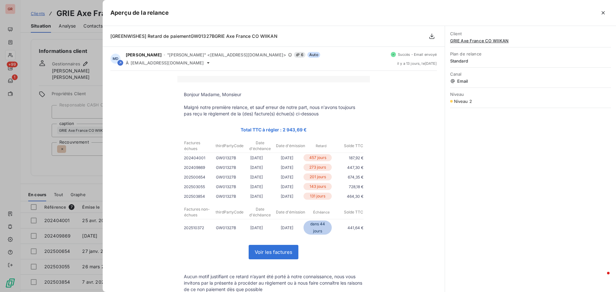
click at [83, 165] on div at bounding box center [308, 146] width 616 height 292
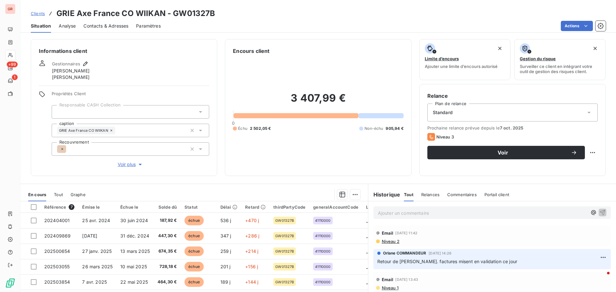
click at [117, 27] on span "Contacts & Adresses" at bounding box center [105, 26] width 45 height 6
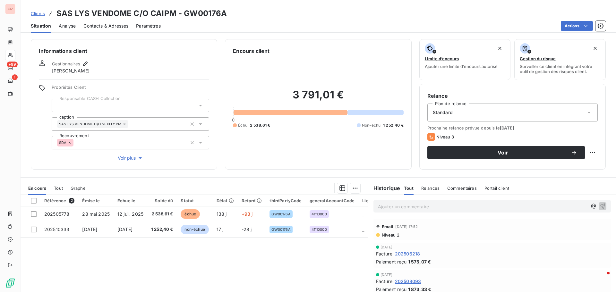
click at [390, 177] on span "Niveau 2" at bounding box center [390, 235] width 18 height 5
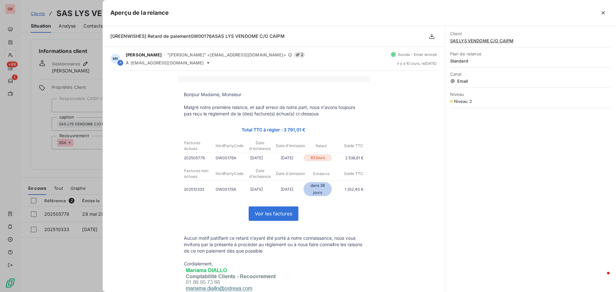
click at [18, 177] on div at bounding box center [308, 146] width 616 height 292
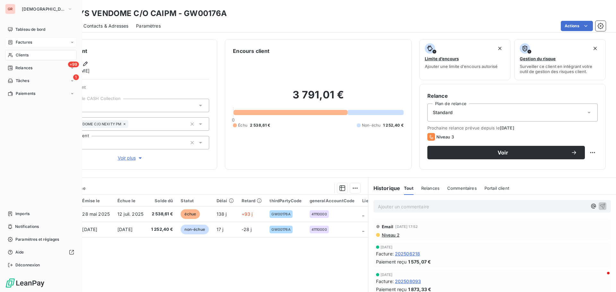
click at [28, 39] on div "Factures" at bounding box center [41, 42] width 72 height 10
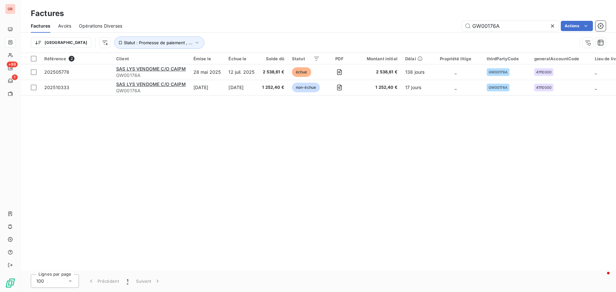
drag, startPoint x: 500, startPoint y: 25, endPoint x: 376, endPoint y: 37, distance: 125.4
click at [380, 36] on div "Factures Avoirs Opérations Diverses GW00176A Actions Trier Statut : Promesse de…" at bounding box center [319, 35] width 596 height 33
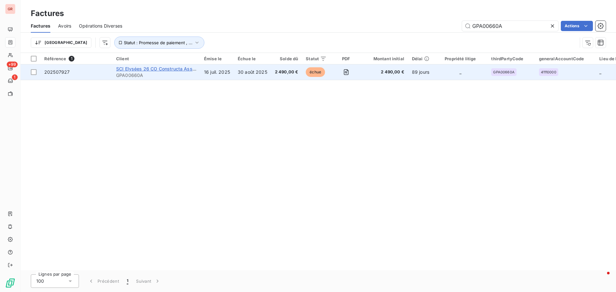
type input "GPA00660A"
click at [145, 70] on span "SCI Elysées 26 CO Constructa Asset MGMT" at bounding box center [164, 68] width 97 height 5
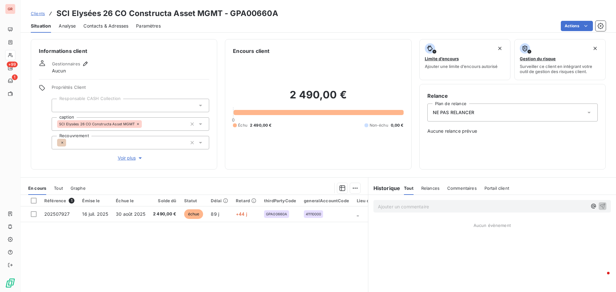
click at [117, 25] on span "Contacts & Adresses" at bounding box center [105, 26] width 45 height 6
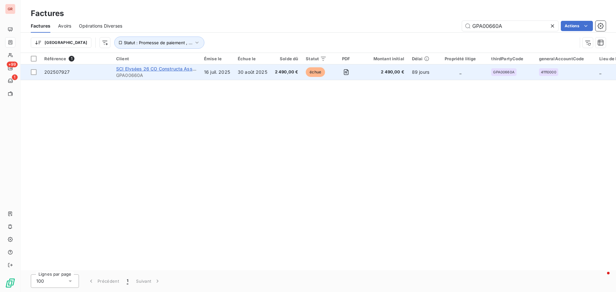
click at [147, 70] on span "SCI Elysées 26 CO Constructa Asset MGMT" at bounding box center [164, 68] width 97 height 5
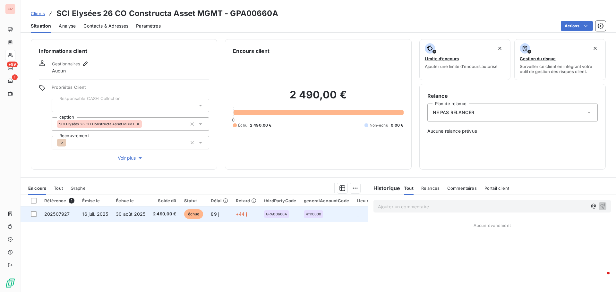
click at [130, 177] on span "30 août 2025" at bounding box center [131, 214] width 30 height 5
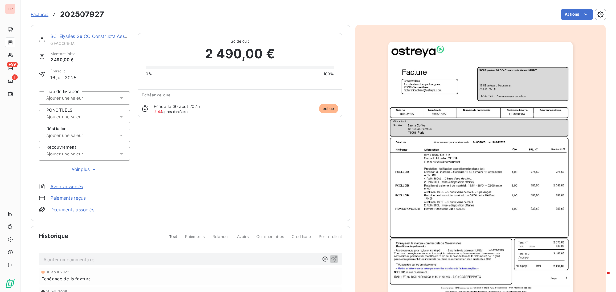
click at [411, 154] on img "button" at bounding box center [480, 172] width 185 height 261
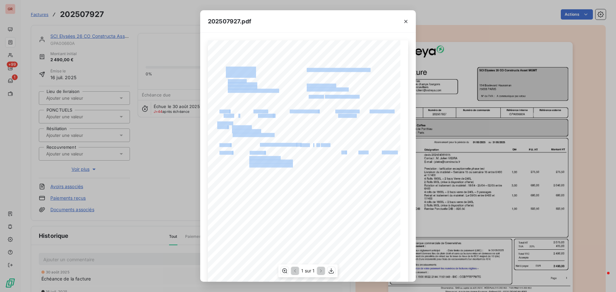
click at [257, 168] on div "Référence interne Numéro de Date de Numéro de commande Référence externe 19 Rue…" at bounding box center [308, 176] width 200 height 272
click at [331, 177] on icon "button" at bounding box center [331, 271] width 6 height 6
click at [405, 21] on icon "button" at bounding box center [406, 21] width 6 height 6
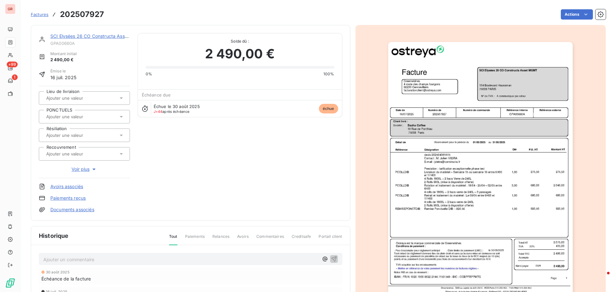
click at [85, 37] on link "SCI Elysées 26 CO Constructa Asset MGMT" at bounding box center [97, 35] width 95 height 5
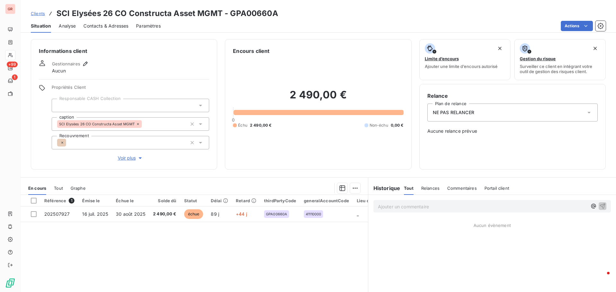
click at [411, 113] on icon at bounding box center [589, 112] width 6 height 6
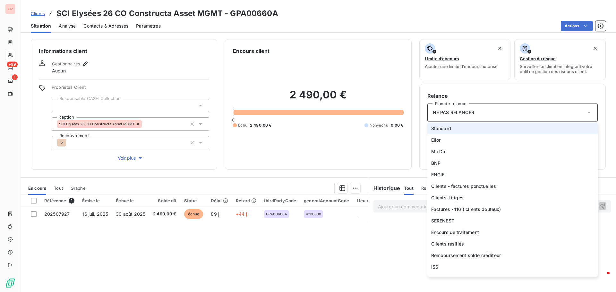
click at [411, 127] on span "Standard" at bounding box center [441, 128] width 20 height 6
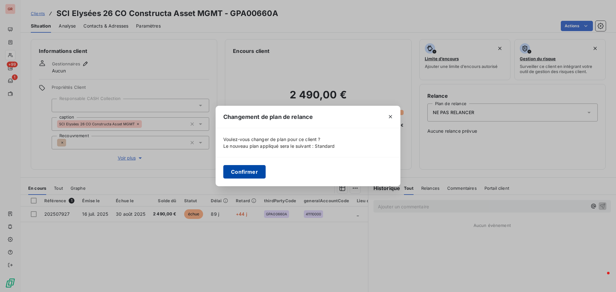
click at [242, 170] on button "Confirmer" at bounding box center [244, 171] width 42 height 13
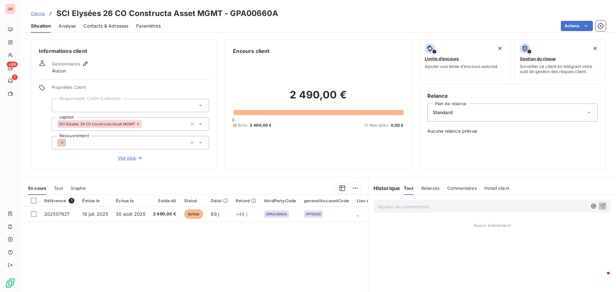
click at [101, 25] on span "Contacts & Adresses" at bounding box center [105, 26] width 45 height 6
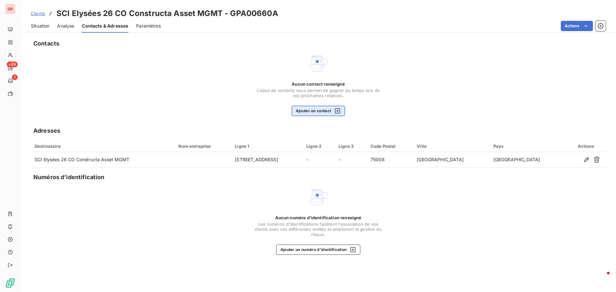
click at [340, 110] on icon "button" at bounding box center [337, 111] width 6 height 6
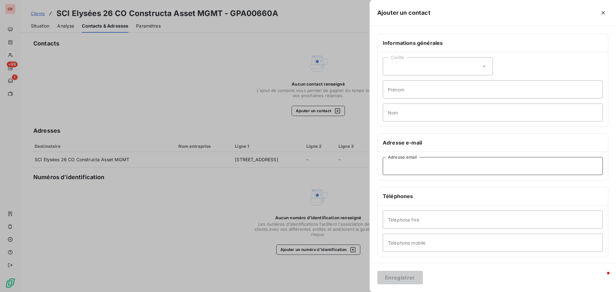
click at [411, 165] on input "Adresse email" at bounding box center [493, 166] width 220 height 18
paste input "jvieira@constructa.fr"
click at [388, 166] on input "jvieira@constructa.fr" at bounding box center [493, 166] width 220 height 18
type input "jvieira@constructa.fr"
click at [406, 177] on button "Enregistrer" at bounding box center [400, 277] width 46 height 13
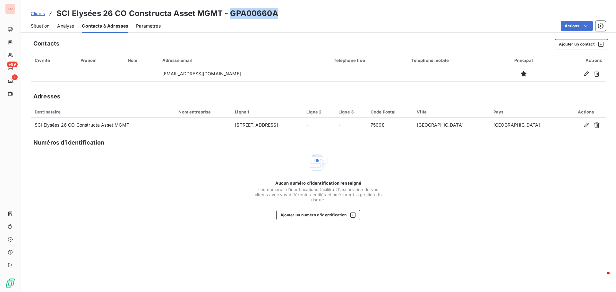
drag, startPoint x: 275, startPoint y: 14, endPoint x: 230, endPoint y: 13, distance: 45.6
click at [230, 13] on div "Clients SCI Elysées 26 CO Constructa Asset MGMT - GPA00660A" at bounding box center [319, 14] width 596 height 12
copy h3 "GPA00660A"
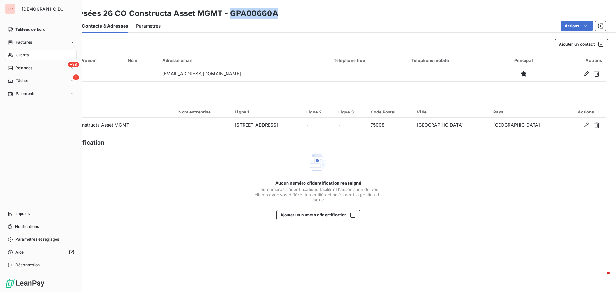
click at [24, 56] on span "Clients" at bounding box center [22, 55] width 13 height 6
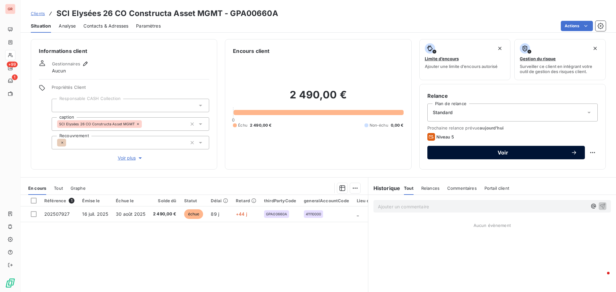
click at [500, 152] on span "Voir" at bounding box center [503, 152] width 136 height 5
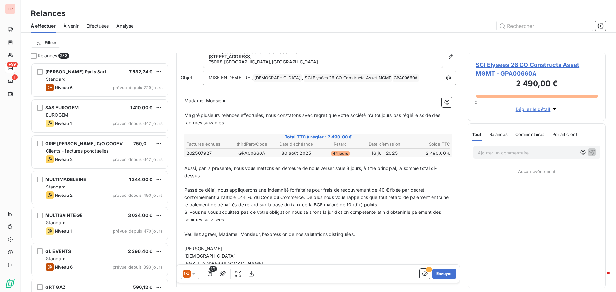
scroll to position [78, 0]
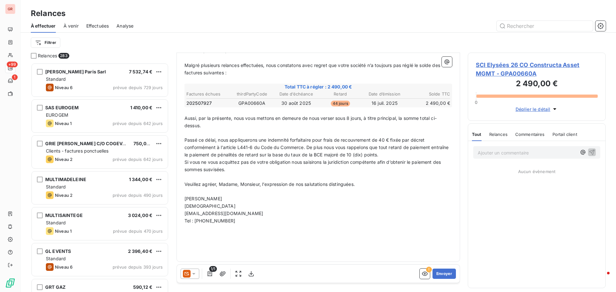
click at [195, 273] on icon at bounding box center [193, 274] width 3 height 2
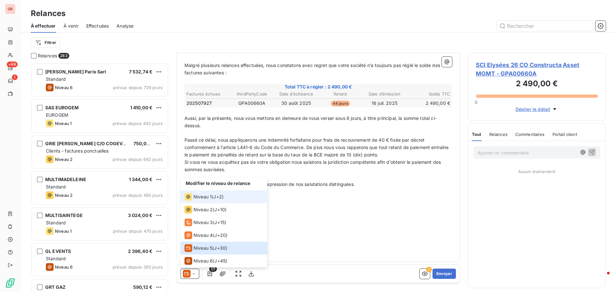
click at [198, 195] on span "Niveau 1" at bounding box center [203, 197] width 18 height 6
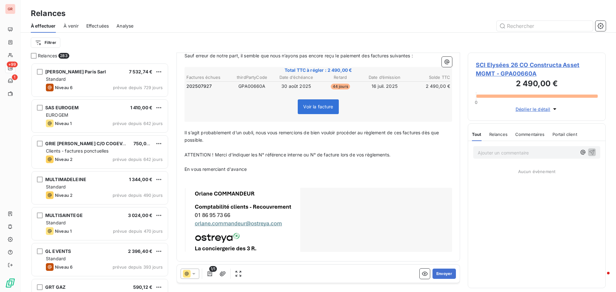
scroll to position [89, 0]
click at [209, 275] on icon "button" at bounding box center [210, 274] width 6 height 6
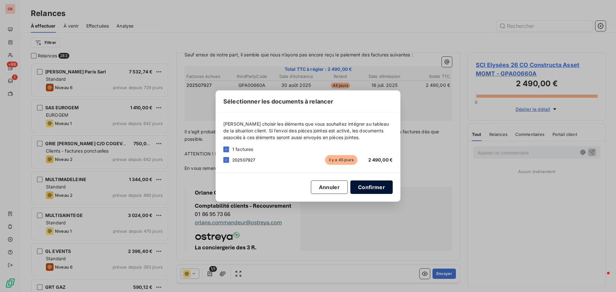
click at [372, 188] on button "Confirmer" at bounding box center [371, 187] width 42 height 13
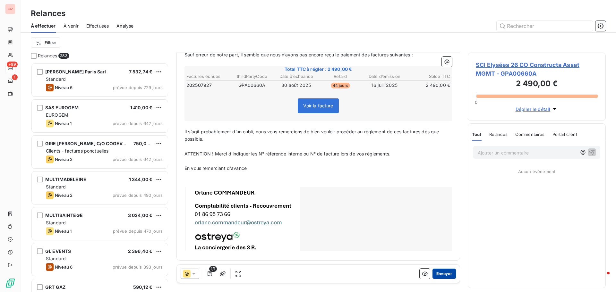
click at [442, 273] on button "Envoyer" at bounding box center [444, 274] width 23 height 10
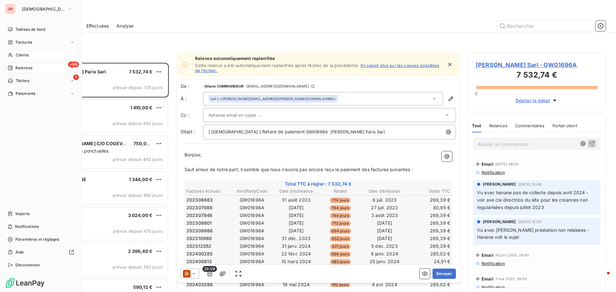
click at [27, 55] on span "Clients" at bounding box center [22, 55] width 13 height 6
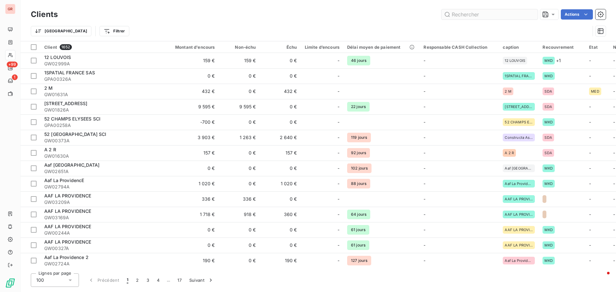
click at [468, 14] on input "text" at bounding box center [490, 14] width 96 height 10
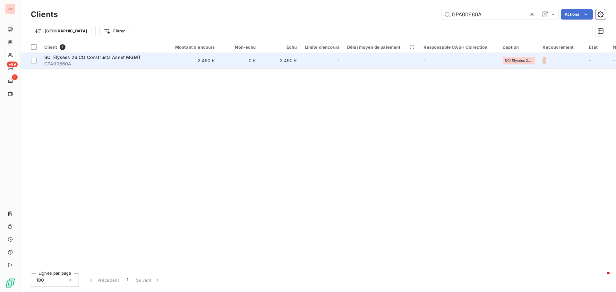
type input "GPA00660A"
click at [108, 57] on span "SCI Elysées 26 CO Constructa Asset MGMT" at bounding box center [92, 57] width 97 height 5
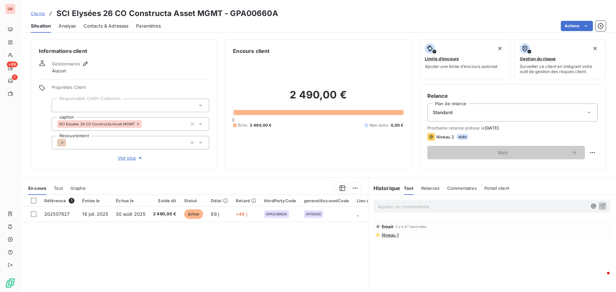
click at [387, 237] on span "Niveau 1" at bounding box center [389, 235] width 17 height 5
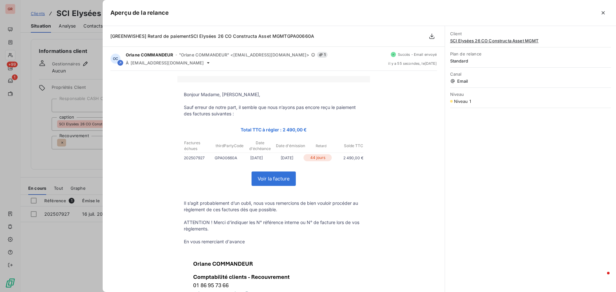
click at [78, 248] on div at bounding box center [308, 146] width 616 height 292
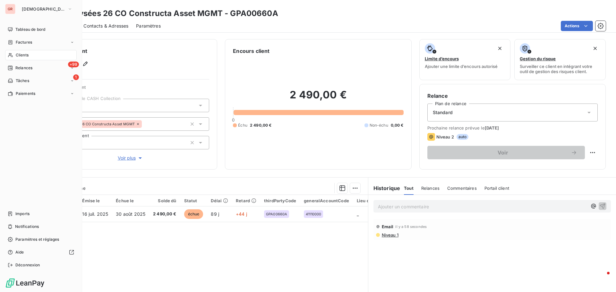
drag, startPoint x: 28, startPoint y: 43, endPoint x: 97, endPoint y: 59, distance: 71.2
click at [28, 43] on span "Factures" at bounding box center [24, 42] width 16 height 6
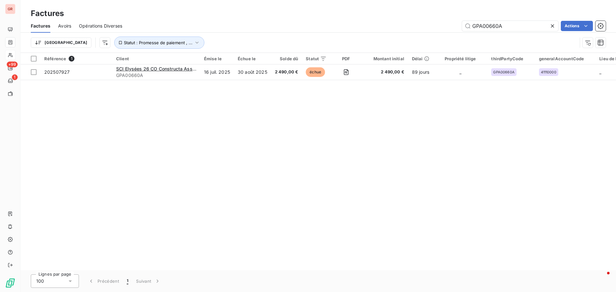
drag, startPoint x: 464, startPoint y: 31, endPoint x: 371, endPoint y: 45, distance: 94.1
click at [376, 45] on div "Factures Avoirs Opérations Diverses GPA00660A Actions Trier Statut : Promesse d…" at bounding box center [319, 35] width 596 height 33
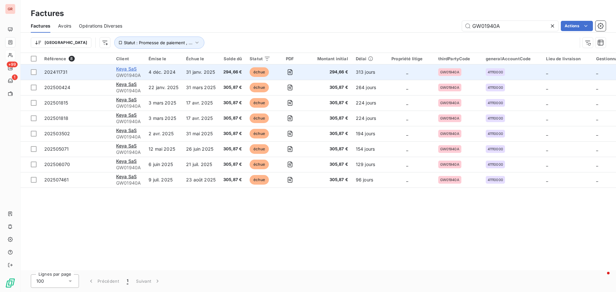
type input "GW01940A"
click at [131, 69] on span "Keya SaS" at bounding box center [126, 68] width 21 height 5
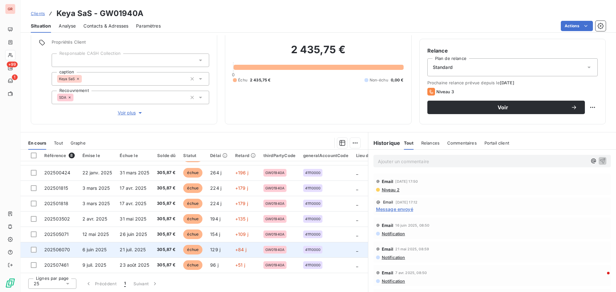
scroll to position [46, 0]
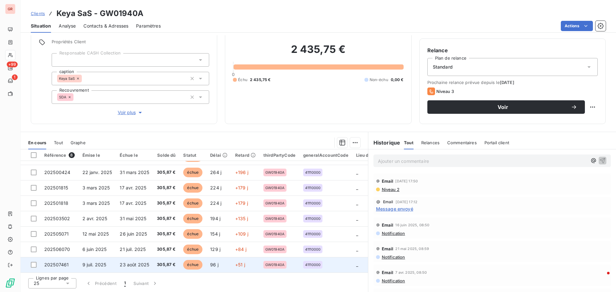
click at [107, 261] on td "9 juil. 2025" at bounding box center [98, 264] width 38 height 15
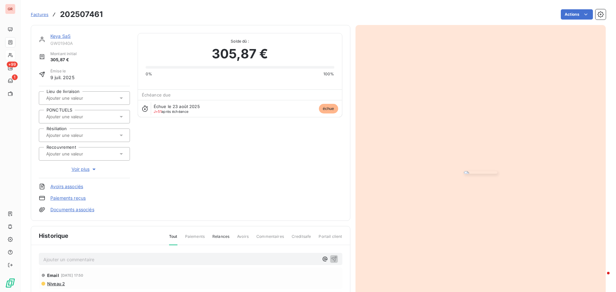
click at [464, 171] on img "button" at bounding box center [480, 172] width 33 height 3
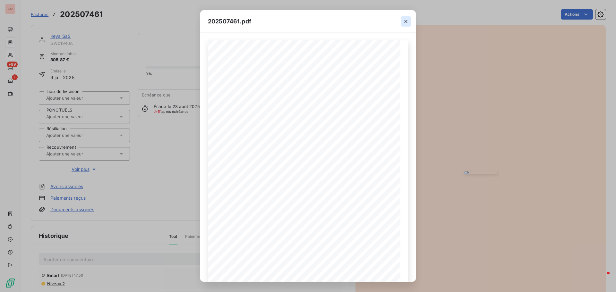
click at [405, 21] on icon "button" at bounding box center [406, 21] width 6 height 6
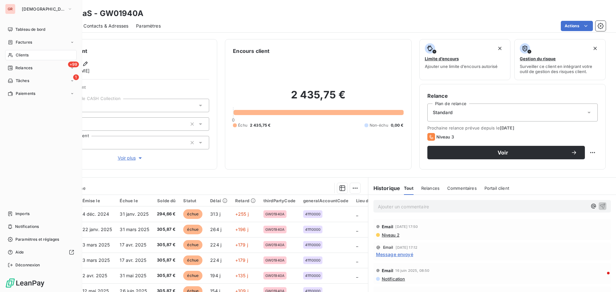
drag, startPoint x: 25, startPoint y: 51, endPoint x: 46, endPoint y: 52, distance: 21.5
click at [25, 51] on div "Clients" at bounding box center [41, 55] width 72 height 10
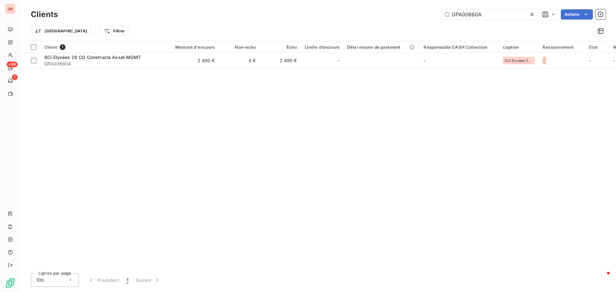
drag, startPoint x: 489, startPoint y: 16, endPoint x: 321, endPoint y: 40, distance: 169.9
click at [343, 37] on div "Clients GPA00660A Actions Trier Filtrer" at bounding box center [318, 24] width 575 height 33
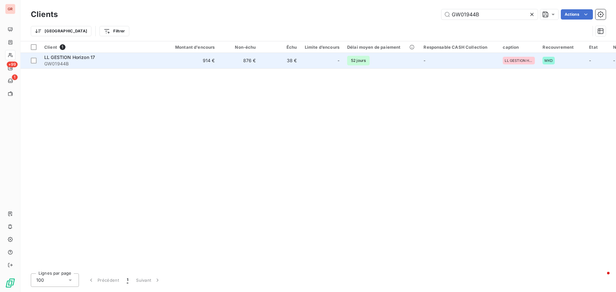
type input "GW01944B"
click at [73, 56] on span "LL GESTION Horizon 17" at bounding box center [69, 57] width 51 height 5
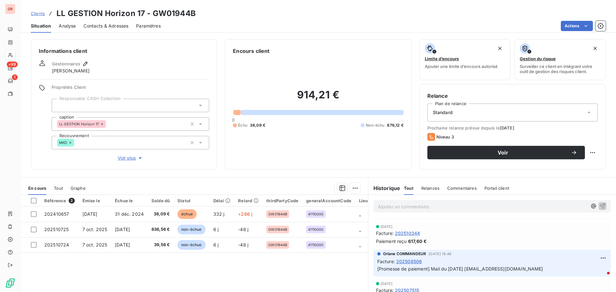
scroll to position [64, 0]
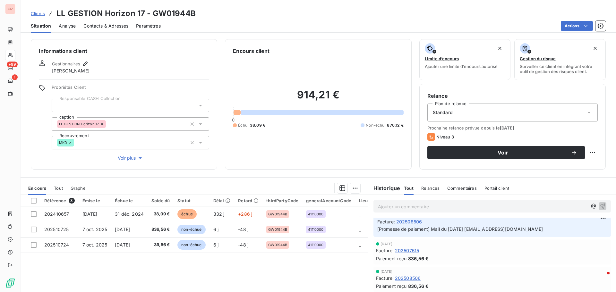
click at [107, 24] on span "Contacts & Adresses" at bounding box center [105, 26] width 45 height 6
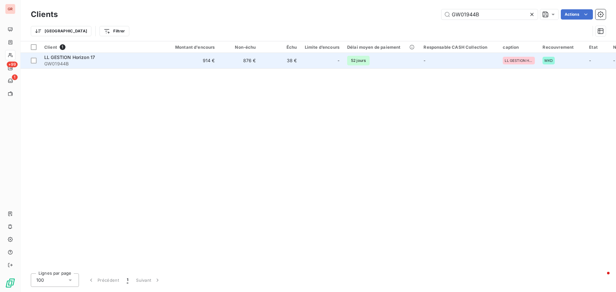
click at [91, 56] on span "LL GESTION Horizon 17" at bounding box center [69, 57] width 51 height 5
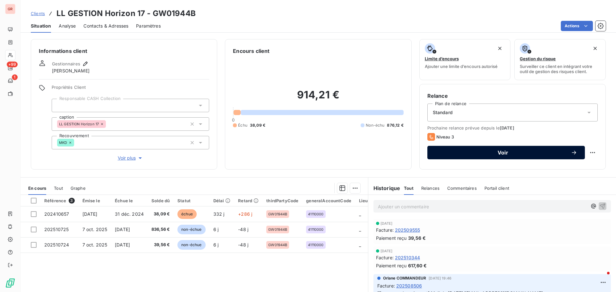
click at [504, 151] on span "Voir" at bounding box center [503, 152] width 136 height 5
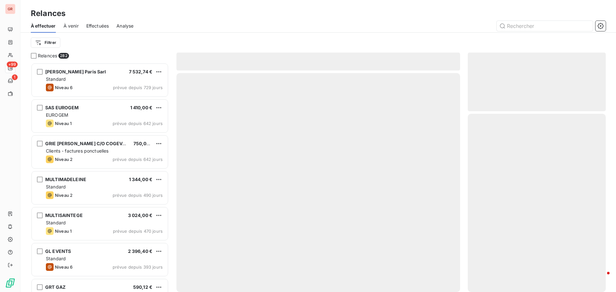
scroll to position [225, 133]
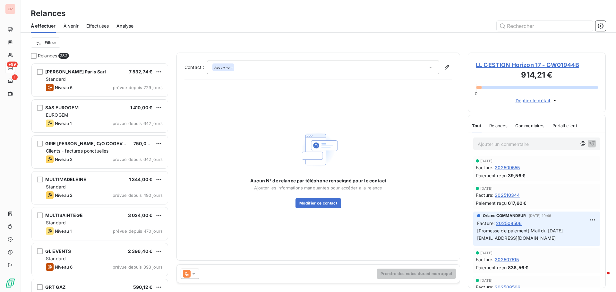
click at [195, 276] on icon at bounding box center [194, 274] width 6 height 6
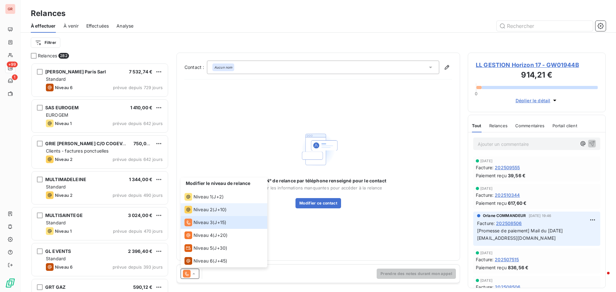
click at [210, 209] on span "Niveau 2" at bounding box center [203, 210] width 19 height 6
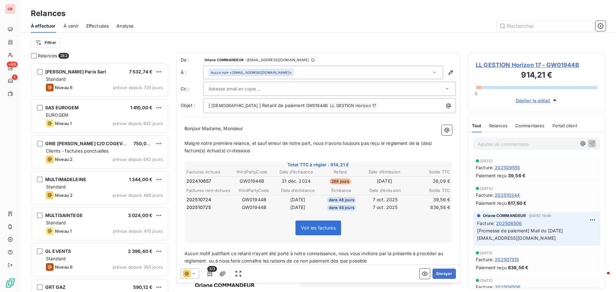
click at [274, 85] on div at bounding box center [327, 89] width 236 height 10
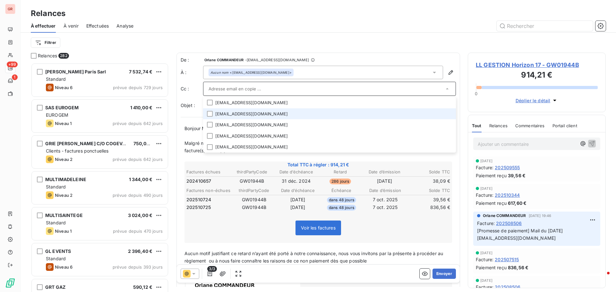
click at [257, 115] on li "compta@llgestion.com" at bounding box center [329, 113] width 253 height 11
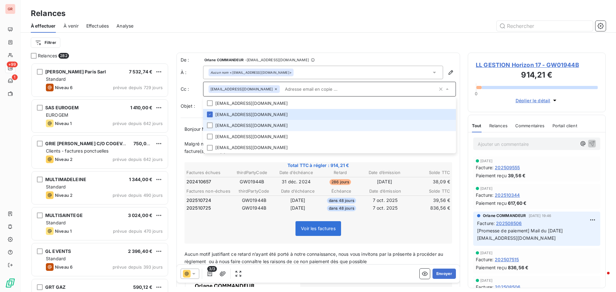
click at [252, 127] on li "contact@llgestion.com" at bounding box center [329, 125] width 253 height 11
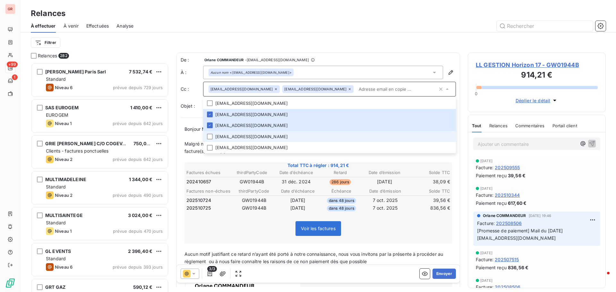
click at [230, 138] on li "vferin@llgestion.com" at bounding box center [329, 136] width 253 height 11
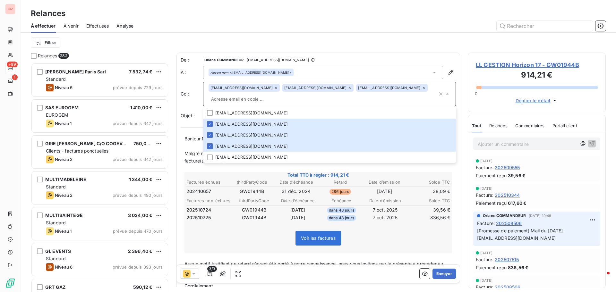
click at [325, 236] on span "Voir les factures" at bounding box center [318, 238] width 35 height 5
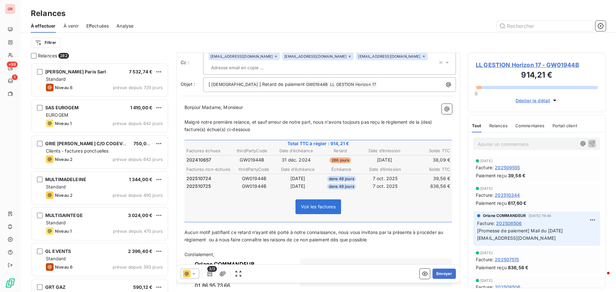
scroll to position [94, 0]
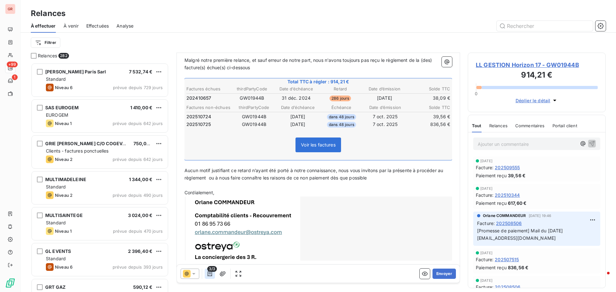
click at [209, 274] on icon "button" at bounding box center [210, 274] width 4 height 5
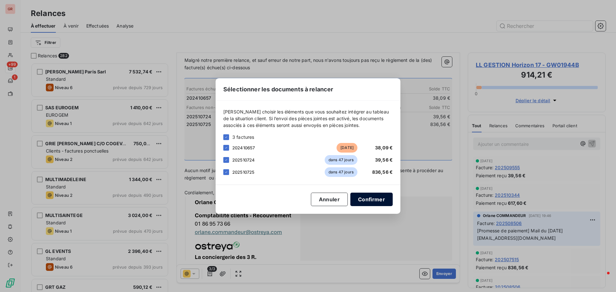
click at [380, 197] on button "Confirmer" at bounding box center [371, 199] width 42 height 13
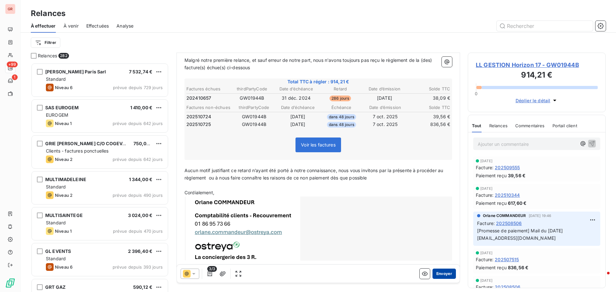
click at [440, 274] on button "Envoyer" at bounding box center [444, 274] width 23 height 10
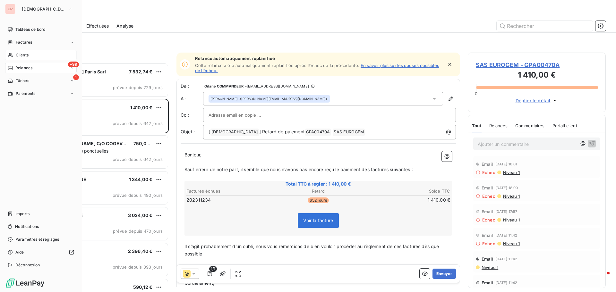
drag, startPoint x: 27, startPoint y: 55, endPoint x: 60, endPoint y: 55, distance: 33.1
click at [27, 55] on span "Clients" at bounding box center [22, 55] width 13 height 6
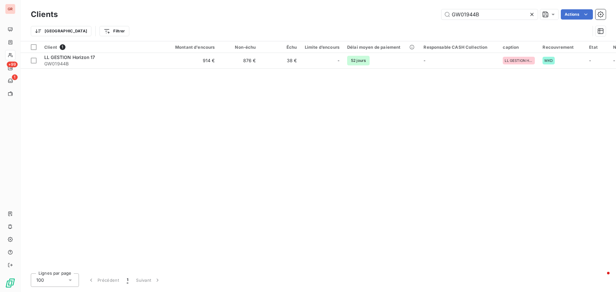
drag, startPoint x: 399, startPoint y: 40, endPoint x: 215, endPoint y: 94, distance: 191.9
click at [269, 78] on div "Clients GW01944B Actions Trier Filtrer Client 1 Montant d'encours Non-échu Échu…" at bounding box center [319, 146] width 596 height 292
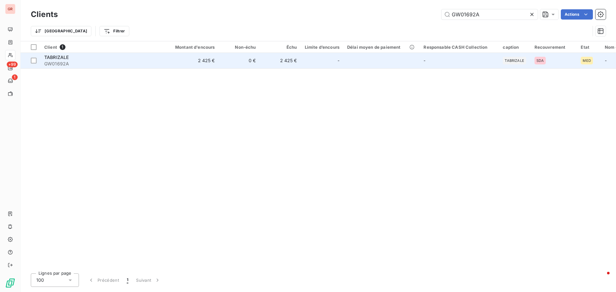
type input "GW01692A"
click at [61, 56] on span "TABRIZALE" at bounding box center [56, 57] width 24 height 5
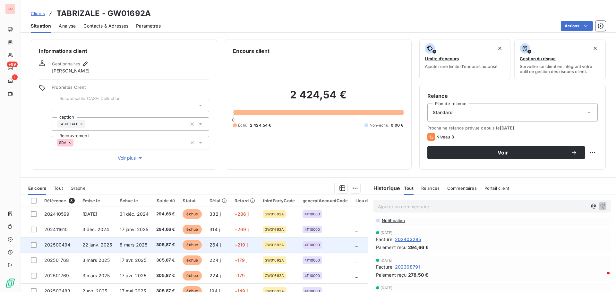
click at [127, 247] on span "8 mars 2025" at bounding box center [134, 244] width 28 height 5
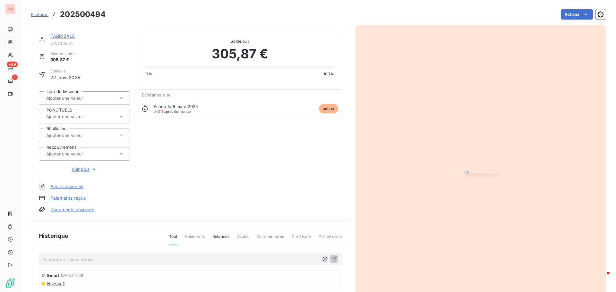
click at [464, 171] on img "button" at bounding box center [480, 172] width 33 height 3
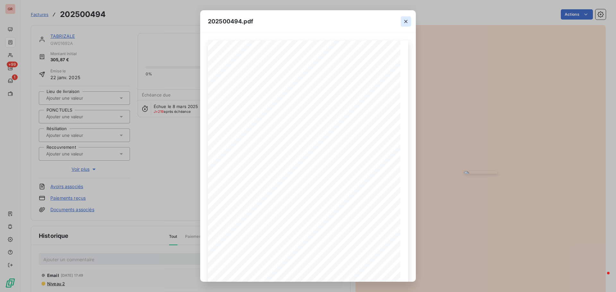
click at [405, 22] on icon "button" at bounding box center [405, 21] width 3 height 3
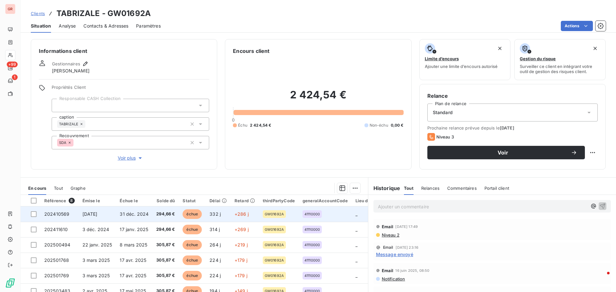
click at [140, 211] on td "31 déc. 2024" at bounding box center [134, 214] width 37 height 15
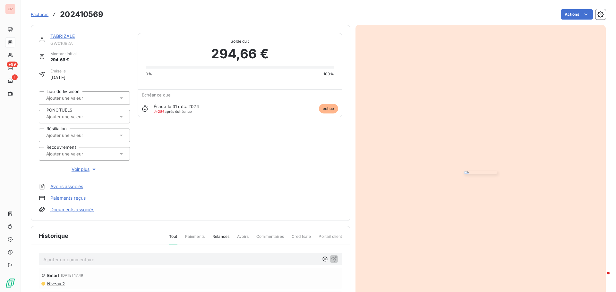
click at [464, 171] on img "button" at bounding box center [480, 172] width 33 height 3
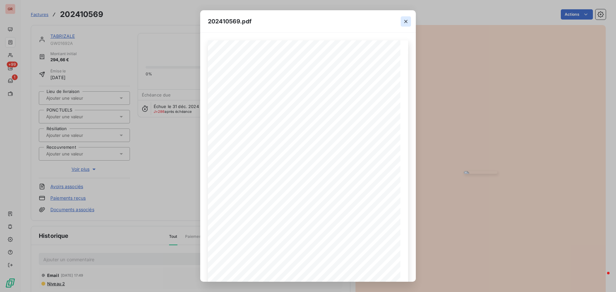
click at [405, 22] on icon "button" at bounding box center [406, 21] width 6 height 6
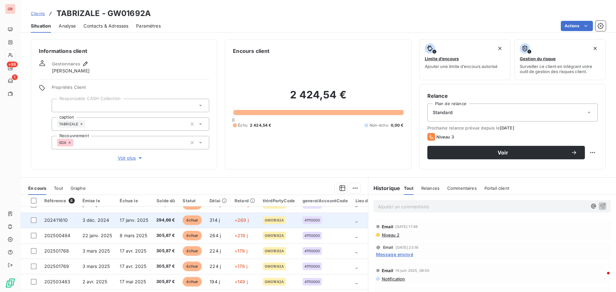
scroll to position [14, 0]
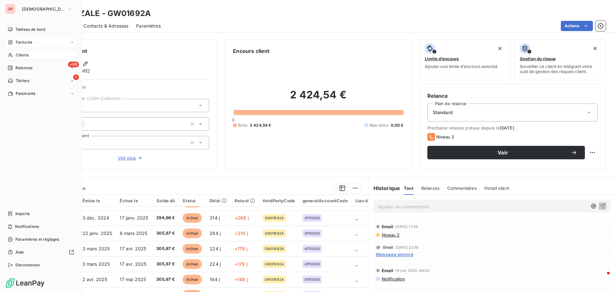
click at [29, 39] on span "Factures" at bounding box center [24, 42] width 16 height 6
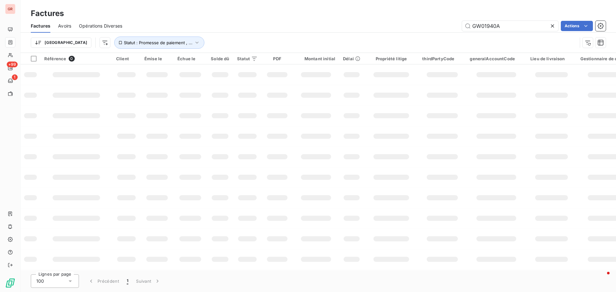
drag, startPoint x: 505, startPoint y: 28, endPoint x: 363, endPoint y: 40, distance: 142.7
click at [363, 40] on div "Factures Avoirs Opérations Diverses GW01940A Actions Trier Statut : Promesse de…" at bounding box center [319, 35] width 596 height 33
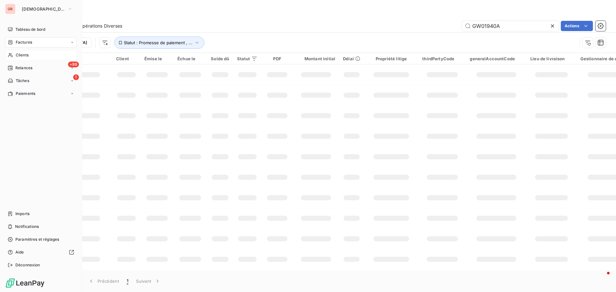
click at [23, 56] on span "Clients" at bounding box center [22, 55] width 13 height 6
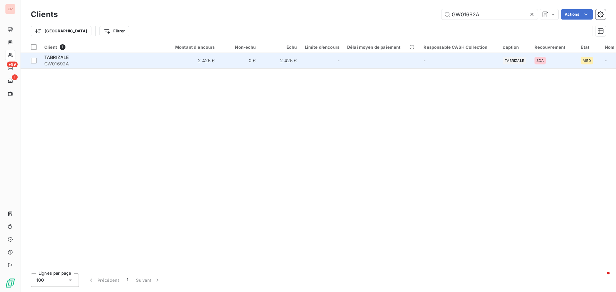
drag, startPoint x: 455, startPoint y: 19, endPoint x: 275, endPoint y: 64, distance: 185.8
click at [324, 49] on div "Clients GW01692A Actions Trier Filtrer Client 1 Montant d'encours Non-échu Échu…" at bounding box center [319, 146] width 596 height 292
type input "GPA00589A"
click at [58, 59] on span "GL EVENTS" at bounding box center [56, 57] width 25 height 5
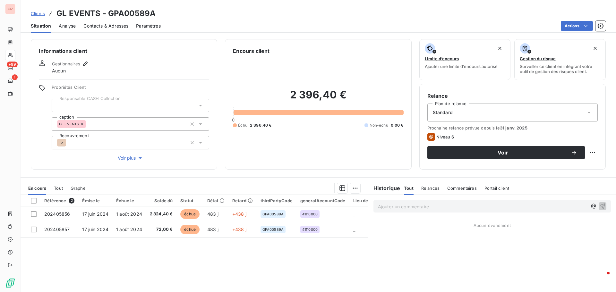
click at [100, 25] on span "Contacts & Adresses" at bounding box center [105, 26] width 45 height 6
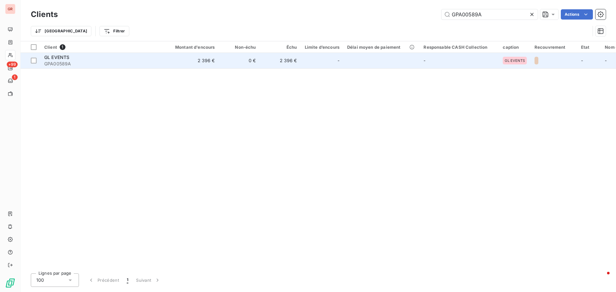
click at [54, 57] on span "GL EVENTS" at bounding box center [56, 57] width 25 height 5
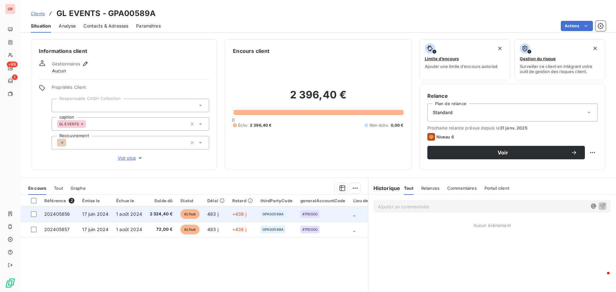
click at [102, 212] on span "17 juin 2024" at bounding box center [95, 214] width 26 height 5
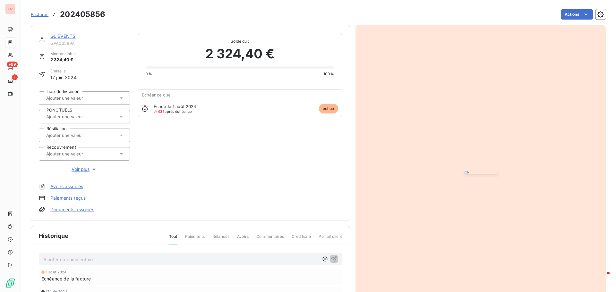
click at [480, 171] on img "button" at bounding box center [480, 172] width 33 height 3
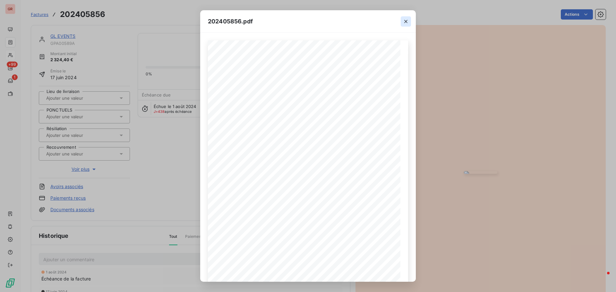
click at [406, 22] on icon "button" at bounding box center [406, 21] width 6 height 6
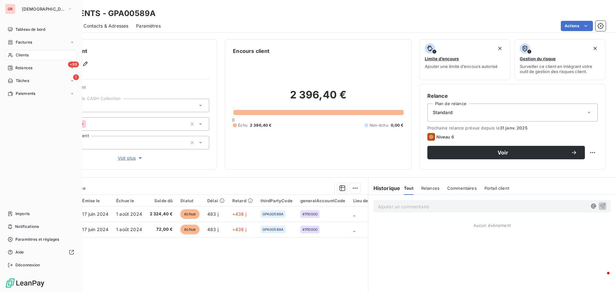
drag, startPoint x: 26, startPoint y: 42, endPoint x: 73, endPoint y: 36, distance: 47.6
click at [26, 42] on span "Factures" at bounding box center [24, 42] width 16 height 6
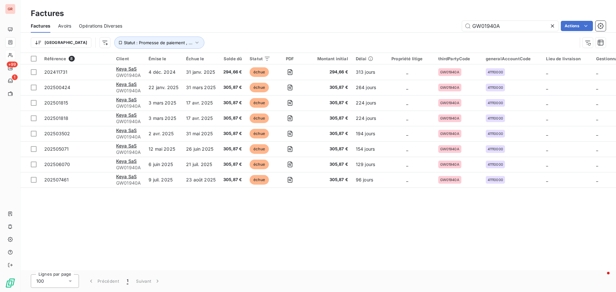
drag, startPoint x: 499, startPoint y: 29, endPoint x: 359, endPoint y: 38, distance: 140.6
click at [369, 37] on div "Factures Avoirs Opérations Diverses GW01940A Actions Trier Statut : Promesse de…" at bounding box center [319, 35] width 596 height 33
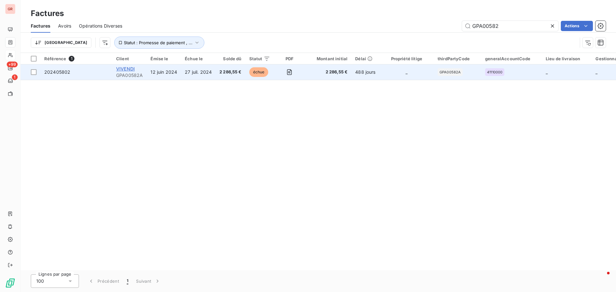
type input "GPA00582"
click at [130, 69] on span "VIVENDI" at bounding box center [125, 68] width 19 height 5
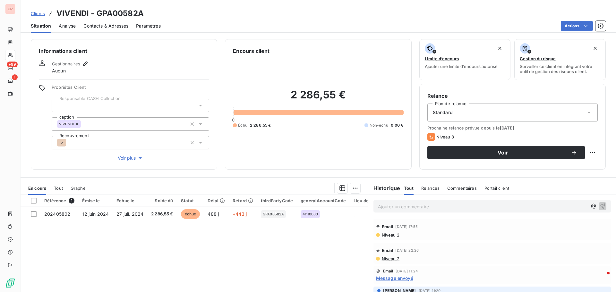
click at [108, 23] on span "Contacts & Adresses" at bounding box center [105, 26] width 45 height 6
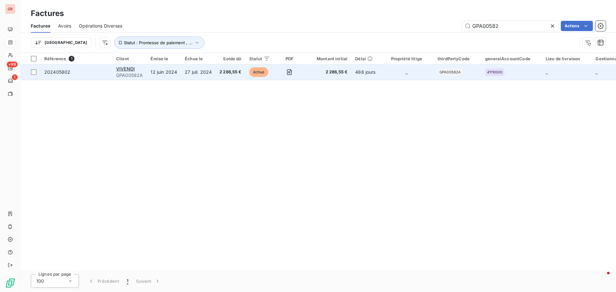
click at [161, 71] on td "12 juin 2024" at bounding box center [164, 72] width 34 height 15
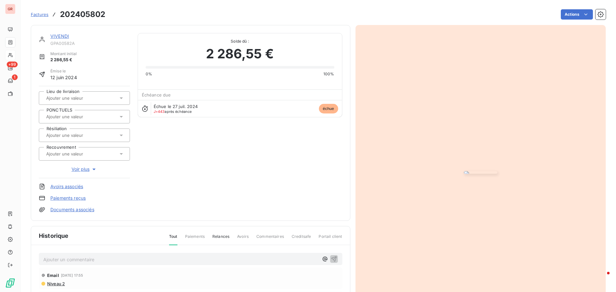
click at [59, 37] on link "VIVENDI" at bounding box center [59, 35] width 19 height 5
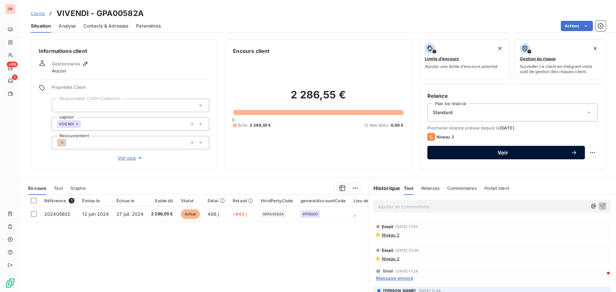
click at [503, 152] on span "Voir" at bounding box center [503, 152] width 136 height 5
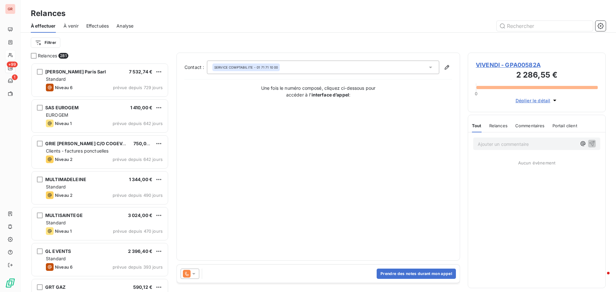
scroll to position [225, 133]
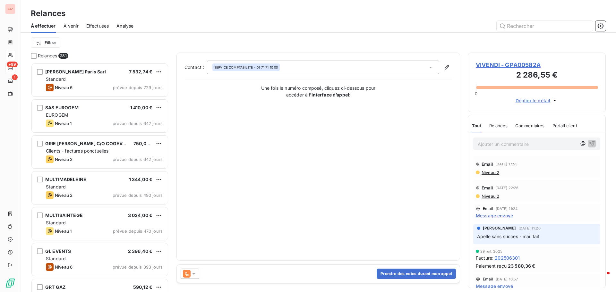
click at [195, 273] on icon at bounding box center [194, 274] width 6 height 6
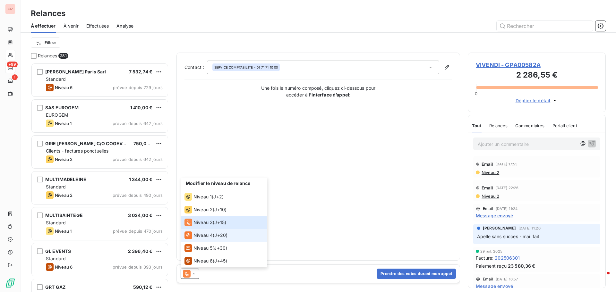
click at [208, 235] on span "Niveau 4" at bounding box center [203, 235] width 19 height 6
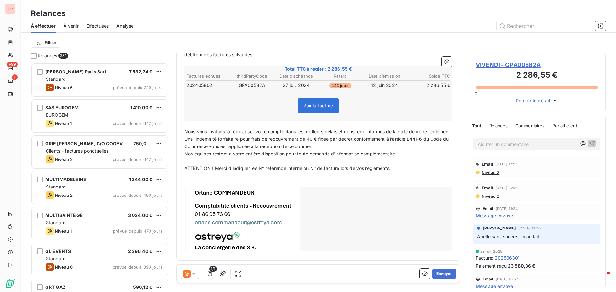
scroll to position [104, 0]
click at [442, 274] on button "Envoyer" at bounding box center [444, 274] width 23 height 10
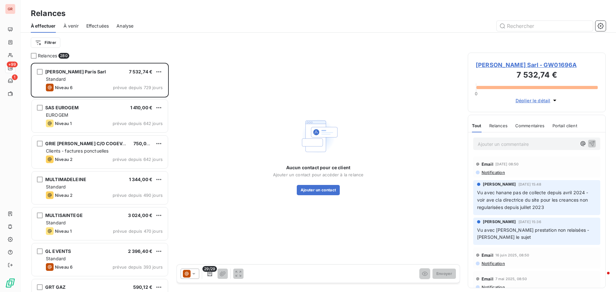
scroll to position [225, 133]
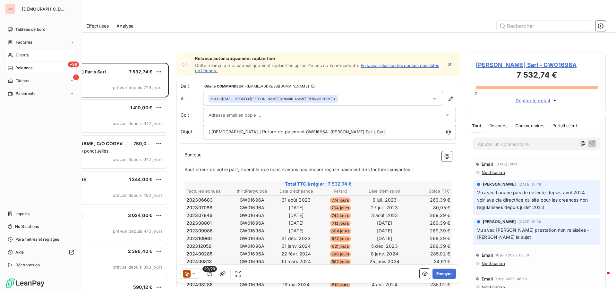
click at [26, 54] on span "Clients" at bounding box center [22, 55] width 13 height 6
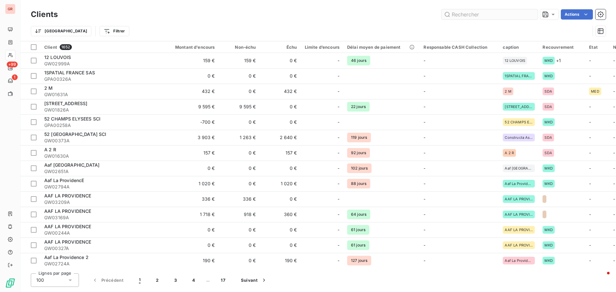
click at [468, 16] on input "text" at bounding box center [490, 14] width 96 height 10
click at [463, 15] on input "text" at bounding box center [490, 14] width 96 height 10
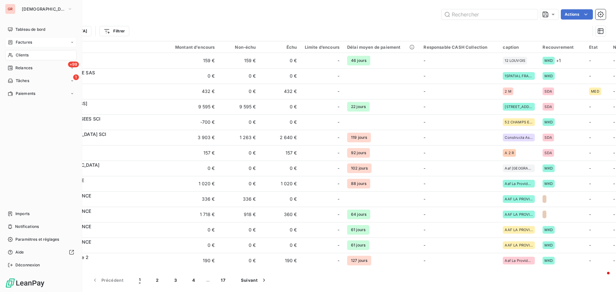
drag, startPoint x: 27, startPoint y: 42, endPoint x: 38, endPoint y: 42, distance: 10.3
click at [28, 42] on span "Factures" at bounding box center [24, 42] width 16 height 6
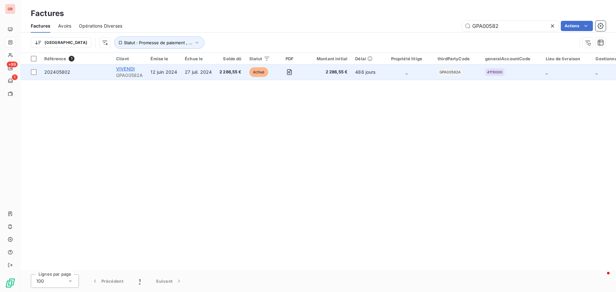
click at [125, 69] on span "VIVENDI" at bounding box center [125, 68] width 19 height 5
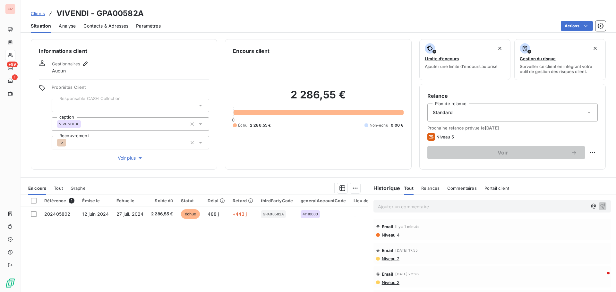
click at [391, 236] on span "Niveau 4" at bounding box center [390, 235] width 19 height 5
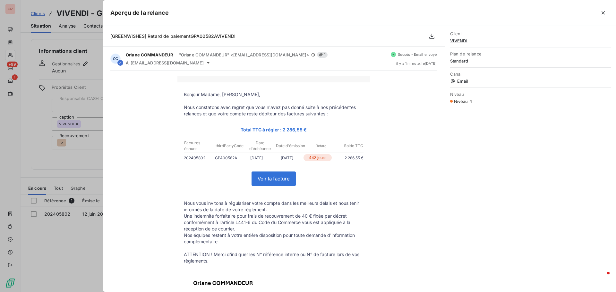
click at [15, 43] on div at bounding box center [308, 146] width 616 height 292
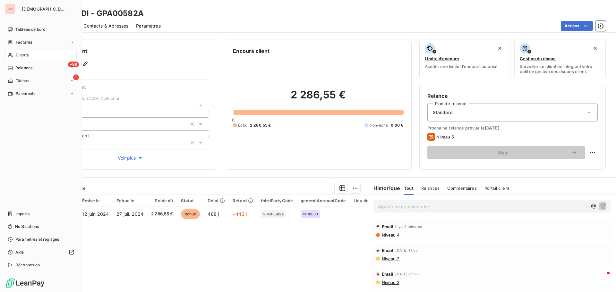
click at [26, 54] on span "Clients" at bounding box center [22, 55] width 13 height 6
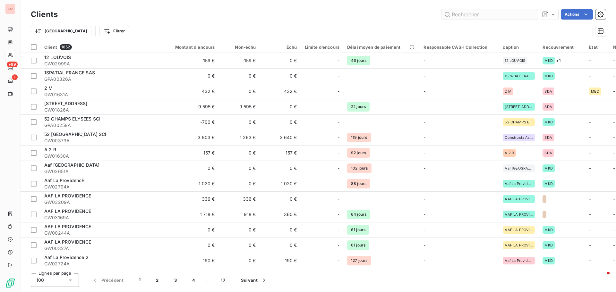
click at [463, 13] on input "text" at bounding box center [490, 14] width 96 height 10
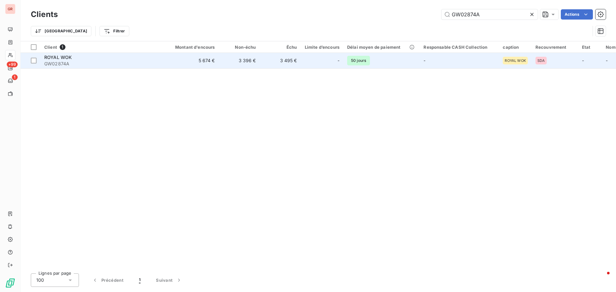
type input "GW02874A"
click at [54, 57] on span "ROYAL WOK" at bounding box center [58, 57] width 28 height 5
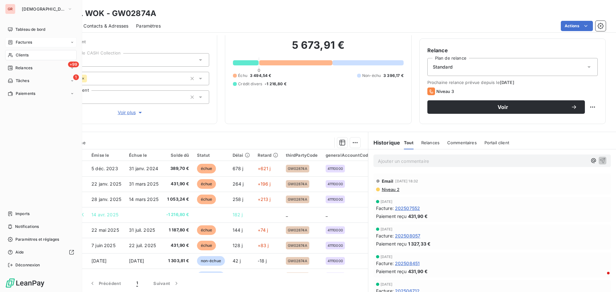
click at [30, 41] on span "Factures" at bounding box center [24, 42] width 16 height 6
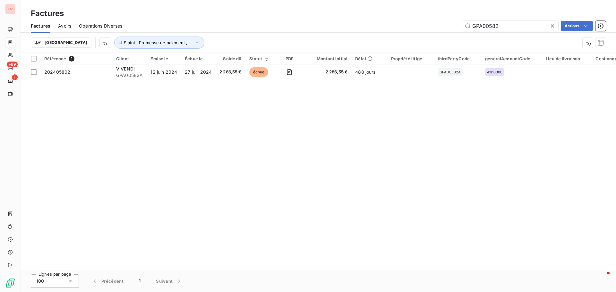
drag, startPoint x: 504, startPoint y: 28, endPoint x: 345, endPoint y: 37, distance: 159.1
click at [354, 38] on div "Factures Avoirs Opérations Diverses GPA00582 Actions Trier Statut : Promesse de…" at bounding box center [319, 35] width 596 height 33
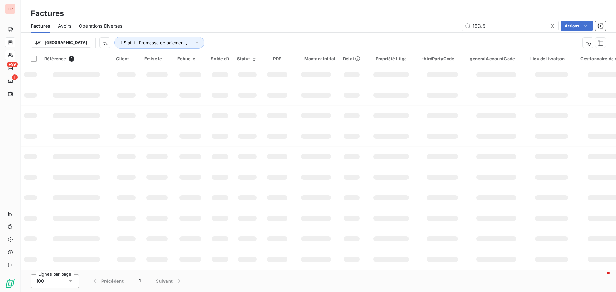
type input "163.56"
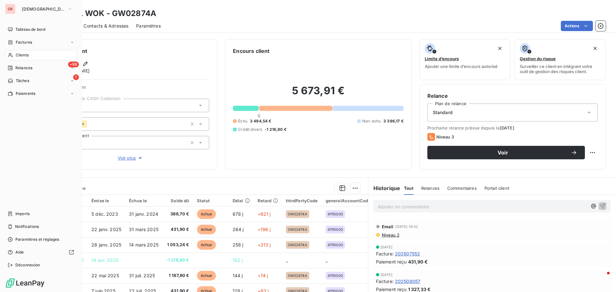
click at [29, 56] on span "Clients" at bounding box center [22, 55] width 13 height 6
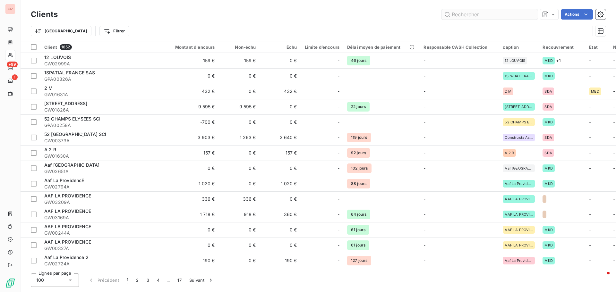
click at [467, 11] on input "text" at bounding box center [490, 14] width 96 height 10
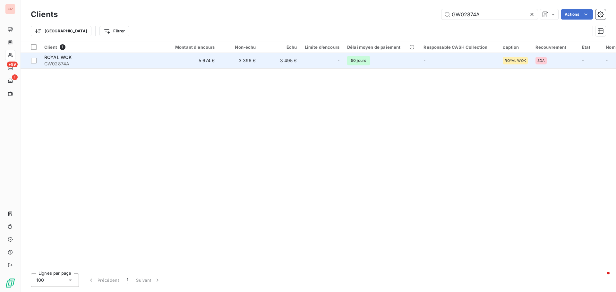
type input "GW02874A"
click at [64, 59] on span "ROYAL WOK" at bounding box center [58, 57] width 28 height 5
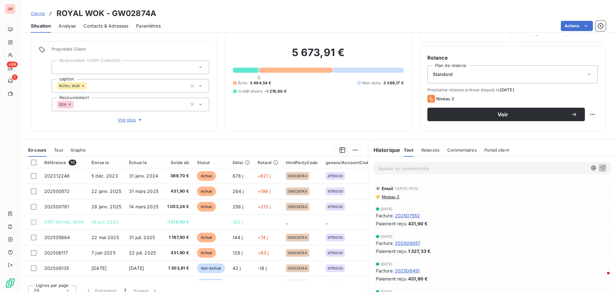
scroll to position [46, 0]
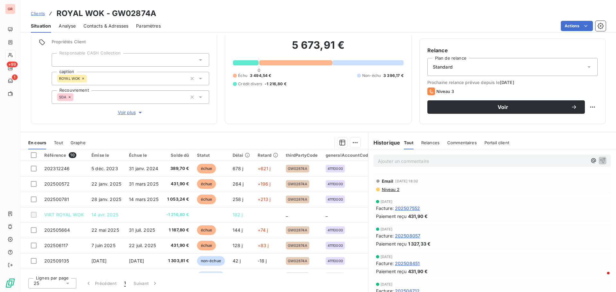
click at [115, 25] on span "Contacts & Adresses" at bounding box center [105, 26] width 45 height 6
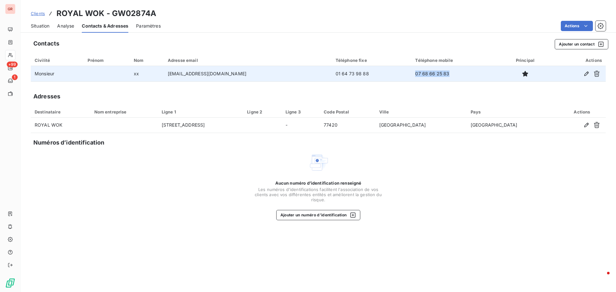
drag, startPoint x: 437, startPoint y: 75, endPoint x: 397, endPoint y: 75, distance: 39.2
click at [411, 75] on td "07 68 66 25 83" at bounding box center [455, 73] width 88 height 15
copy td "07 68 66 25 83"
drag, startPoint x: 349, startPoint y: 74, endPoint x: 309, endPoint y: 76, distance: 39.9
click at [309, 76] on tr "Monsieur xx [EMAIL_ADDRESS][DOMAIN_NAME] 01 64 73 98 88 07 68 66 25 83" at bounding box center [318, 73] width 575 height 15
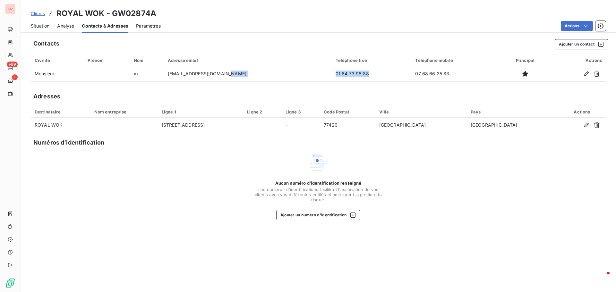
copy tr "01 64 73 98 88"
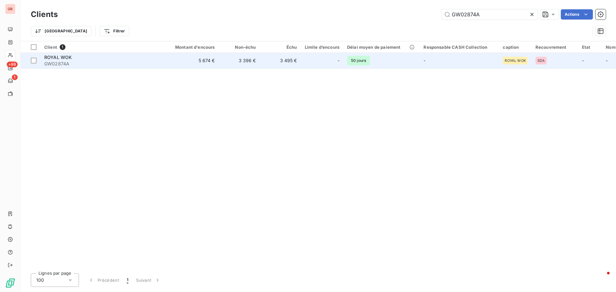
click at [58, 56] on span "ROYAL WOK" at bounding box center [58, 57] width 28 height 5
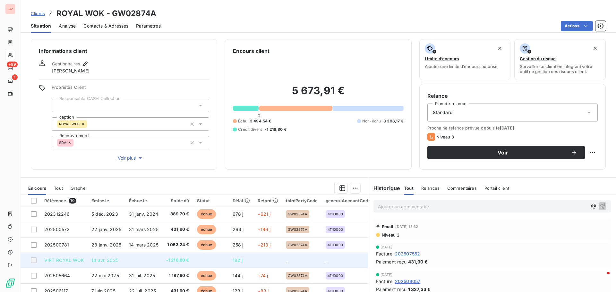
click at [77, 260] on span "VIRT ROYAL WOK" at bounding box center [63, 260] width 39 height 5
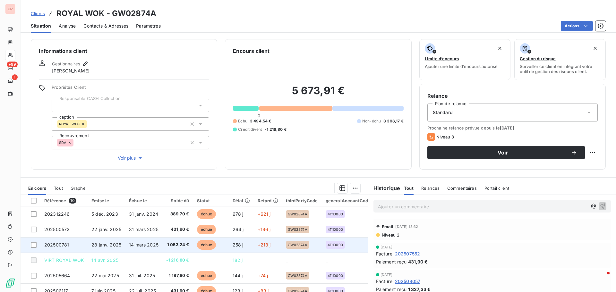
click at [108, 244] on span "28 janv. 2025" at bounding box center [106, 244] width 30 height 5
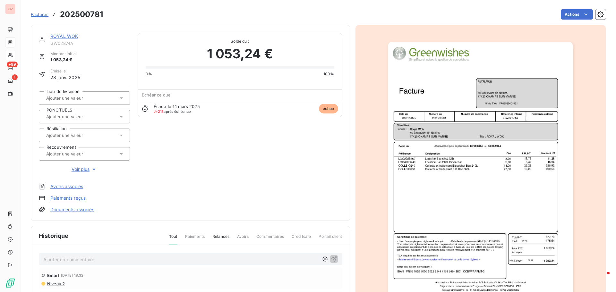
click at [495, 86] on img "button" at bounding box center [480, 172] width 185 height 261
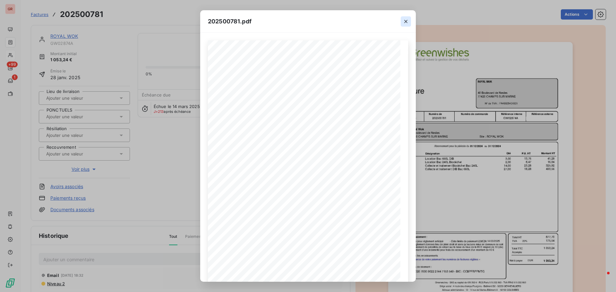
click at [404, 22] on icon "button" at bounding box center [406, 21] width 6 height 6
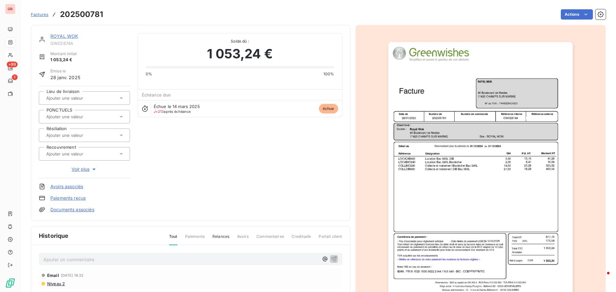
click at [72, 36] on link "ROYAL WOK" at bounding box center [64, 35] width 28 height 5
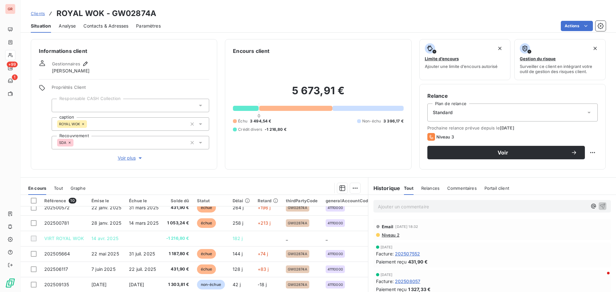
scroll to position [45, 0]
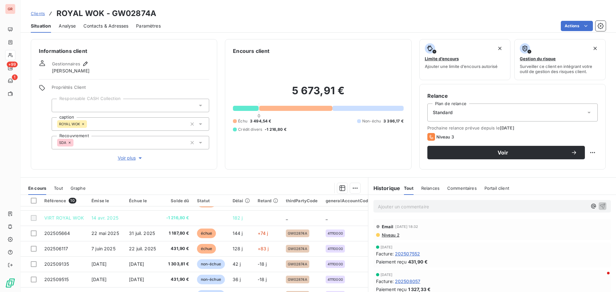
click at [119, 24] on span "Contacts & Adresses" at bounding box center [105, 26] width 45 height 6
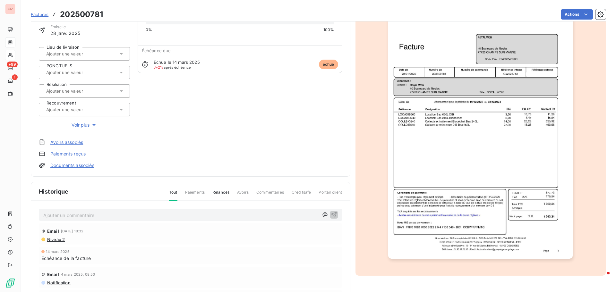
scroll to position [94, 0]
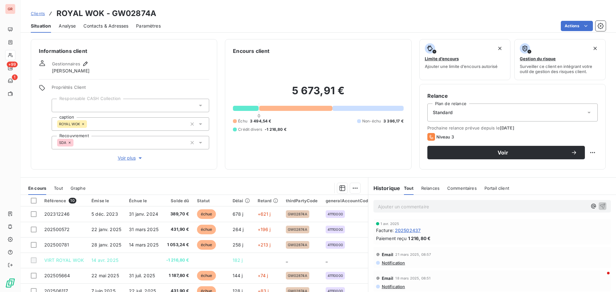
scroll to position [353, 0]
click at [407, 223] on span "202502437" at bounding box center [408, 224] width 26 height 7
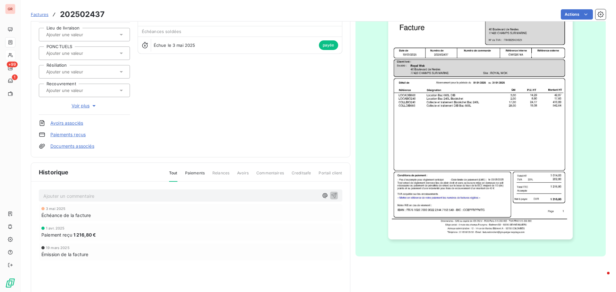
scroll to position [65, 0]
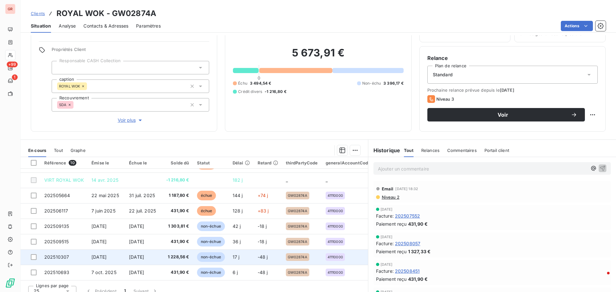
scroll to position [46, 0]
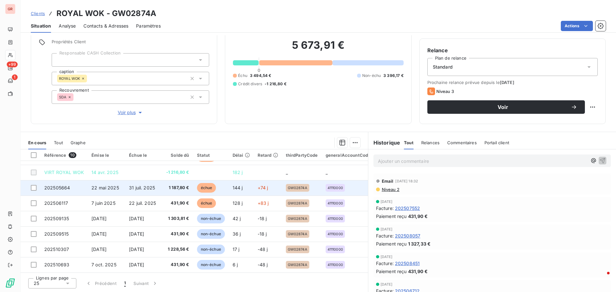
click at [175, 185] on span "1 187,80 €" at bounding box center [177, 188] width 23 height 6
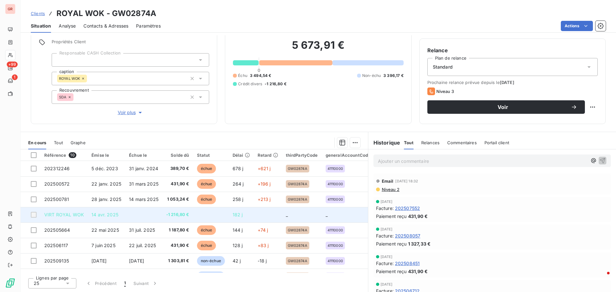
scroll to position [13, 0]
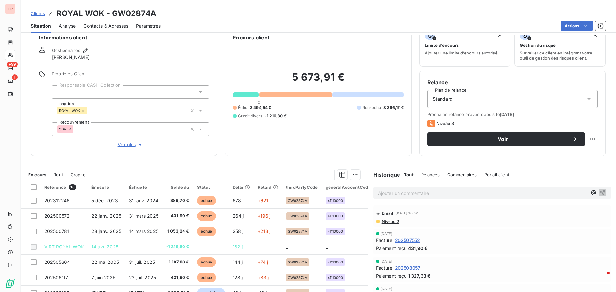
click at [111, 27] on span "Contacts & Adresses" at bounding box center [105, 26] width 45 height 6
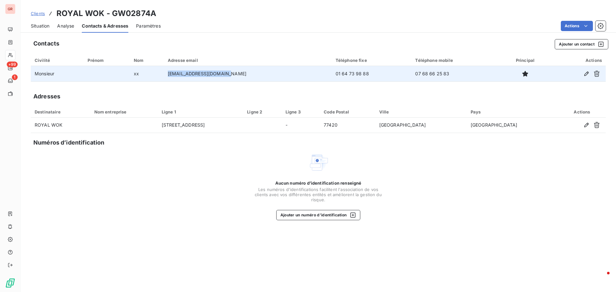
drag, startPoint x: 235, startPoint y: 74, endPoint x: 181, endPoint y: 74, distance: 54.6
click at [181, 74] on td "caibaoqin1122@gmail.com" at bounding box center [248, 73] width 168 height 15
copy td "caibaoqin1122@gmail.com"
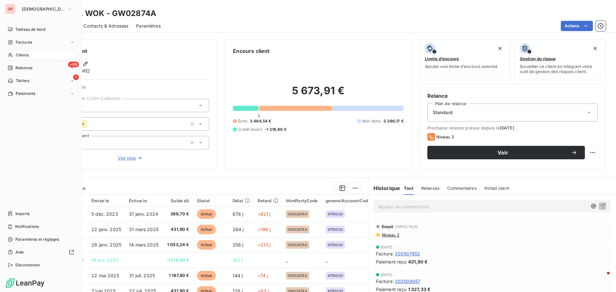
drag, startPoint x: 27, startPoint y: 41, endPoint x: 53, endPoint y: 48, distance: 27.2
click at [27, 41] on span "Factures" at bounding box center [24, 42] width 16 height 6
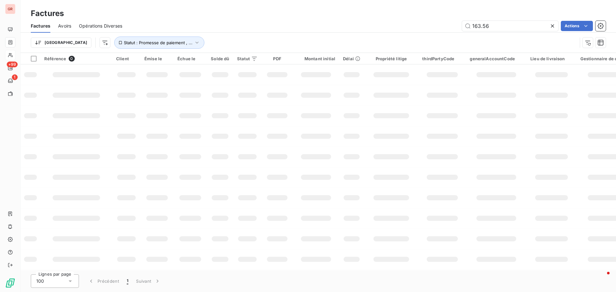
drag, startPoint x: 493, startPoint y: 28, endPoint x: 319, endPoint y: 51, distance: 175.8
click at [328, 48] on div "Factures Avoirs Opérations Diverses 163.56 Actions Trier Statut : Promesse de p…" at bounding box center [319, 35] width 596 height 33
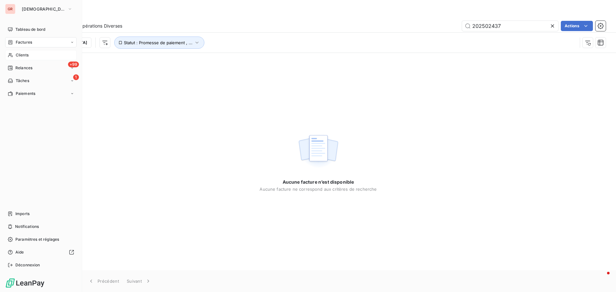
type input "202502437"
click at [22, 42] on span "Factures" at bounding box center [24, 42] width 16 height 6
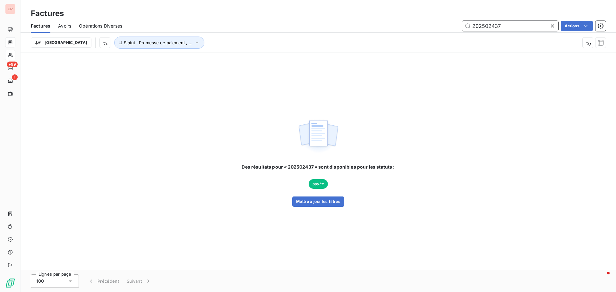
drag, startPoint x: 453, startPoint y: 28, endPoint x: 392, endPoint y: 31, distance: 61.7
click at [394, 31] on div "Factures Avoirs Opérations Diverses 202502437 Actions" at bounding box center [319, 25] width 596 height 13
click at [194, 42] on icon "button" at bounding box center [197, 42] width 6 height 6
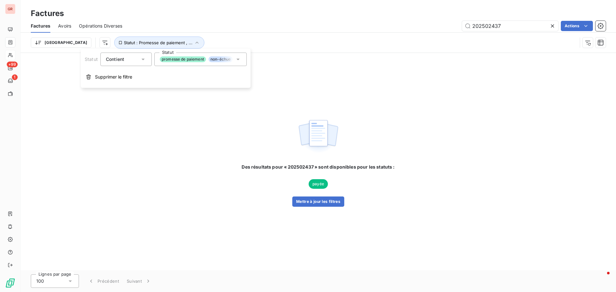
click at [240, 59] on icon at bounding box center [238, 59] width 6 height 6
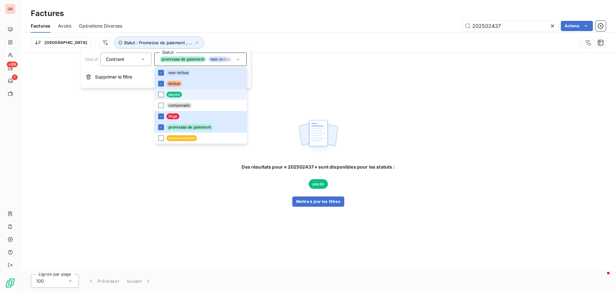
click at [167, 94] on span "payée" at bounding box center [174, 95] width 15 height 6
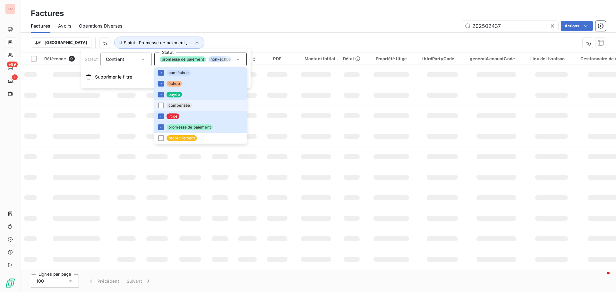
click at [165, 105] on li "compensée" at bounding box center [200, 105] width 92 height 11
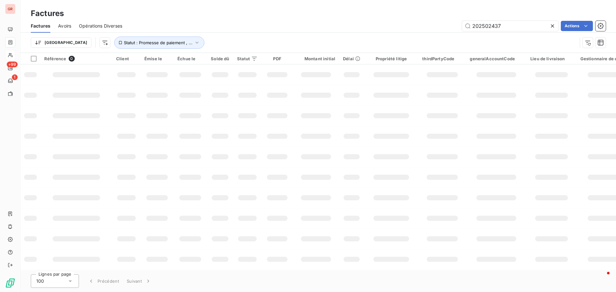
click at [326, 106] on td at bounding box center [316, 116] width 46 height 21
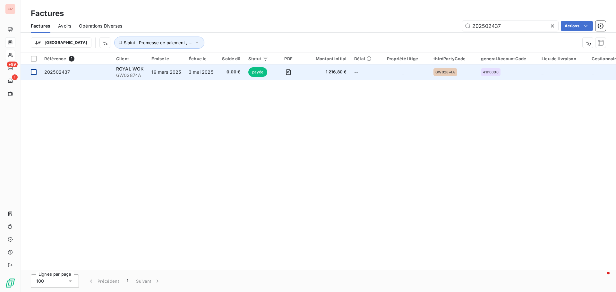
click at [36, 72] on div at bounding box center [34, 72] width 6 height 6
click at [143, 68] on span "ROYAL WOK" at bounding box center [130, 68] width 28 height 5
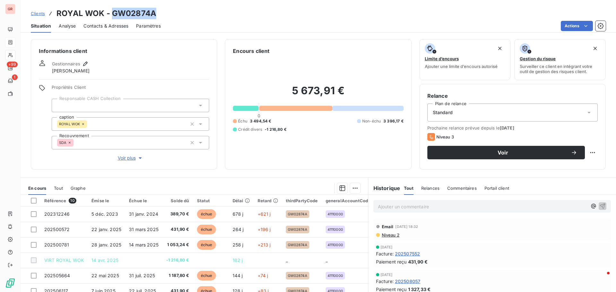
drag, startPoint x: 156, startPoint y: 15, endPoint x: 112, endPoint y: 16, distance: 43.7
click at [112, 16] on div "Clients ROYAL WOK - GW02874A" at bounding box center [319, 14] width 596 height 12
copy h3 "GW02874A"
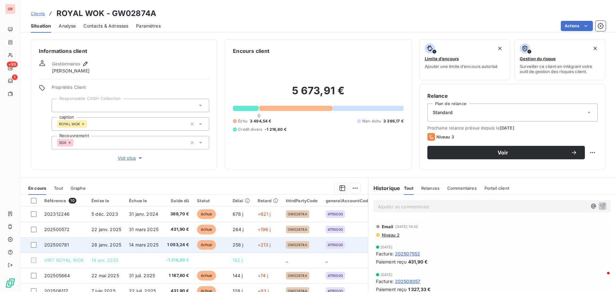
click at [107, 244] on span "28 janv. 2025" at bounding box center [106, 244] width 30 height 5
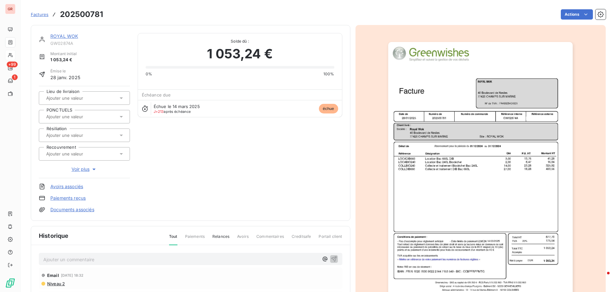
click at [427, 168] on img "button" at bounding box center [480, 172] width 185 height 261
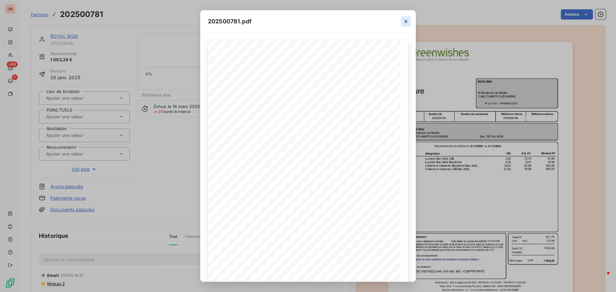
click at [407, 22] on icon "button" at bounding box center [405, 21] width 3 height 3
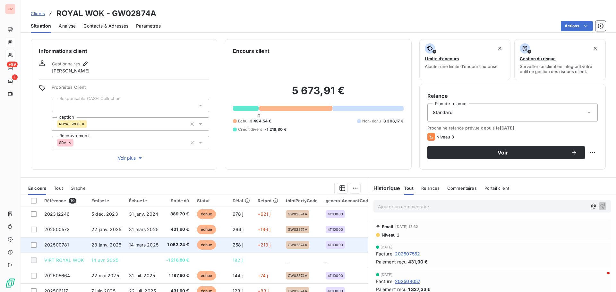
click at [110, 247] on span "28 janv. 2025" at bounding box center [106, 244] width 30 height 5
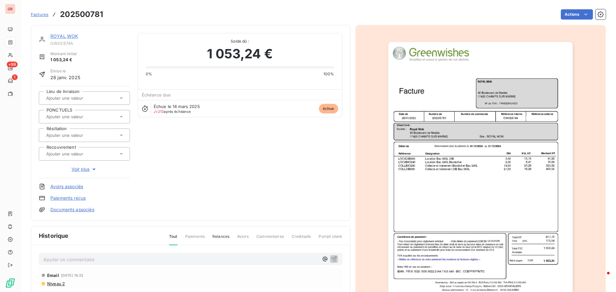
click at [470, 149] on img "button" at bounding box center [480, 172] width 185 height 261
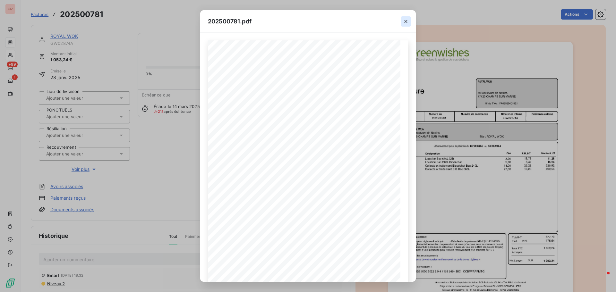
click at [407, 21] on icon "button" at bounding box center [405, 21] width 3 height 3
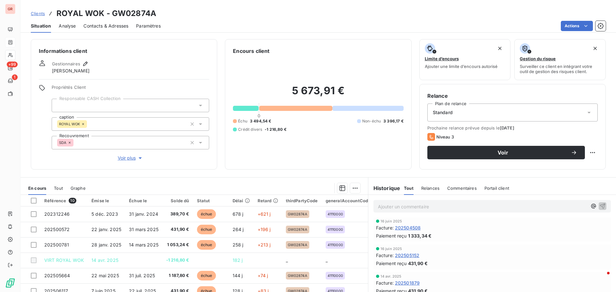
scroll to position [160, 0]
click at [412, 229] on span "202504508" at bounding box center [408, 227] width 26 height 7
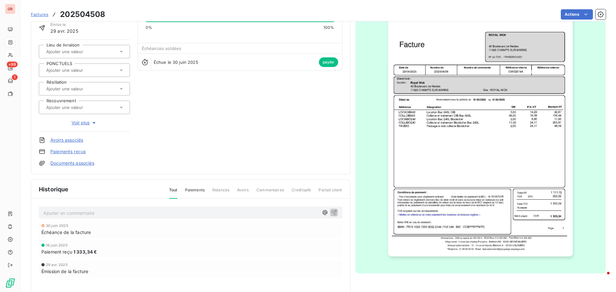
scroll to position [65, 0]
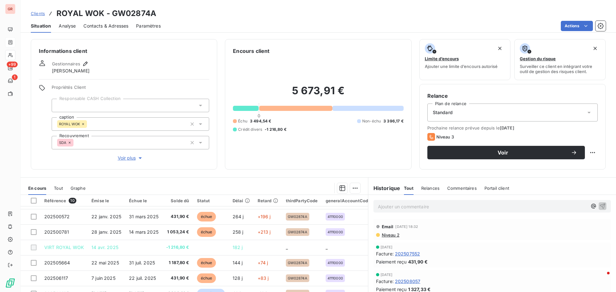
click at [410, 255] on span "202507552" at bounding box center [407, 254] width 25 height 7
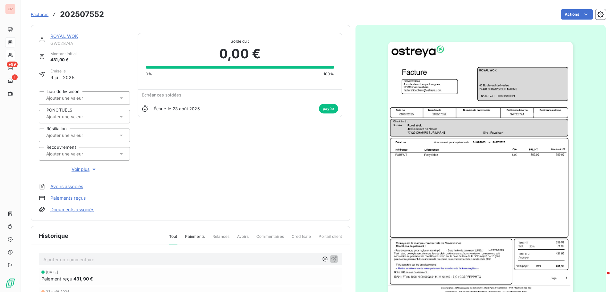
click at [475, 145] on img "button" at bounding box center [480, 172] width 185 height 261
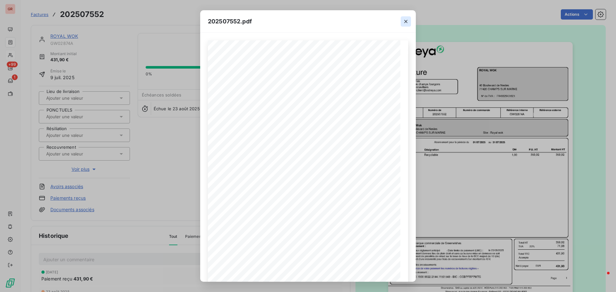
click at [406, 19] on icon "button" at bounding box center [406, 21] width 6 height 6
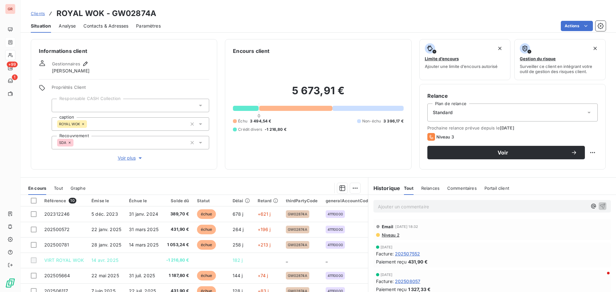
click at [109, 25] on span "Contacts & Adresses" at bounding box center [105, 26] width 45 height 6
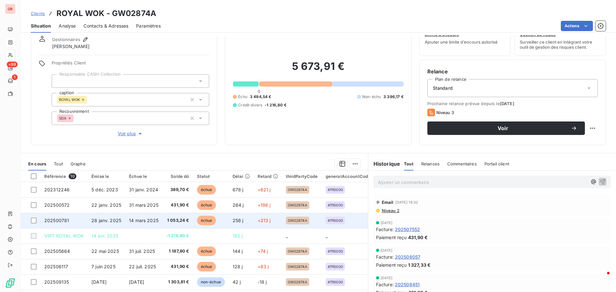
scroll to position [13, 0]
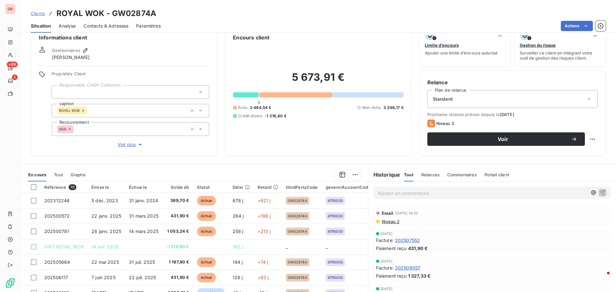
click at [117, 25] on span "Contacts & Adresses" at bounding box center [105, 26] width 45 height 6
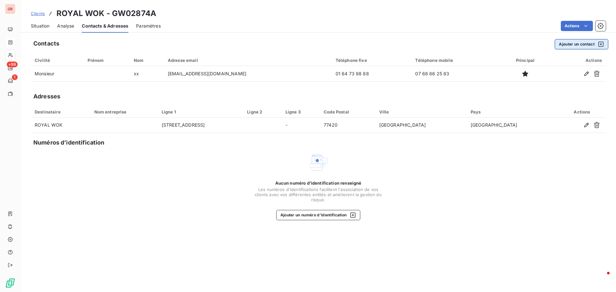
click at [601, 44] on icon "button" at bounding box center [601, 44] width 5 height 5
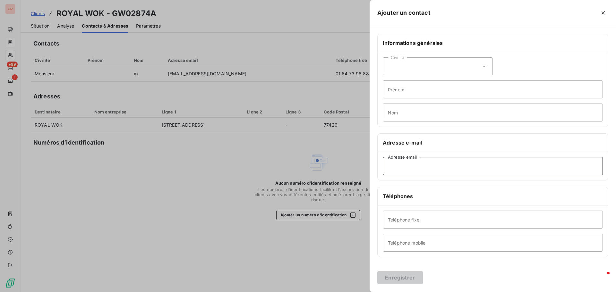
click at [419, 168] on input "Adresse email" at bounding box center [493, 166] width 220 height 18
click at [395, 169] on input "Adresse email" at bounding box center [493, 166] width 220 height 18
paste input "c.perez@sogecompta.com"
click at [387, 167] on input "c.perez@sogecompta.com" at bounding box center [493, 166] width 220 height 18
type input "c.perez@sogecompta.com"
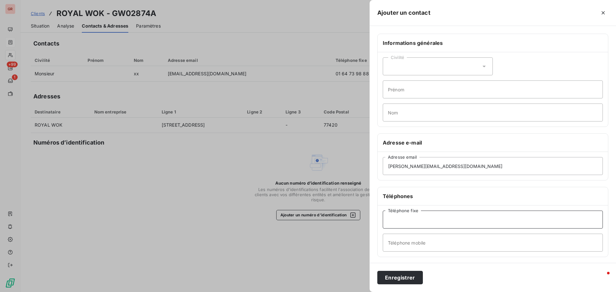
click at [413, 222] on input "Téléphone fixe" at bounding box center [493, 220] width 220 height 18
click at [248, 255] on div at bounding box center [308, 146] width 616 height 292
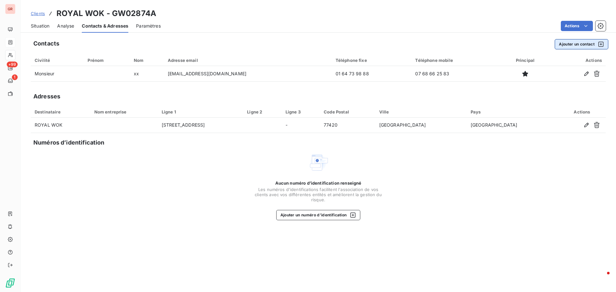
click at [600, 46] on icon "button" at bounding box center [601, 44] width 6 height 6
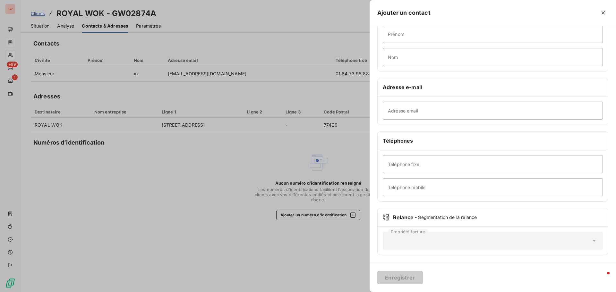
scroll to position [0, 0]
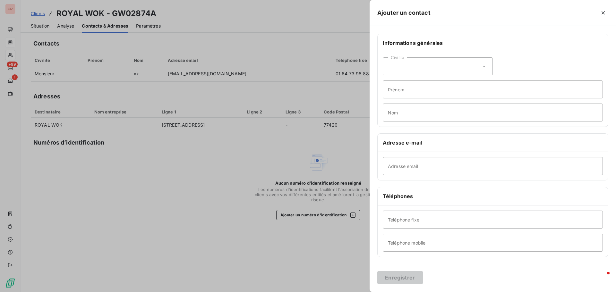
click at [228, 192] on div at bounding box center [308, 146] width 616 height 292
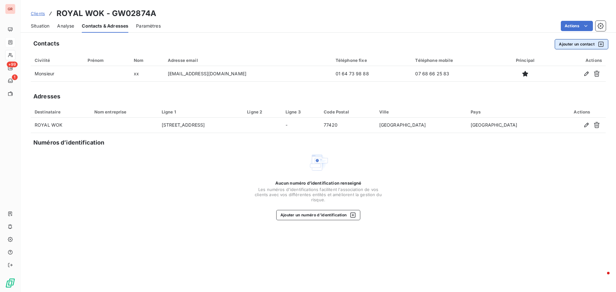
click at [601, 44] on icon "button" at bounding box center [601, 44] width 6 height 6
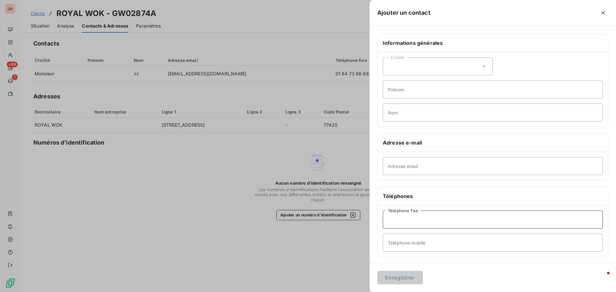
click at [413, 219] on input "Téléphone fixe" at bounding box center [493, 220] width 220 height 18
paste input "01.49.72.82.14"
type input "01.49.72.82.14"
click at [408, 279] on button "Enregistrer" at bounding box center [400, 277] width 46 height 13
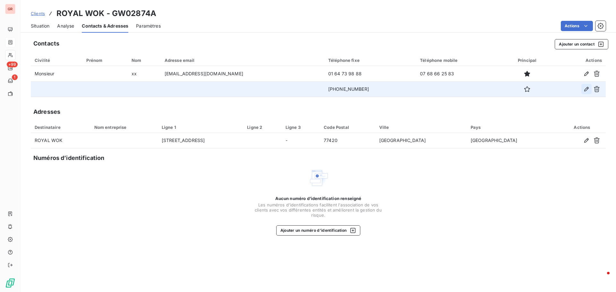
click at [587, 90] on icon "button" at bounding box center [587, 89] width 6 height 6
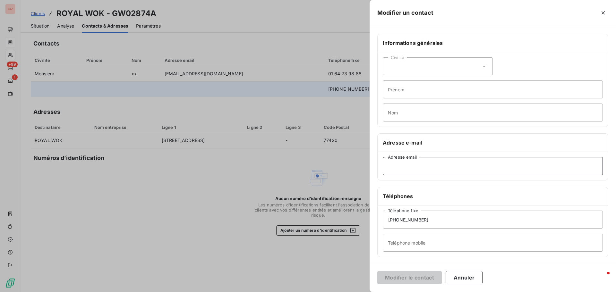
click at [397, 166] on input "Adresse email" at bounding box center [493, 166] width 220 height 18
paste input "c.perez@sogecompta.com"
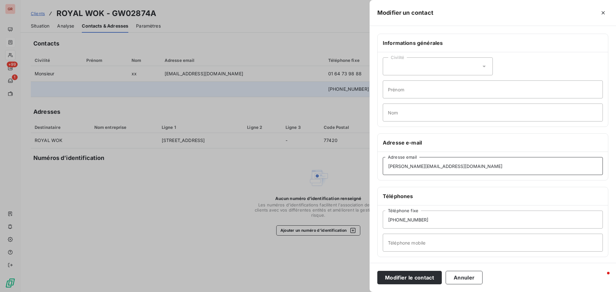
click at [386, 167] on input "c.perez@sogecompta.com" at bounding box center [493, 166] width 220 height 18
type input "c.perez@sogecompta.com"
click at [473, 195] on h6 "Téléphones" at bounding box center [493, 197] width 220 height 8
click at [423, 279] on button "Modifier le contact" at bounding box center [409, 277] width 65 height 13
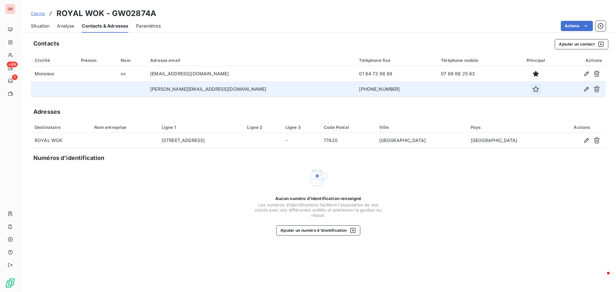
click at [533, 91] on icon "button" at bounding box center [536, 89] width 6 height 6
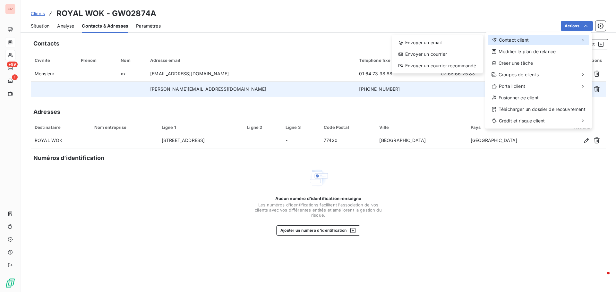
click at [522, 40] on span "Contact client" at bounding box center [514, 40] width 30 height 6
click at [442, 40] on div "Envoyer un email" at bounding box center [437, 43] width 86 height 10
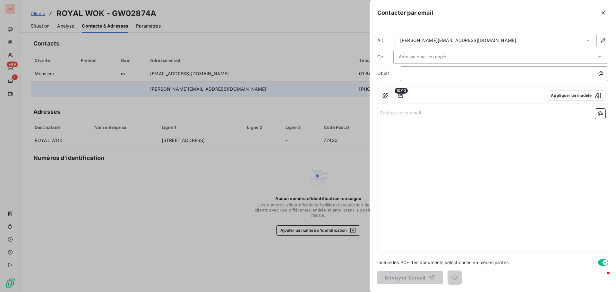
click at [395, 110] on p "Écrivez votre email ... ﻿" at bounding box center [492, 112] width 225 height 7
click at [420, 74] on p "﻿" at bounding box center [505, 73] width 201 height 7
click at [393, 116] on p "Écrivez votre email ... ﻿" at bounding box center [492, 112] width 225 height 7
drag, startPoint x: 439, startPoint y: 118, endPoint x: 420, endPoint y: 123, distance: 19.6
click at [420, 123] on p "veuillez trouver ci apreès" at bounding box center [492, 119] width 225 height 7
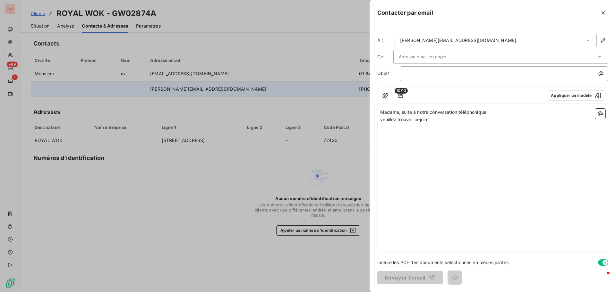
click at [383, 121] on span "veuillez trouver ci-joint" at bounding box center [404, 119] width 49 height 5
click at [438, 118] on p "Veuillez trouver ci-joint" at bounding box center [492, 119] width 225 height 7
click at [524, 120] on p "Veuillez trouver ci-joint un tableau récapitulatif de toutes vos cre" at bounding box center [492, 119] width 225 height 7
click at [602, 114] on icon "button" at bounding box center [600, 114] width 6 height 6
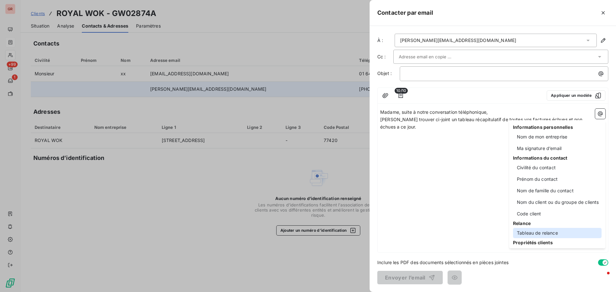
click at [548, 234] on div "Tableau de relance" at bounding box center [557, 233] width 89 height 10
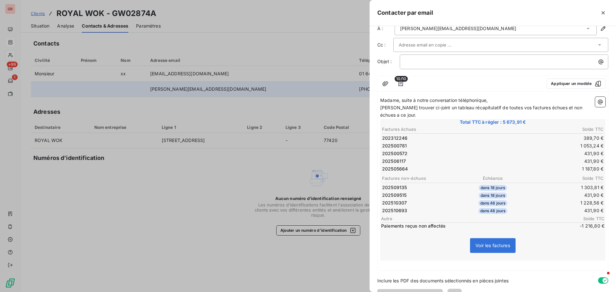
scroll to position [30, 0]
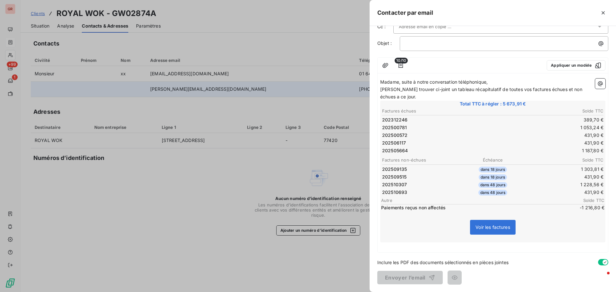
click at [464, 252] on div "Madame, suite à notre conversation téléphonique, Veuillez trouver ci-joint un t…" at bounding box center [493, 164] width 230 height 177
click at [406, 256] on div "À : c.perez@sogecompta.com Cc : Objet : ﻿ 10/10 Appliquer un modèle Madame, sui…" at bounding box center [493, 159] width 247 height 266
click at [389, 253] on div "À : c.perez@sogecompta.com Cc : Objet : ﻿ 10/10 Appliquer un modèle Madame, sui…" at bounding box center [493, 159] width 247 height 266
click at [382, 245] on p "﻿" at bounding box center [492, 246] width 225 height 7
click at [384, 248] on span "resant à votre" at bounding box center [395, 245] width 30 height 5
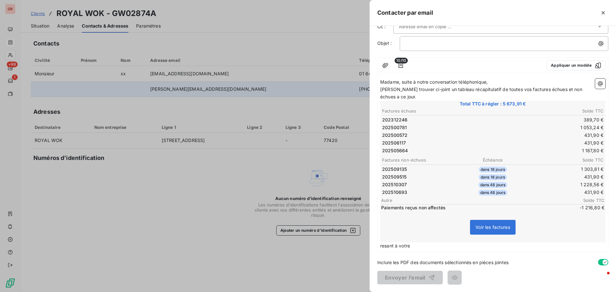
click at [388, 245] on span "resant à votre" at bounding box center [395, 245] width 30 height 5
click at [382, 247] on span "restant à votre" at bounding box center [395, 245] width 31 height 5
click at [419, 244] on p "Restant à votre" at bounding box center [492, 246] width 225 height 7
click at [597, 83] on icon "button" at bounding box center [600, 84] width 6 height 6
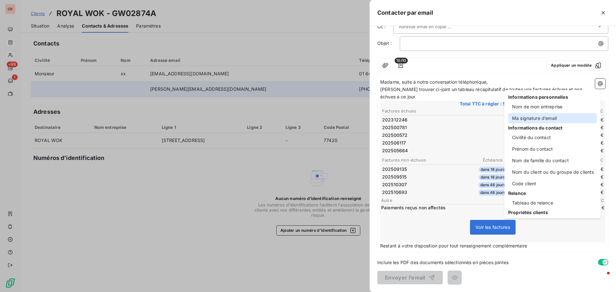
click at [548, 121] on div "Ma signature d’email" at bounding box center [552, 118] width 89 height 10
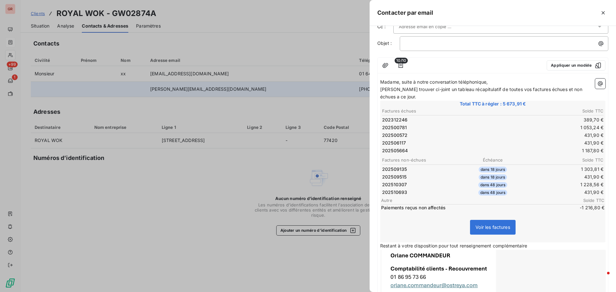
click at [501, 256] on div at bounding box center [493, 282] width 225 height 64
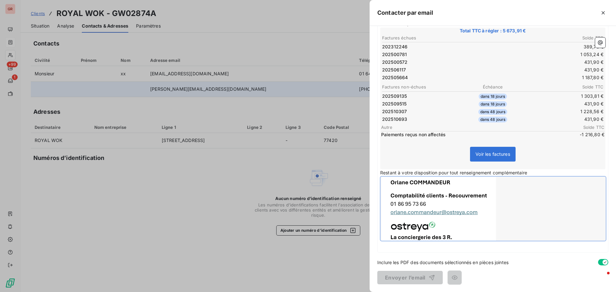
scroll to position [0, 0]
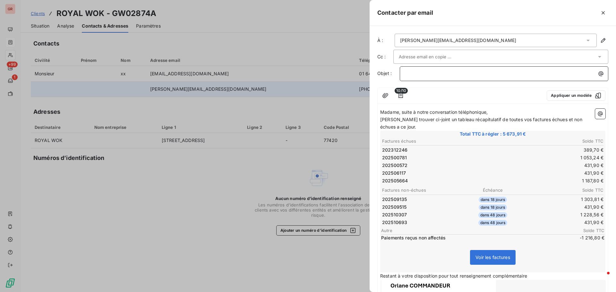
click at [415, 71] on p "﻿" at bounding box center [505, 73] width 201 height 7
click at [597, 113] on icon "button" at bounding box center [600, 114] width 6 height 6
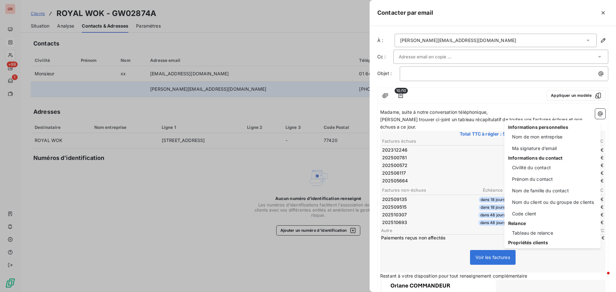
click at [455, 72] on html "GR +99 1 Clients ROYAL WOK - GW02874A Situation Analyse Contacts & Adresses Par…" at bounding box center [308, 146] width 616 height 292
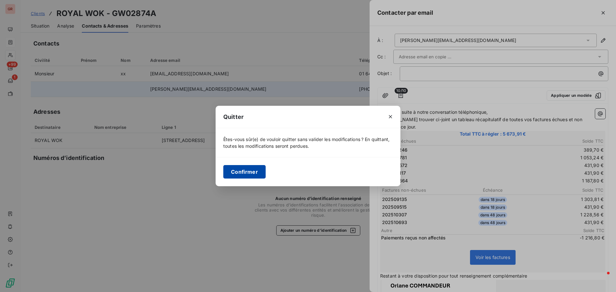
click at [260, 172] on button "Confirmer" at bounding box center [244, 171] width 42 height 13
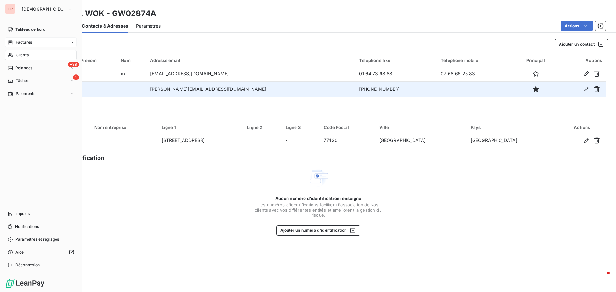
click at [25, 42] on span "Factures" at bounding box center [24, 42] width 16 height 6
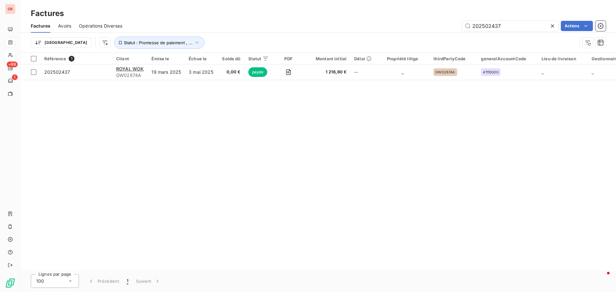
drag, startPoint x: 513, startPoint y: 27, endPoint x: 403, endPoint y: 37, distance: 110.3
click at [412, 35] on div "Factures Avoirs Opérations Diverses 202502437 Actions Trier Statut : Promesse d…" at bounding box center [319, 35] width 596 height 33
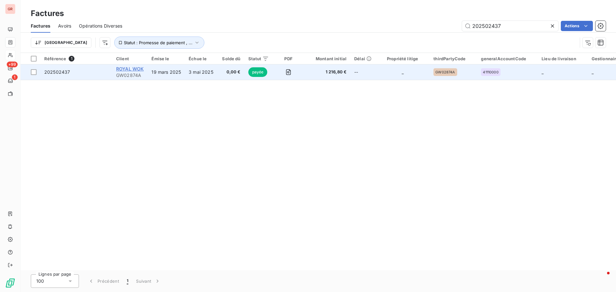
click at [134, 70] on span "ROYAL WOK" at bounding box center [130, 68] width 28 height 5
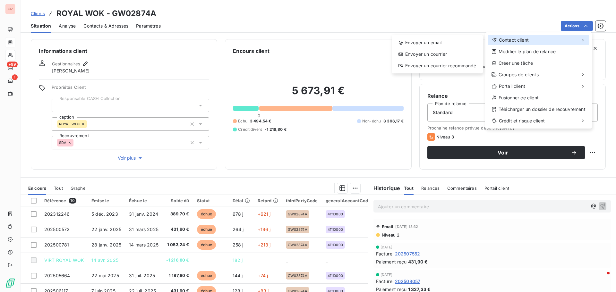
click at [518, 42] on span "Contact client" at bounding box center [514, 40] width 30 height 6
click at [440, 39] on div "Envoyer un email" at bounding box center [437, 43] width 86 height 10
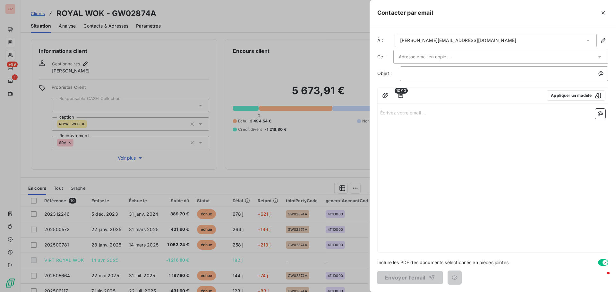
click at [408, 111] on p "Écrivez votre email ... ﻿" at bounding box center [492, 112] width 225 height 7
click at [382, 113] on span "bonjour" at bounding box center [388, 111] width 16 height 5
click at [403, 112] on p "Bonjour" at bounding box center [492, 112] width 225 height 7
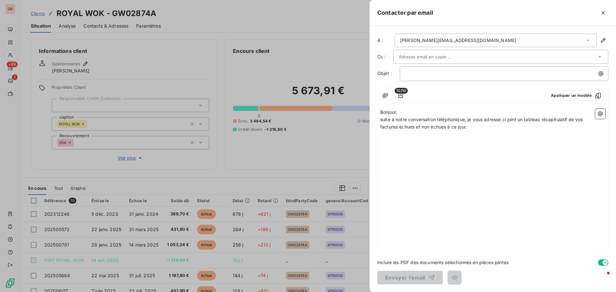
click at [570, 118] on span "suite à notre conversation téléphonique, je vous adresse ci joint un tableau ré…" at bounding box center [482, 123] width 204 height 13
drag, startPoint x: 441, startPoint y: 127, endPoint x: 407, endPoint y: 128, distance: 34.4
click at [407, 128] on span "suite à notre conversation téléphonique, je vous adresse ci joint un tableau ré…" at bounding box center [488, 123] width 216 height 13
click at [479, 129] on p "suite à notre conversation téléphonique, je vous adresse ci joint un tableau ré…" at bounding box center [492, 123] width 225 height 15
click at [601, 114] on icon "button" at bounding box center [600, 114] width 6 height 6
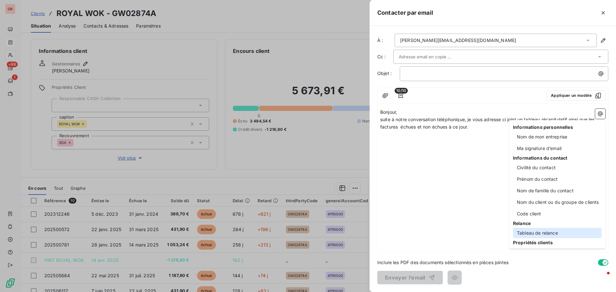
click at [543, 234] on div "Tableau de relance" at bounding box center [557, 233] width 89 height 10
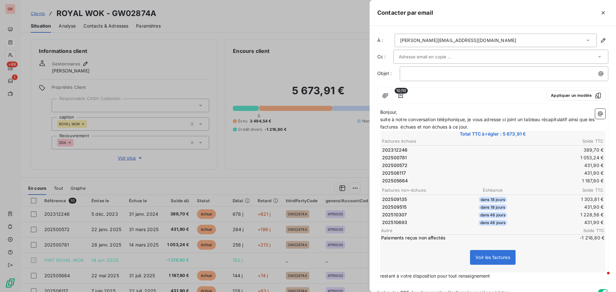
click at [382, 278] on span "restant à votre disposition pour tout renseignement" at bounding box center [435, 275] width 110 height 5
click at [496, 277] on p "Restant à votre disposition pour tout renseignement" at bounding box center [492, 276] width 225 height 7
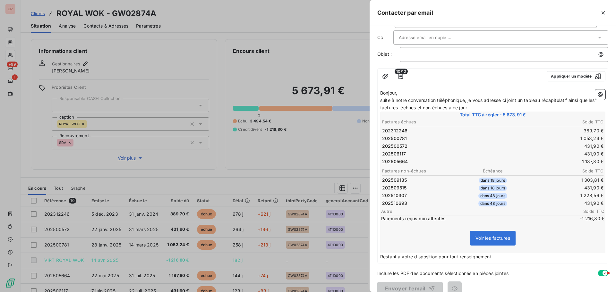
scroll to position [30, 0]
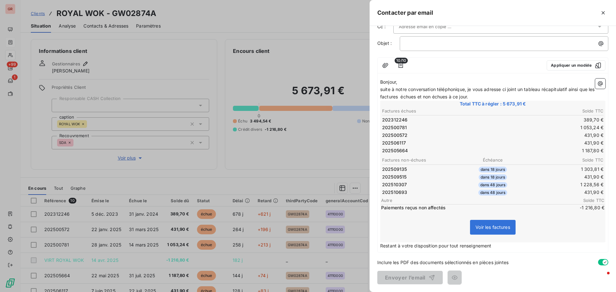
click at [457, 255] on div "À : c.perez@sogecompta.com Cc : Objet : ﻿ 10/10 Appliquer un modèle Bonjour, su…" at bounding box center [493, 159] width 247 height 266
click at [598, 84] on icon "button" at bounding box center [600, 84] width 5 height 5
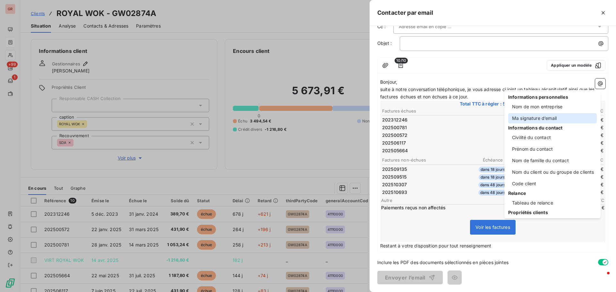
click at [550, 115] on div "Ma signature d’email" at bounding box center [552, 118] width 89 height 10
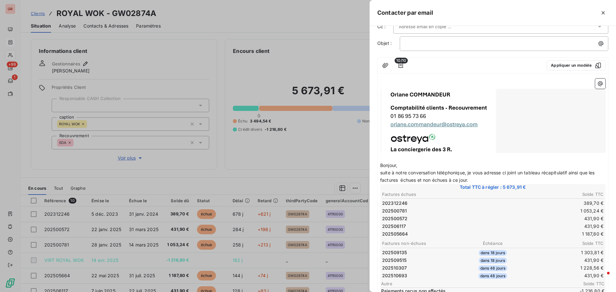
click at [426, 105] on div at bounding box center [493, 121] width 225 height 64
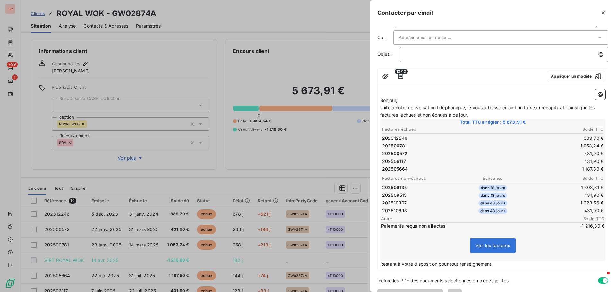
scroll to position [38, 0]
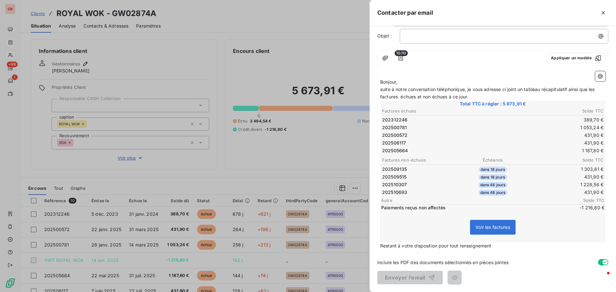
click at [498, 247] on p "Restant à votre disposition pour tout renseignement" at bounding box center [492, 246] width 225 height 7
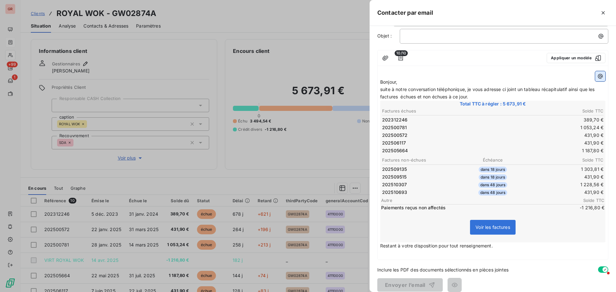
click at [597, 76] on icon "button" at bounding box center [600, 76] width 6 height 6
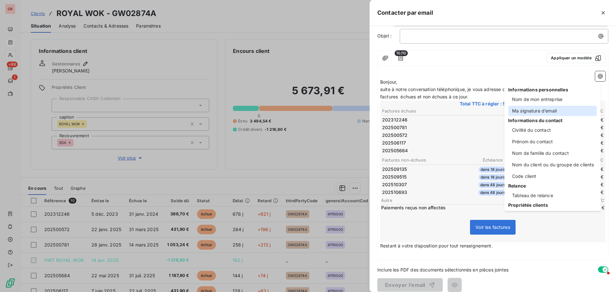
click at [544, 110] on div "Ma signature d’email" at bounding box center [552, 111] width 89 height 10
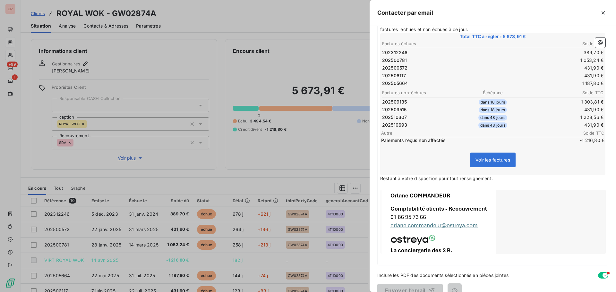
scroll to position [118, 0]
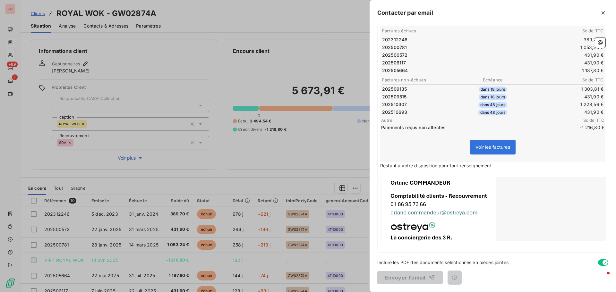
click at [459, 248] on p "﻿" at bounding box center [492, 246] width 225 height 7
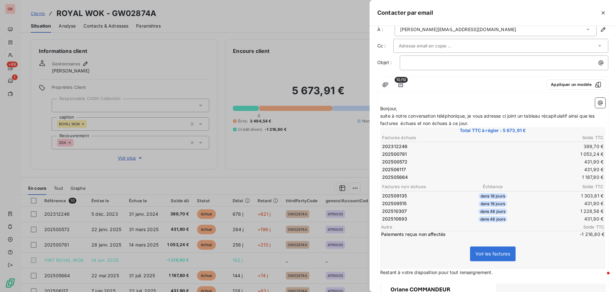
scroll to position [0, 0]
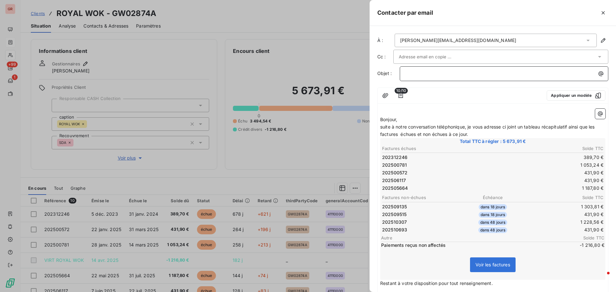
click at [441, 74] on p "﻿" at bounding box center [505, 73] width 201 height 7
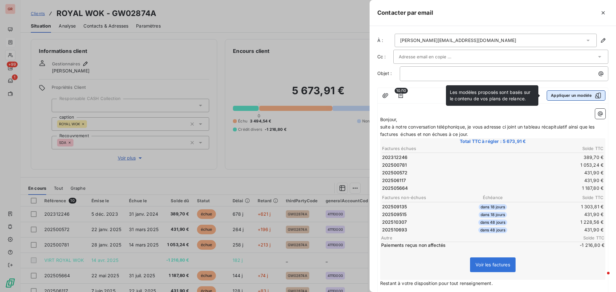
click at [595, 95] on icon "button" at bounding box center [598, 95] width 6 height 6
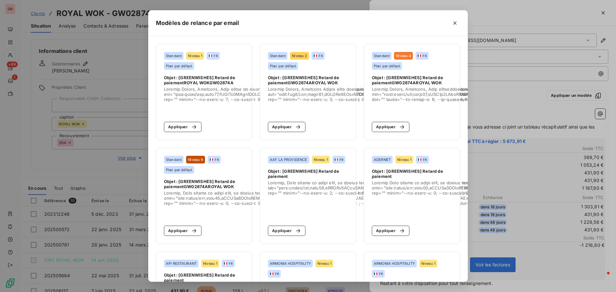
click at [594, 94] on div "Modèles de relance par email Standard Niveau 1 FR Plan par défaut Objet : [GREE…" at bounding box center [308, 146] width 616 height 292
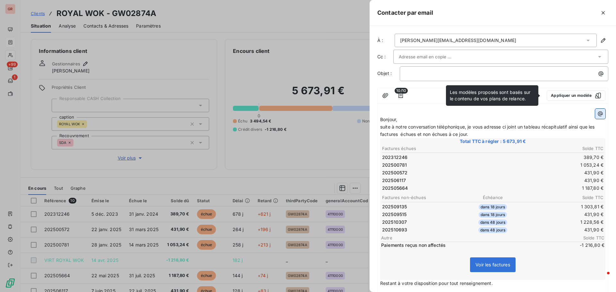
click at [597, 115] on icon "button" at bounding box center [600, 114] width 6 height 6
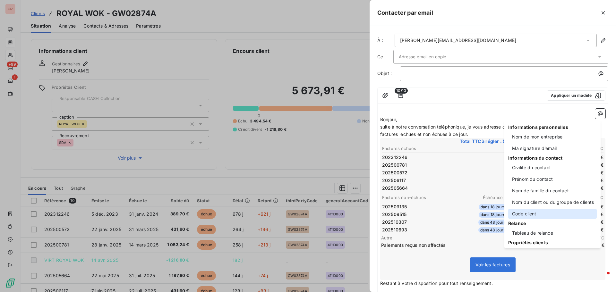
click at [532, 212] on div "Code client" at bounding box center [552, 214] width 89 height 10
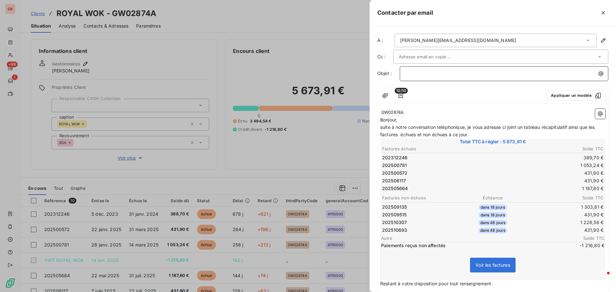
click at [418, 75] on p "﻿" at bounding box center [505, 73] width 201 height 7
click at [597, 114] on icon "button" at bounding box center [600, 114] width 6 height 6
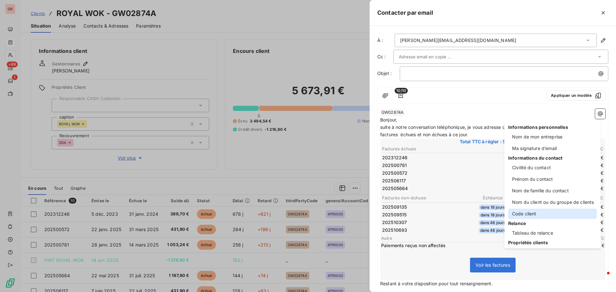
click at [534, 212] on div "Code client" at bounding box center [552, 214] width 89 height 10
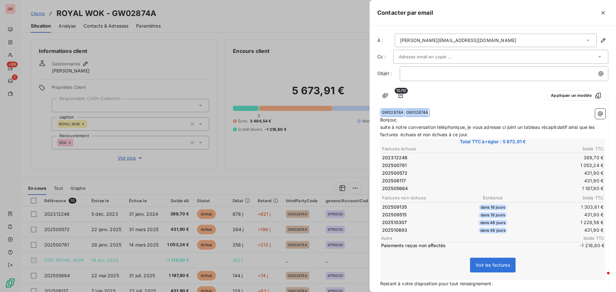
drag, startPoint x: 430, startPoint y: 114, endPoint x: 374, endPoint y: 115, distance: 56.8
click at [374, 115] on div "À : c.perez@sogecompta.com Cc : Objet : ﻿ 10/10 Appliquer un modèle ﻿ GW02874A …" at bounding box center [493, 159] width 247 height 266
click at [423, 73] on p "﻿" at bounding box center [505, 73] width 201 height 7
click at [597, 113] on icon "button" at bounding box center [600, 114] width 6 height 6
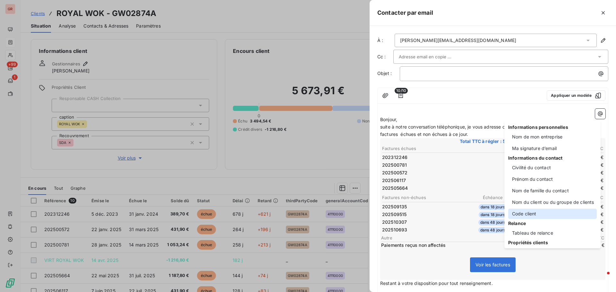
click at [534, 212] on div "Code client" at bounding box center [552, 214] width 89 height 10
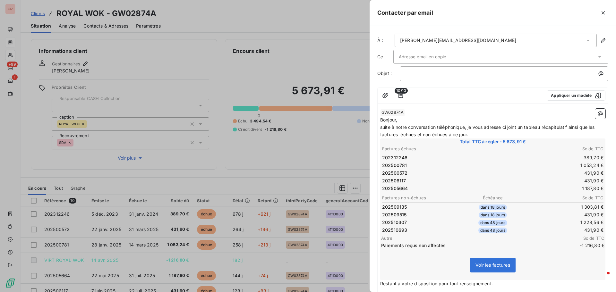
click at [467, 69] on div "﻿" at bounding box center [504, 73] width 209 height 15
click at [461, 76] on p "﻿" at bounding box center [505, 73] width 201 height 7
click at [459, 76] on p "FACTURES NON REGL22ES" at bounding box center [505, 73] width 201 height 7
click at [468, 74] on p "FACTURES NON REGLEEES" at bounding box center [505, 73] width 201 height 7
click at [597, 115] on icon "button" at bounding box center [600, 114] width 6 height 6
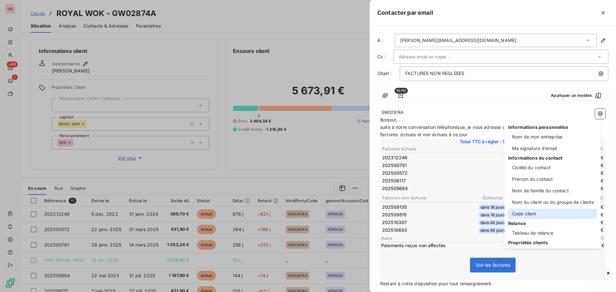
click at [536, 214] on div "Code client" at bounding box center [552, 214] width 89 height 10
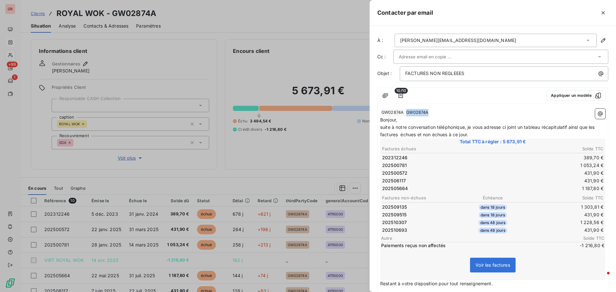
drag, startPoint x: 429, startPoint y: 113, endPoint x: 406, endPoint y: 112, distance: 22.8
click at [406, 112] on span "GW02874A ﻿" at bounding box center [417, 112] width 24 height 7
click at [473, 72] on p "FACTURES NON REGLEEES" at bounding box center [505, 73] width 201 height 7
drag, startPoint x: 527, startPoint y: 72, endPoint x: 466, endPoint y: 76, distance: 61.4
click at [466, 76] on p "FACTURES NON REGLEEES c.perez@sogecompta.com" at bounding box center [505, 73] width 201 height 7
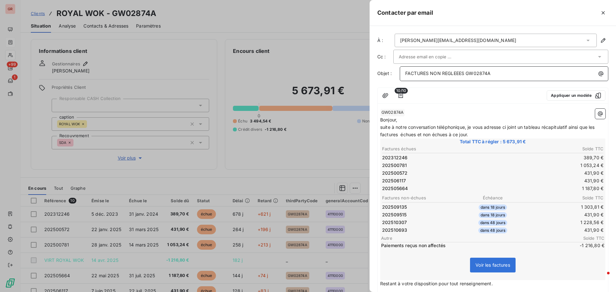
click at [464, 75] on span "FACTURES NON REGLEEES GW02874A" at bounding box center [448, 73] width 86 height 5
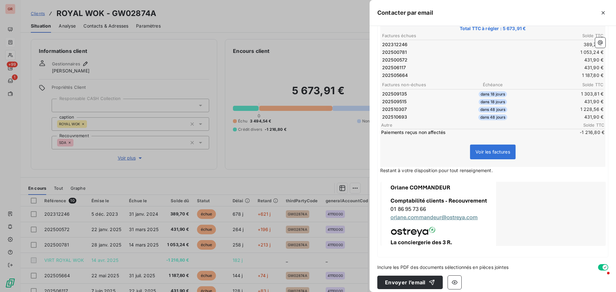
scroll to position [118, 0]
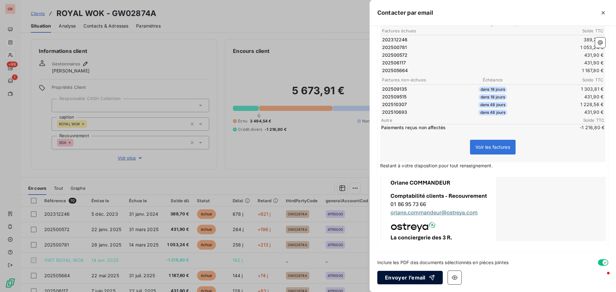
click at [420, 278] on button "Envoyer l’email" at bounding box center [409, 277] width 65 height 13
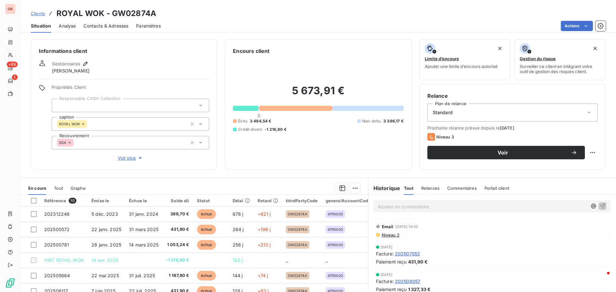
click at [414, 209] on p "Ajouter un commentaire ﻿" at bounding box center [482, 207] width 209 height 8
click at [379, 205] on p "Ajouter un commentaire ﻿" at bounding box center [482, 207] width 209 height 8
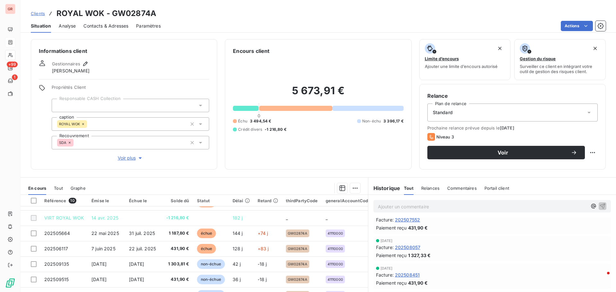
scroll to position [0, 0]
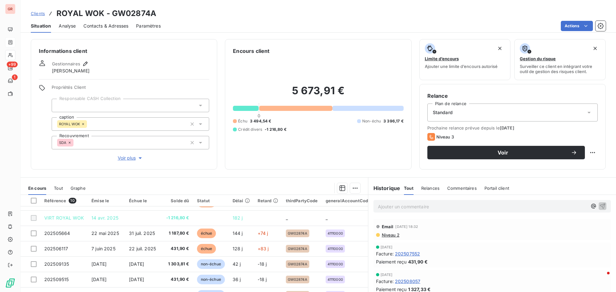
click at [419, 206] on p "Ajouter un commentaire ﻿" at bounding box center [482, 207] width 209 height 8
click at [500, 153] on span "Voir" at bounding box center [503, 152] width 136 height 5
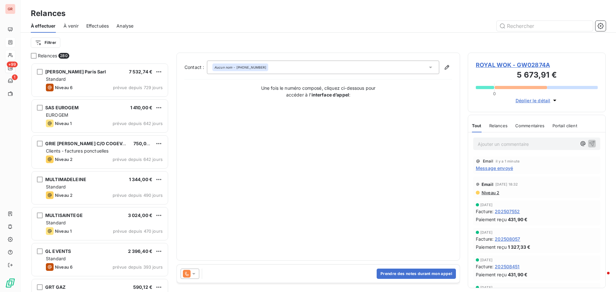
scroll to position [225, 133]
click at [195, 273] on icon at bounding box center [194, 274] width 6 height 6
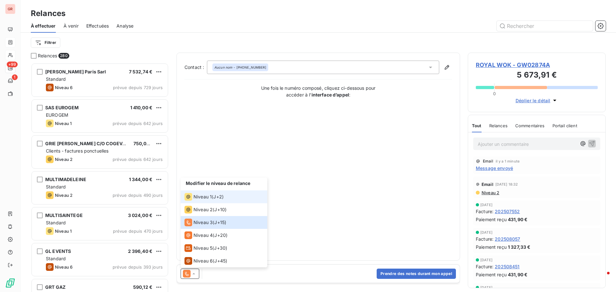
click at [207, 197] on span "Niveau 1" at bounding box center [203, 197] width 18 height 6
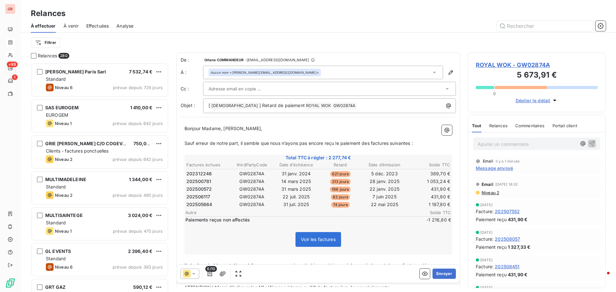
click at [495, 193] on span "Niveau 2" at bounding box center [490, 192] width 18 height 5
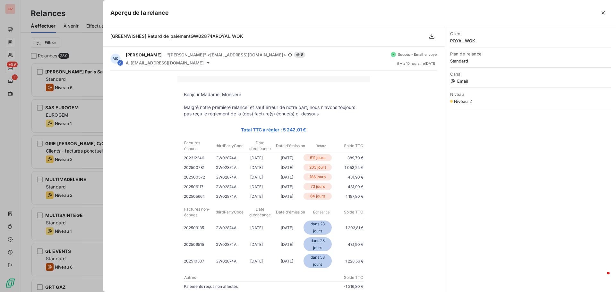
click at [88, 125] on div at bounding box center [308, 146] width 616 height 292
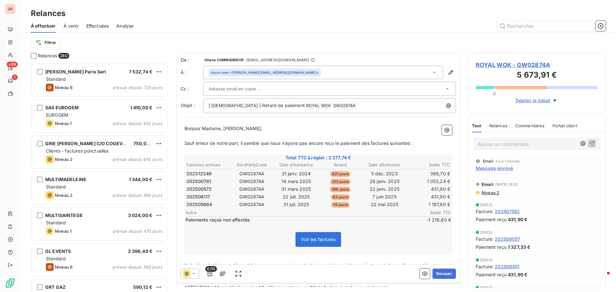
click at [499, 170] on span "Message envoyé" at bounding box center [494, 168] width 37 height 7
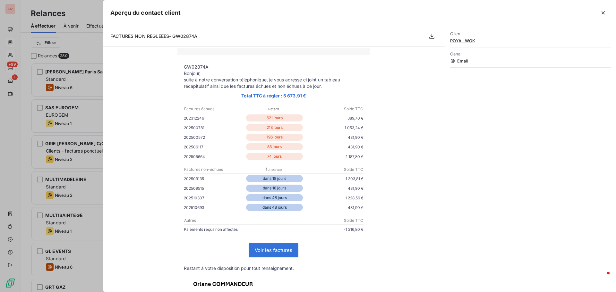
scroll to position [128, 0]
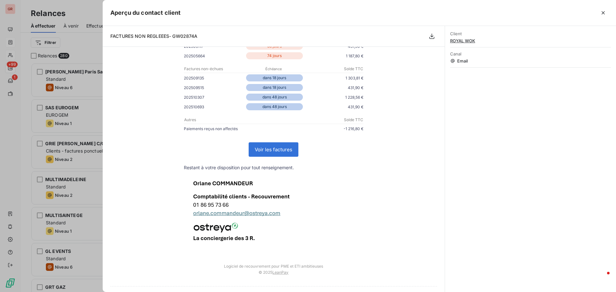
click at [94, 126] on div at bounding box center [308, 146] width 616 height 292
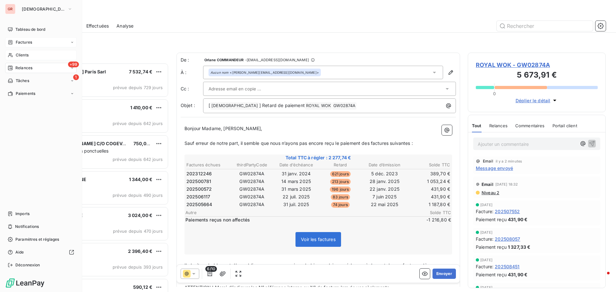
click at [25, 41] on span "Factures" at bounding box center [24, 42] width 16 height 6
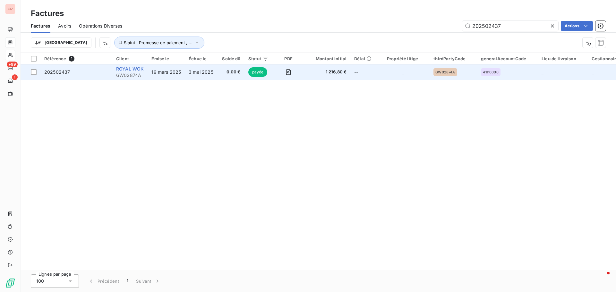
click at [124, 69] on span "ROYAL WOK" at bounding box center [130, 68] width 28 height 5
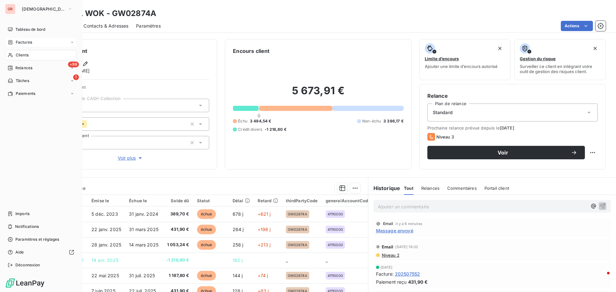
click at [26, 53] on span "Clients" at bounding box center [22, 55] width 13 height 6
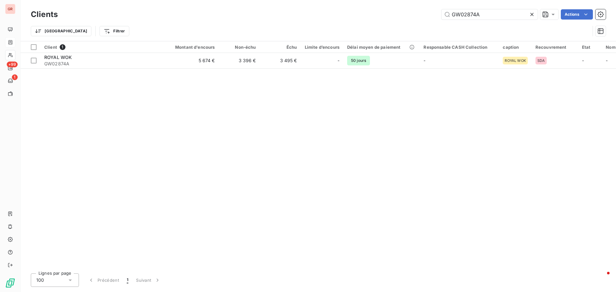
drag, startPoint x: 486, startPoint y: 14, endPoint x: 365, endPoint y: 23, distance: 121.3
click at [375, 21] on div "Clients GW02874A Actions" at bounding box center [318, 14] width 575 height 13
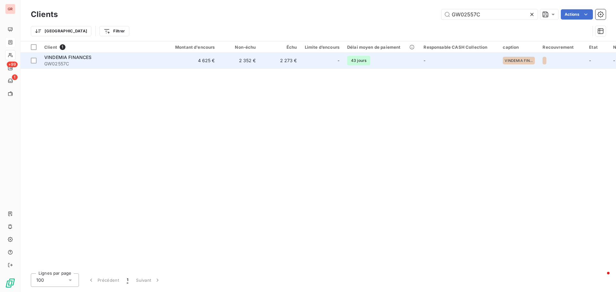
type input "GW02557C"
click at [73, 56] on span "VINDEMIA FINANCES" at bounding box center [68, 57] width 48 height 5
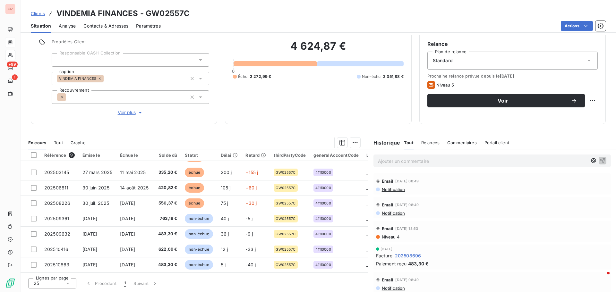
scroll to position [32, 0]
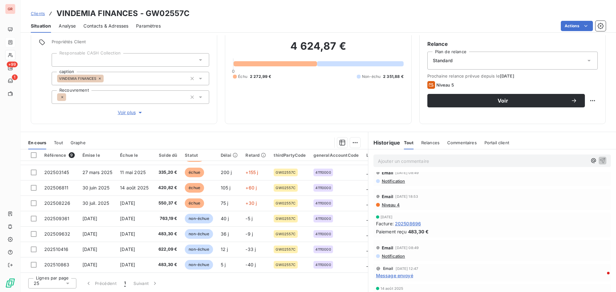
click at [392, 206] on span "Niveau 4" at bounding box center [390, 205] width 19 height 5
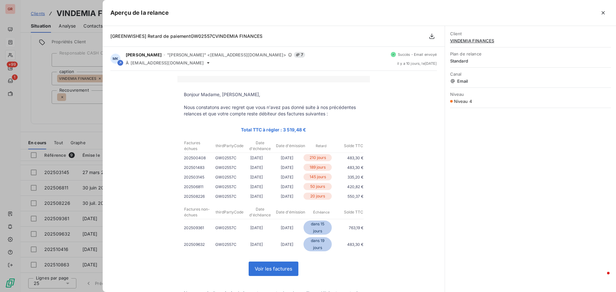
click at [90, 122] on div at bounding box center [308, 146] width 616 height 292
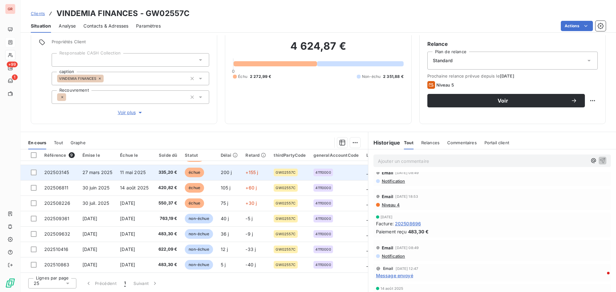
click at [134, 170] on span "11 mai 2025" at bounding box center [133, 172] width 26 height 5
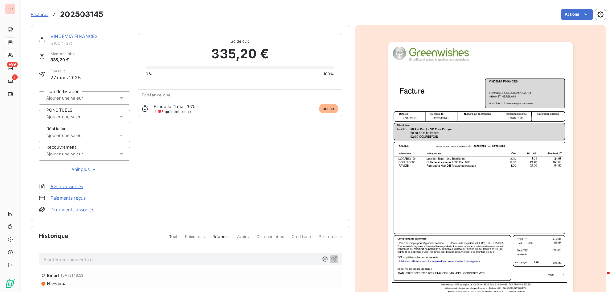
click at [437, 133] on img "button" at bounding box center [480, 172] width 185 height 261
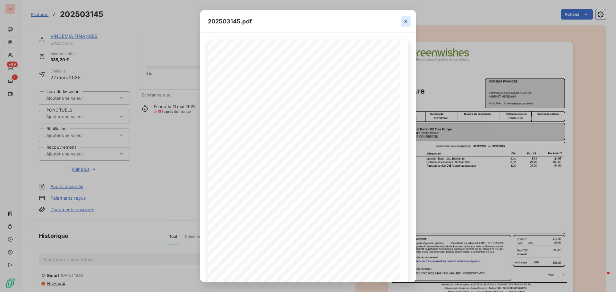
click at [405, 23] on icon "button" at bounding box center [406, 21] width 6 height 6
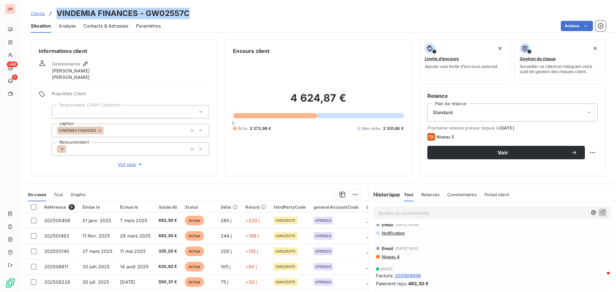
drag, startPoint x: 191, startPoint y: 13, endPoint x: 57, endPoint y: 16, distance: 134.5
click at [57, 16] on div "Clients VINDEMIA FINANCES - GW02557C" at bounding box center [319, 14] width 596 height 12
copy h3 "VINDEMIA FINANCES - GW02557C"
click at [141, 9] on h3 "VINDEMIA FINANCES - GW02557C" at bounding box center [122, 14] width 133 height 12
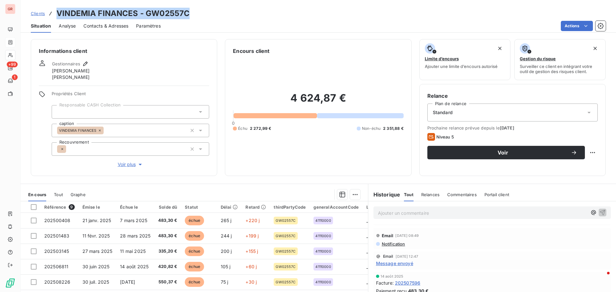
click at [138, 12] on h3 "VINDEMIA FINANCES - GW02557C" at bounding box center [122, 14] width 133 height 12
drag, startPoint x: 192, startPoint y: 14, endPoint x: 147, endPoint y: 15, distance: 44.6
click at [147, 15] on div "Clients VINDEMIA FINANCES - GW02557C" at bounding box center [319, 14] width 596 height 12
copy h3 "GW02557C"
click at [113, 23] on span "Contacts & Adresses" at bounding box center [105, 26] width 45 height 6
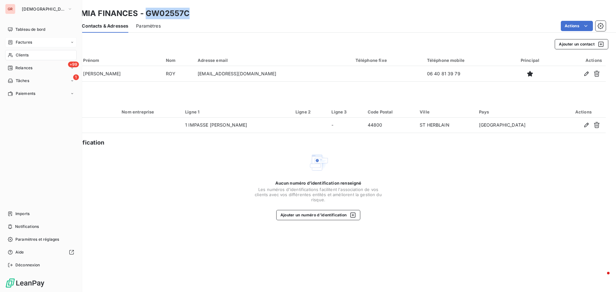
click at [25, 43] on span "Factures" at bounding box center [24, 42] width 16 height 6
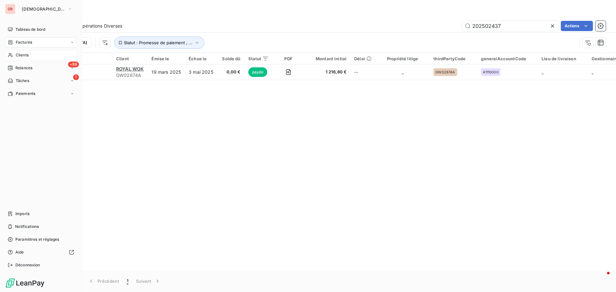
click at [28, 54] on span "Clients" at bounding box center [22, 55] width 13 height 6
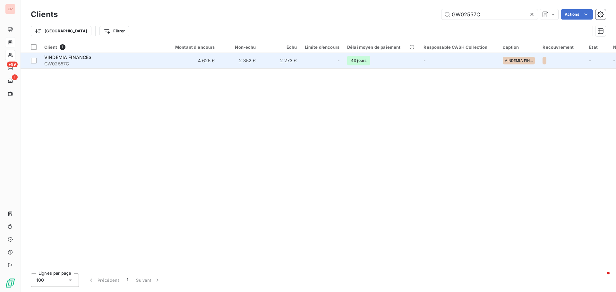
click at [70, 58] on span "VINDEMIA FINANCES" at bounding box center [68, 57] width 48 height 5
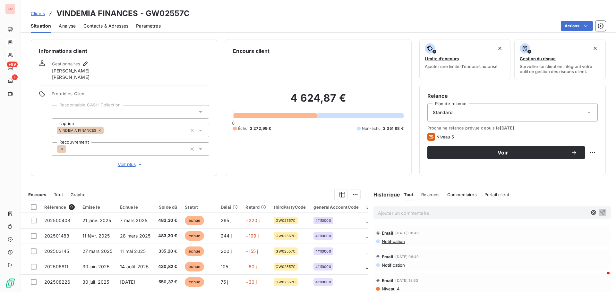
click at [118, 24] on span "Contacts & Adresses" at bounding box center [105, 26] width 45 height 6
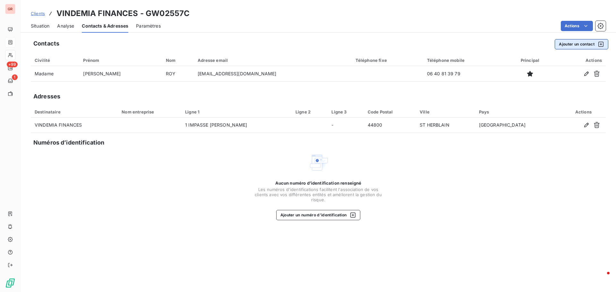
click at [600, 43] on icon "button" at bounding box center [601, 44] width 6 height 6
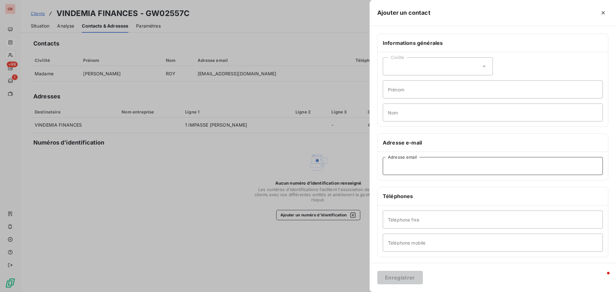
click at [398, 168] on input "Adresse email" at bounding box center [493, 166] width 220 height 18
paste input "[EMAIL_ADDRESS][DOMAIN_NAME]"
type input "[EMAIL_ADDRESS][DOMAIN_NAME]"
click at [402, 278] on button "Enregistrer" at bounding box center [400, 277] width 46 height 13
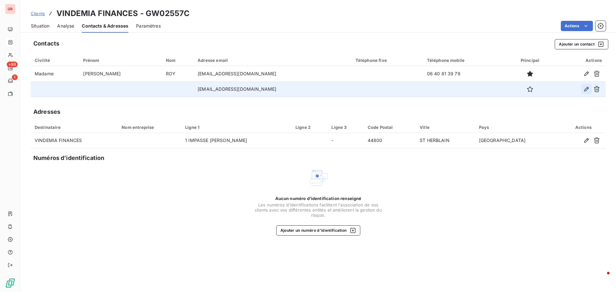
click at [585, 91] on icon "button" at bounding box center [587, 89] width 6 height 6
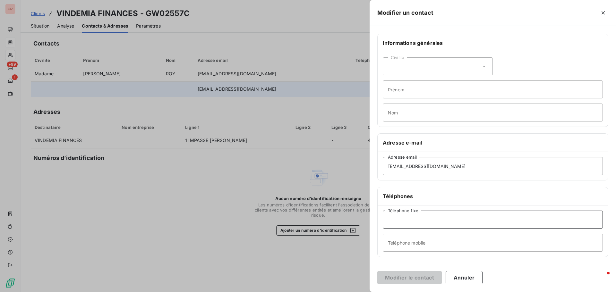
click at [406, 226] on input "Téléphone fixe" at bounding box center [493, 220] width 220 height 18
paste input "2 53 97 11 17"
click at [387, 219] on input "2 53 97 11 17" at bounding box center [493, 220] width 220 height 18
type input "02 53 97 11 17"
click at [427, 278] on button "Modifier le contact" at bounding box center [409, 277] width 65 height 13
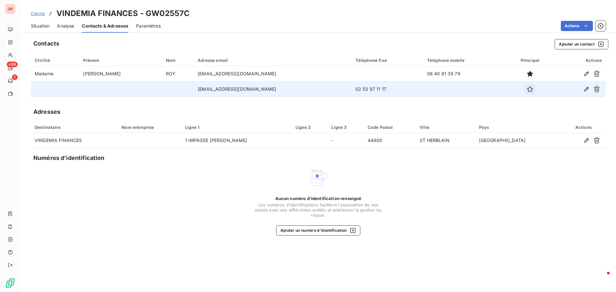
click at [527, 91] on icon "button" at bounding box center [530, 89] width 6 height 6
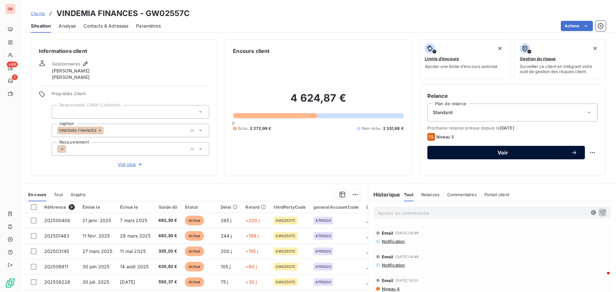
click at [504, 154] on span "Voir" at bounding box center [503, 152] width 136 height 5
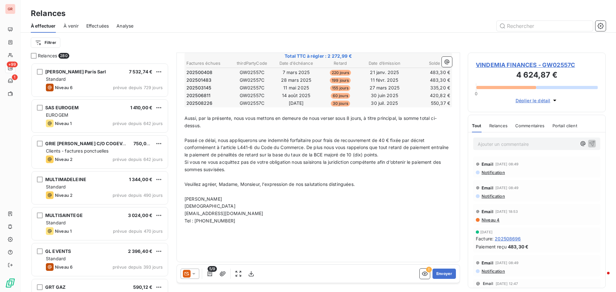
scroll to position [109, 0]
click at [194, 274] on icon at bounding box center [193, 274] width 3 height 2
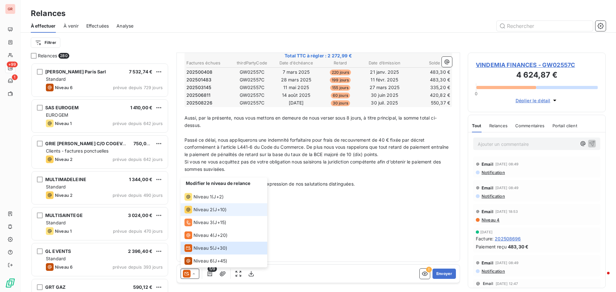
click at [201, 208] on span "Niveau 2" at bounding box center [203, 210] width 19 height 6
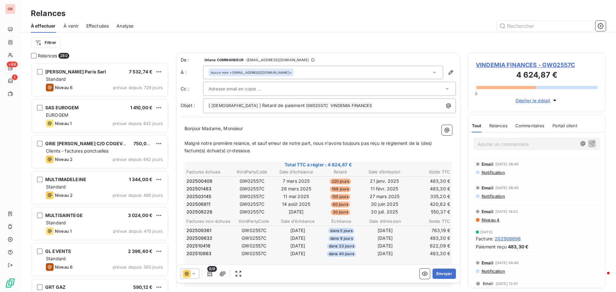
click at [277, 89] on div at bounding box center [327, 89] width 236 height 10
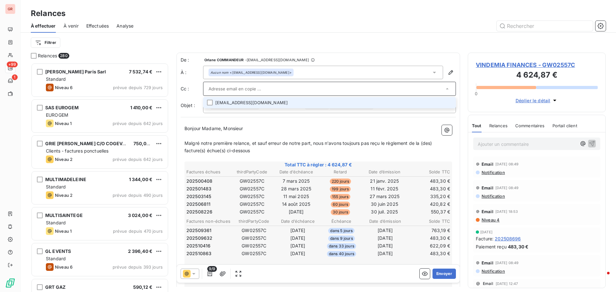
click at [249, 104] on li "[EMAIL_ADDRESS][DOMAIN_NAME]" at bounding box center [329, 102] width 253 height 11
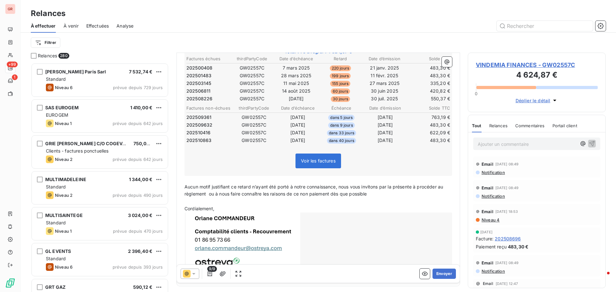
scroll to position [140, 0]
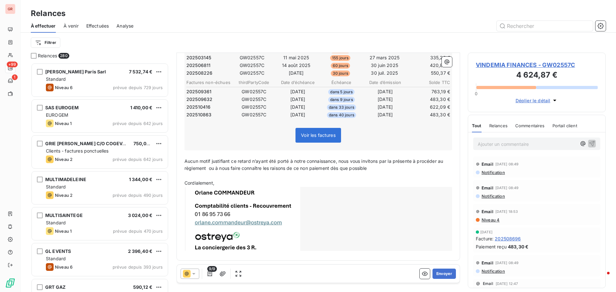
click at [209, 272] on span "9/9" at bounding box center [212, 269] width 10 height 6
click at [210, 274] on icon "button" at bounding box center [210, 274] width 4 height 5
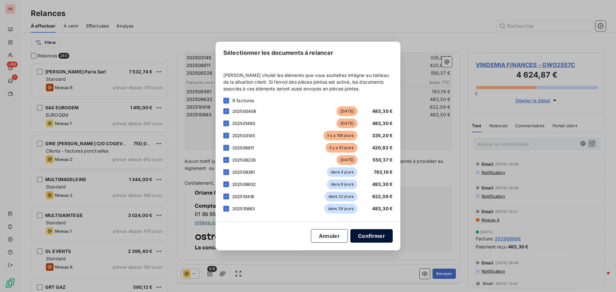
click at [380, 236] on button "Confirmer" at bounding box center [371, 235] width 42 height 13
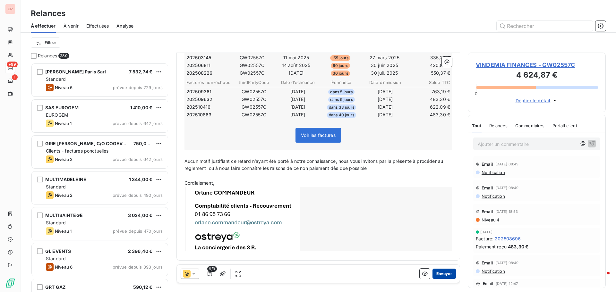
click at [442, 275] on button "Envoyer" at bounding box center [444, 274] width 23 height 10
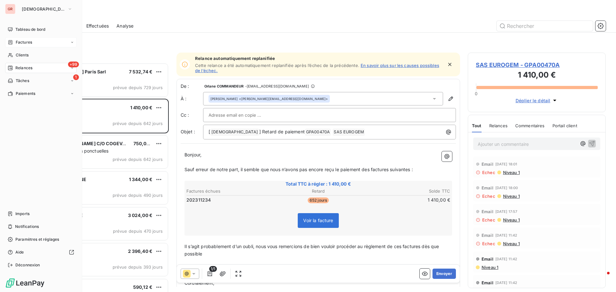
click at [29, 41] on span "Factures" at bounding box center [24, 42] width 16 height 6
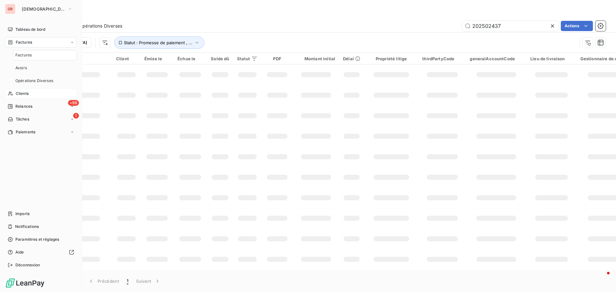
click at [24, 94] on span "Clients" at bounding box center [22, 94] width 13 height 6
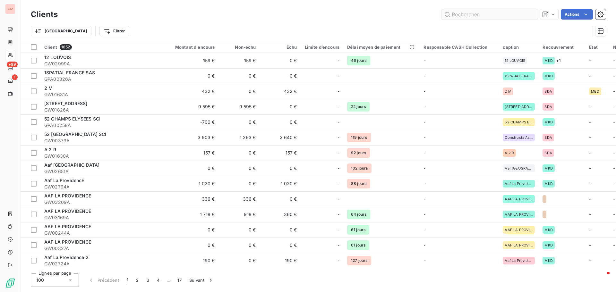
click at [466, 14] on input "text" at bounding box center [490, 14] width 96 height 10
type input "2 53 97 11 17"
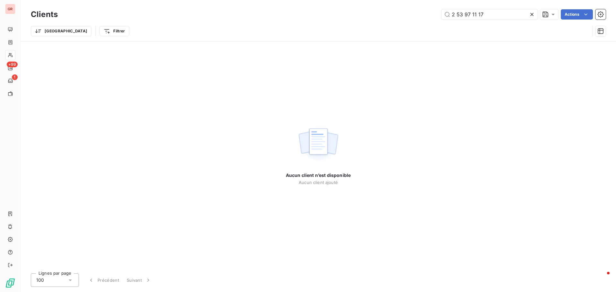
drag, startPoint x: 471, startPoint y: 14, endPoint x: 340, endPoint y: 20, distance: 130.5
click at [351, 20] on div "Clients 2 53 97 11 17 Actions" at bounding box center [318, 14] width 575 height 13
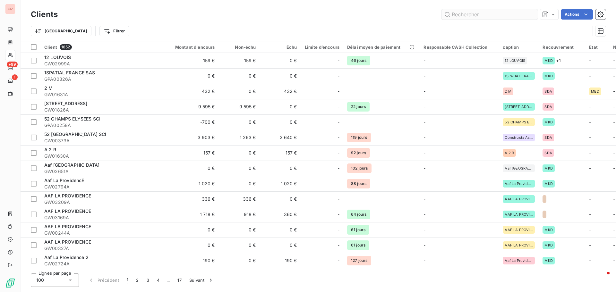
drag, startPoint x: 483, startPoint y: 9, endPoint x: 483, endPoint y: 14, distance: 5.5
click at [484, 10] on div "Clients Actions" at bounding box center [318, 14] width 575 height 13
click at [481, 15] on input "text" at bounding box center [490, 14] width 96 height 10
paste input "GW02557C"
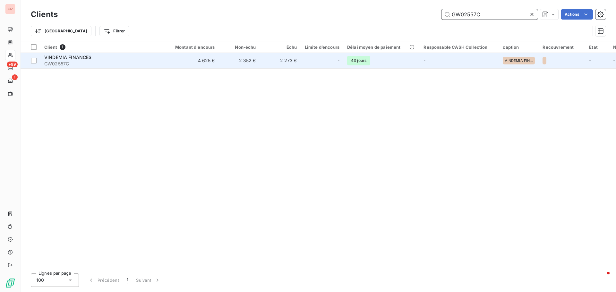
type input "GW02557C"
click at [64, 59] on span "VINDEMIA FINANCES" at bounding box center [68, 57] width 48 height 5
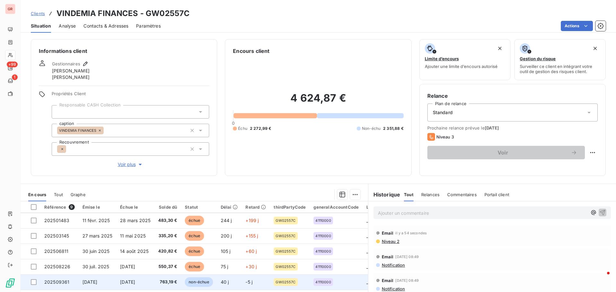
scroll to position [30, 0]
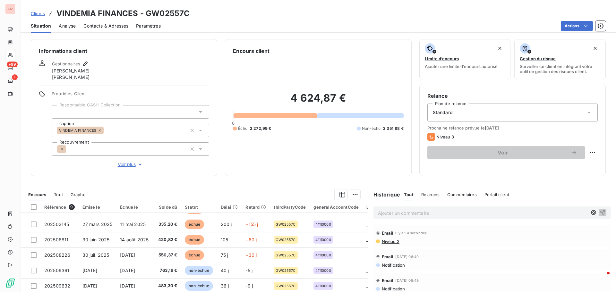
click at [389, 244] on span "Niveau 2" at bounding box center [390, 241] width 18 height 5
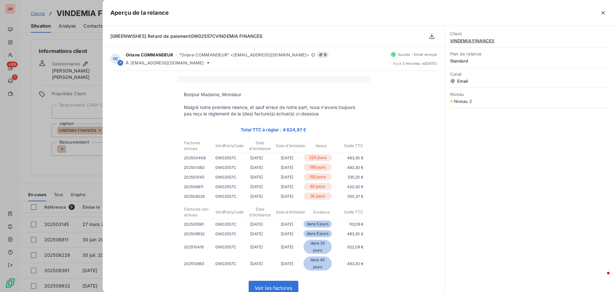
click at [65, 157] on div at bounding box center [308, 146] width 616 height 292
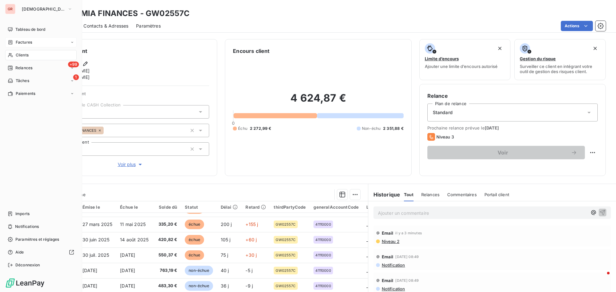
drag, startPoint x: 22, startPoint y: 43, endPoint x: 32, endPoint y: 41, distance: 10.8
click at [22, 43] on span "Factures" at bounding box center [24, 42] width 16 height 6
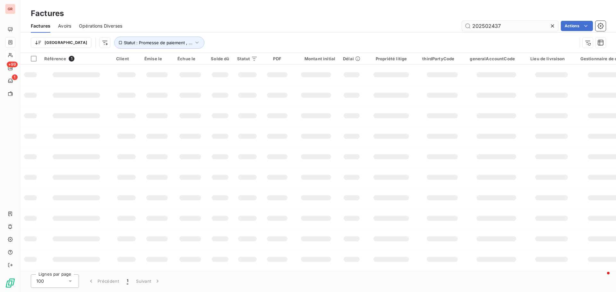
click at [507, 28] on input "202502437" at bounding box center [510, 26] width 96 height 10
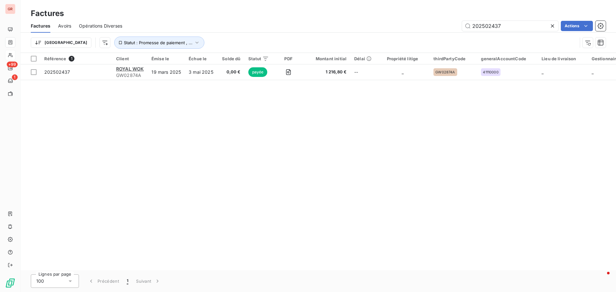
drag, startPoint x: 508, startPoint y: 25, endPoint x: 395, endPoint y: 37, distance: 114.2
click at [444, 29] on div "202502437 Actions" at bounding box center [368, 26] width 476 height 10
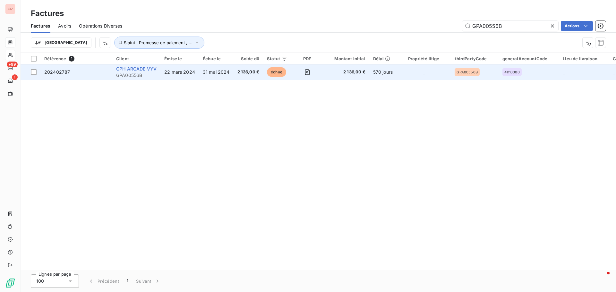
type input "GPA00556B"
click at [138, 68] on span "CPH ARCADE VYV" at bounding box center [136, 68] width 40 height 5
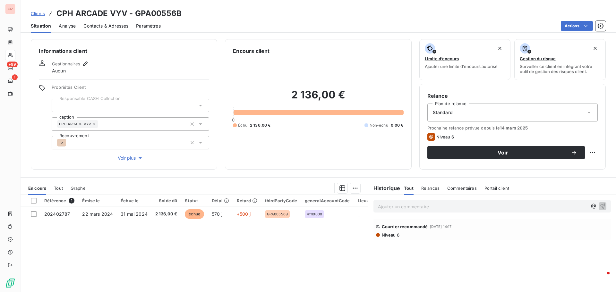
click at [120, 25] on span "Contacts & Adresses" at bounding box center [105, 26] width 45 height 6
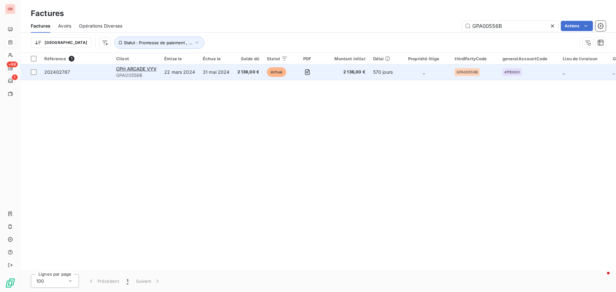
click at [140, 75] on span "GPA00556B" at bounding box center [136, 75] width 40 height 6
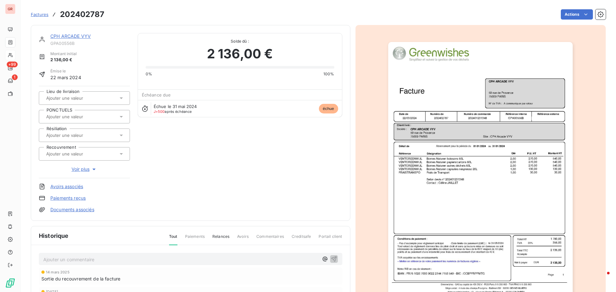
click at [82, 36] on link "CPH ARCADE VYV" at bounding box center [70, 35] width 40 height 5
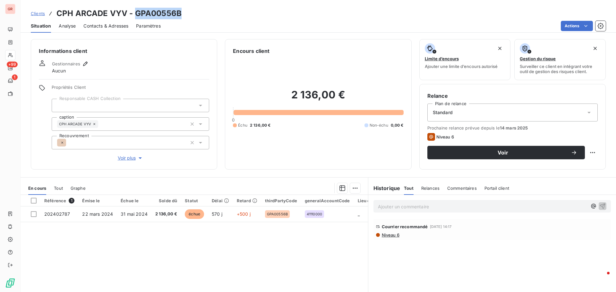
drag, startPoint x: 183, startPoint y: 14, endPoint x: 137, endPoint y: 13, distance: 46.2
click at [136, 13] on div "Clients CPH ARCADE VYV - GPA00556B" at bounding box center [319, 14] width 596 height 12
copy h3 "GPA00556B"
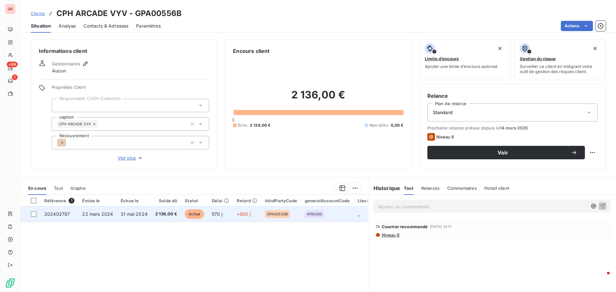
click at [127, 214] on span "31 mai 2024" at bounding box center [134, 214] width 27 height 5
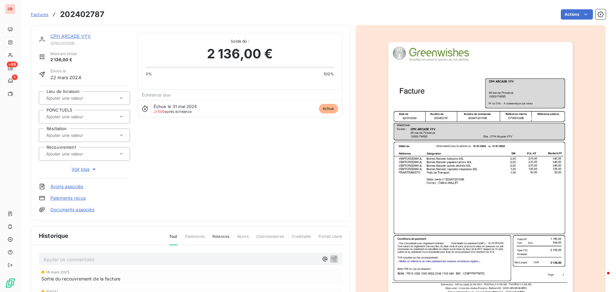
click at [471, 182] on img "button" at bounding box center [480, 172] width 185 height 261
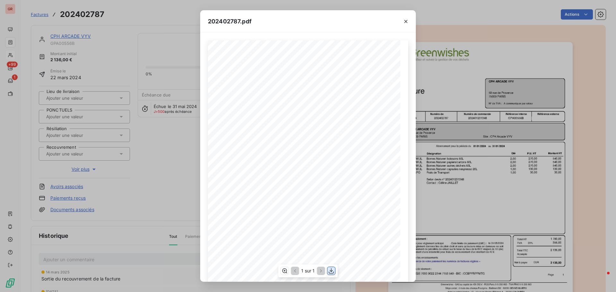
click at [331, 271] on icon "button" at bounding box center [331, 271] width 5 height 5
click at [406, 21] on icon "button" at bounding box center [406, 21] width 6 height 6
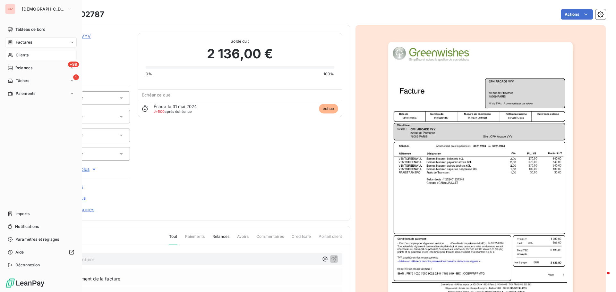
click at [27, 54] on span "Clients" at bounding box center [22, 55] width 13 height 6
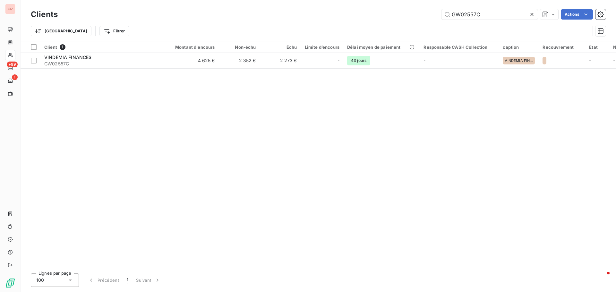
drag, startPoint x: 486, startPoint y: 16, endPoint x: 315, endPoint y: 31, distance: 171.4
click at [350, 22] on div "Clients GW02557C Actions Trier Filtrer" at bounding box center [318, 24] width 575 height 33
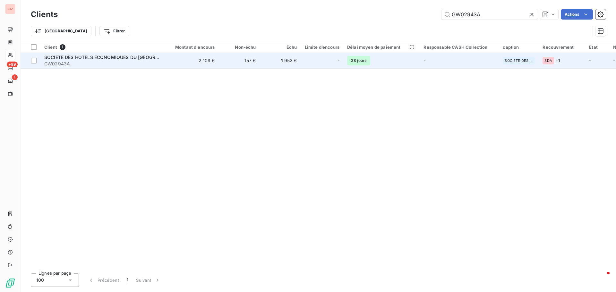
type input "GW02943A"
click at [132, 53] on td "SOCIETE DES HOTELS ECONOMIQUES DU NORD PARISIEN GW02943A" at bounding box center [101, 60] width 123 height 15
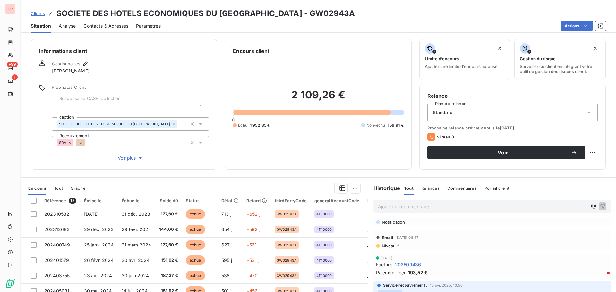
click at [111, 23] on span "Contacts & Adresses" at bounding box center [105, 26] width 45 height 6
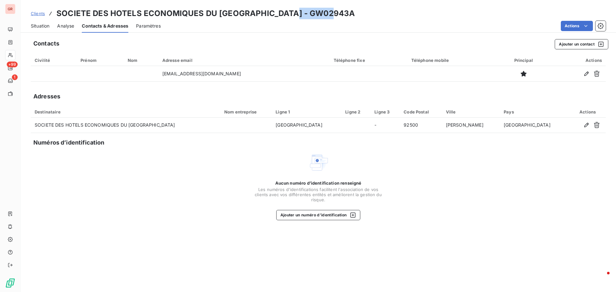
drag, startPoint x: 329, startPoint y: 15, endPoint x: 286, endPoint y: 15, distance: 42.7
click at [286, 15] on div "Clients SOCIETE DES HOTELS ECONOMIQUES DU [GEOGRAPHIC_DATA] - GW02943A" at bounding box center [319, 14] width 596 height 12
copy h3 "GW02943A"
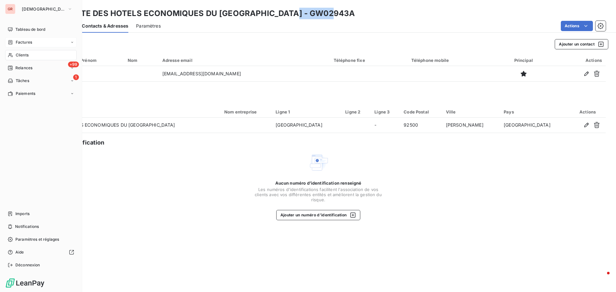
click at [21, 43] on span "Factures" at bounding box center [24, 42] width 16 height 6
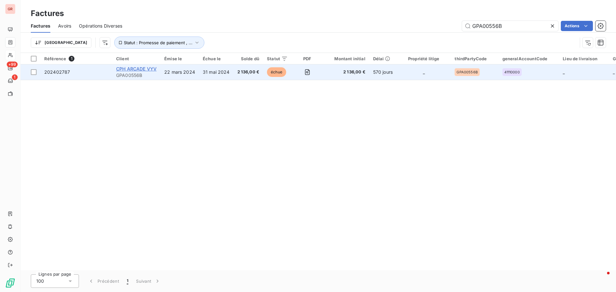
click at [139, 71] on span "CPH ARCADE VYV" at bounding box center [136, 68] width 40 height 5
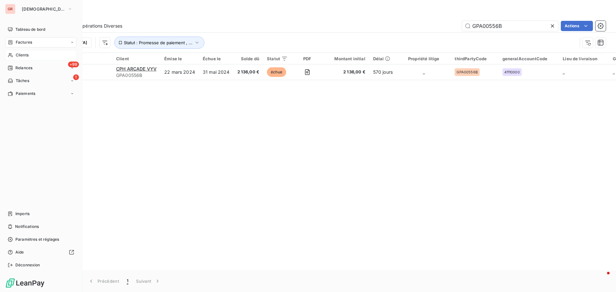
click at [27, 56] on span "Clients" at bounding box center [22, 55] width 13 height 6
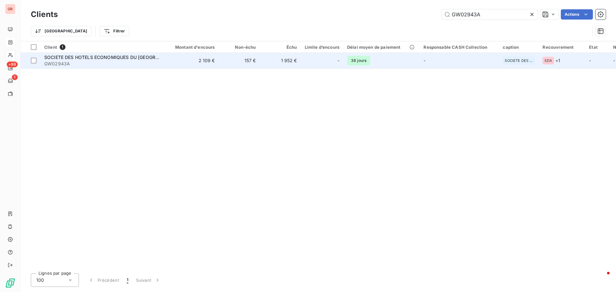
click at [126, 54] on div "SOCIETE DES HOTELS ECONOMIQUES DU [GEOGRAPHIC_DATA]" at bounding box center [102, 57] width 116 height 6
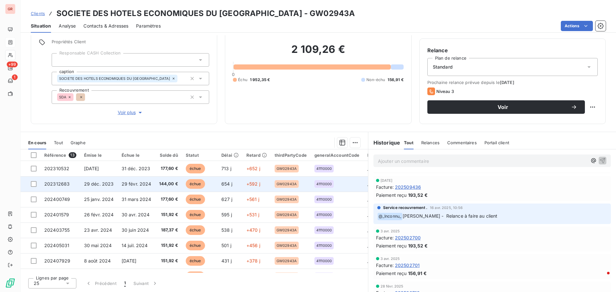
click at [136, 185] on span "29 févr. 2024" at bounding box center [137, 183] width 30 height 5
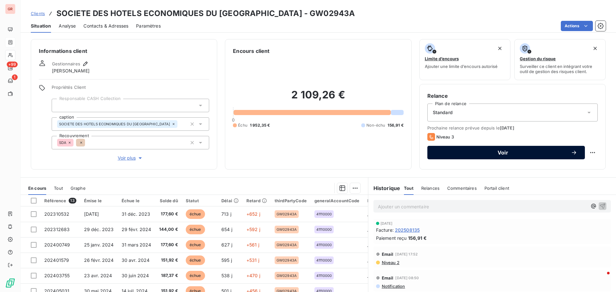
click at [503, 153] on span "Voir" at bounding box center [503, 152] width 136 height 5
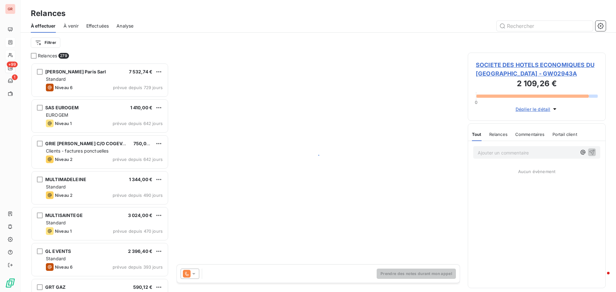
scroll to position [225, 133]
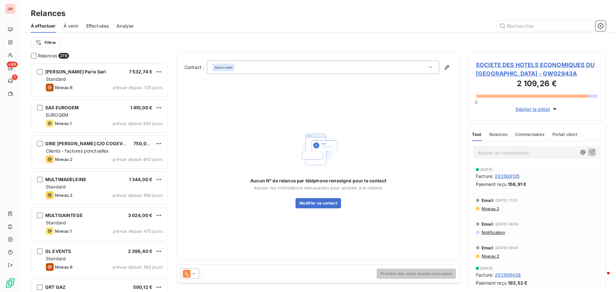
click at [194, 273] on icon at bounding box center [194, 274] width 6 height 6
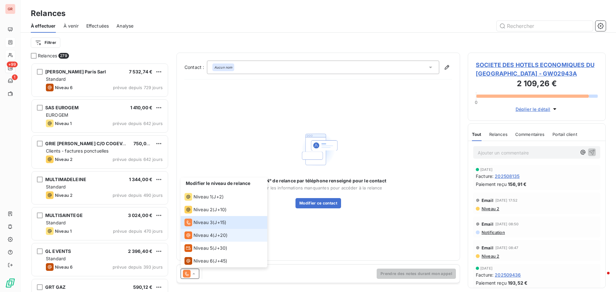
click at [213, 234] on div "Niveau 4 ( J+20 )" at bounding box center [206, 236] width 43 height 8
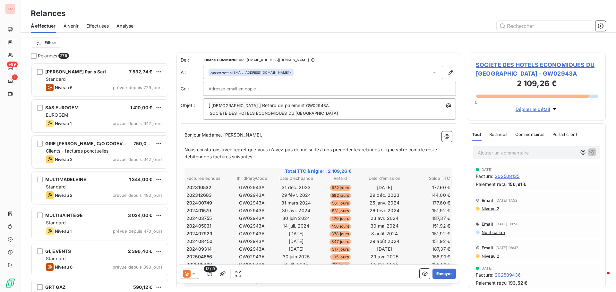
click at [286, 85] on div at bounding box center [330, 89] width 242 height 10
click at [283, 90] on input "text" at bounding box center [330, 89] width 242 height 10
click at [283, 90] on div at bounding box center [330, 89] width 242 height 10
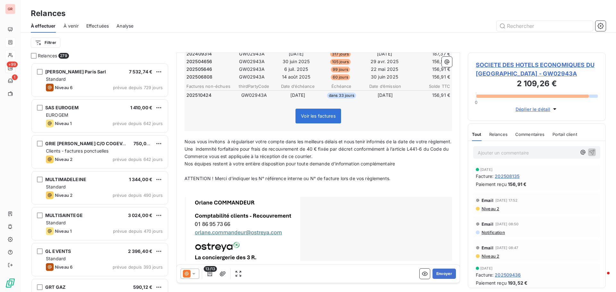
scroll to position [207, 0]
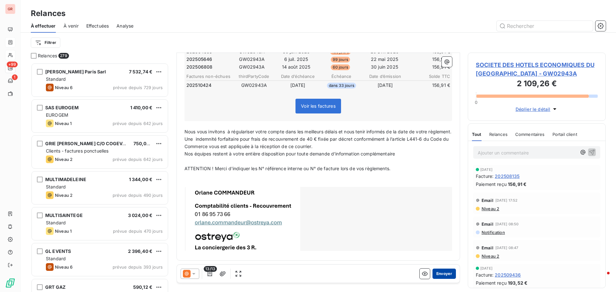
click at [444, 275] on button "Envoyer" at bounding box center [444, 274] width 23 height 10
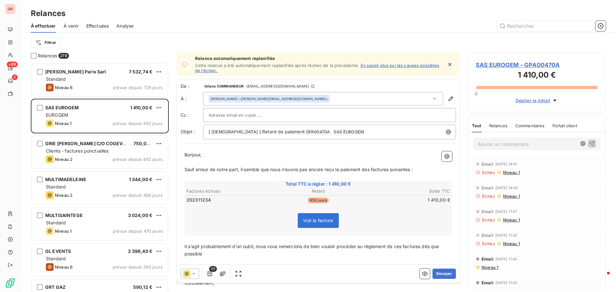
click at [509, 173] on span "Niveau 1" at bounding box center [511, 172] width 17 height 5
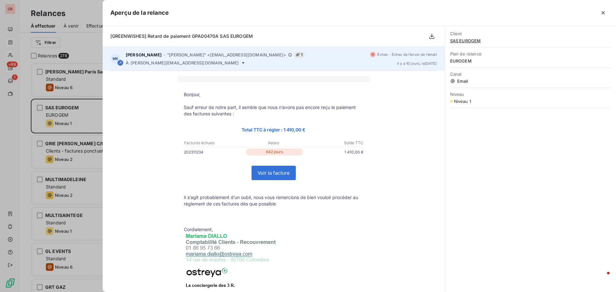
click at [194, 65] on span "[PERSON_NAME][EMAIL_ADDRESS][DOMAIN_NAME]" at bounding box center [185, 62] width 108 height 5
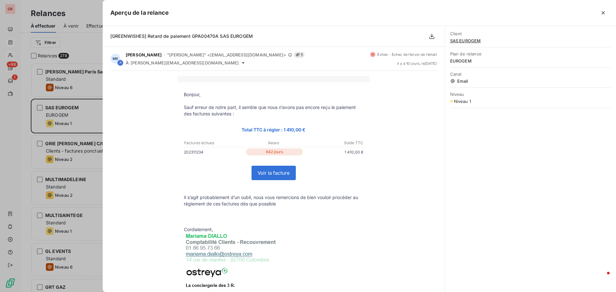
click at [90, 44] on div at bounding box center [308, 146] width 616 height 292
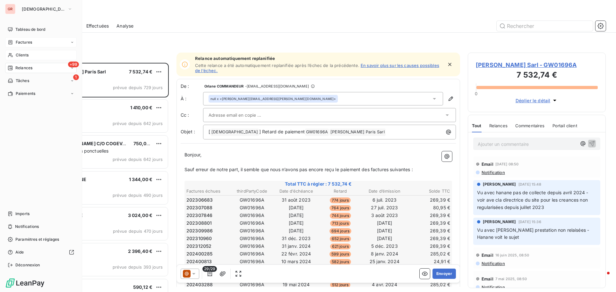
click at [28, 43] on span "Factures" at bounding box center [24, 42] width 16 height 6
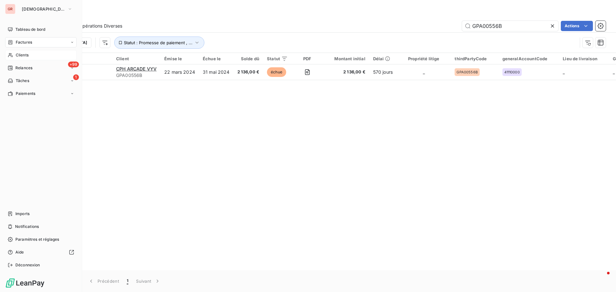
click at [26, 56] on span "Clients" at bounding box center [22, 55] width 13 height 6
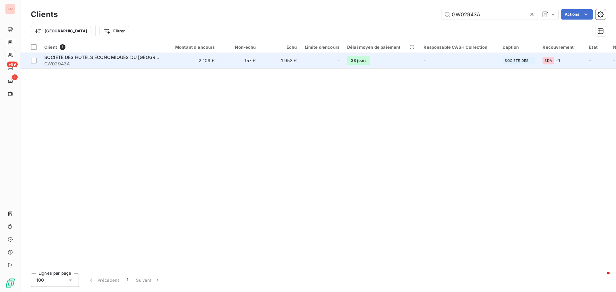
click at [129, 56] on span "SOCIETE DES HOTELS ECONOMIQUES DU [GEOGRAPHIC_DATA]" at bounding box center [114, 57] width 140 height 5
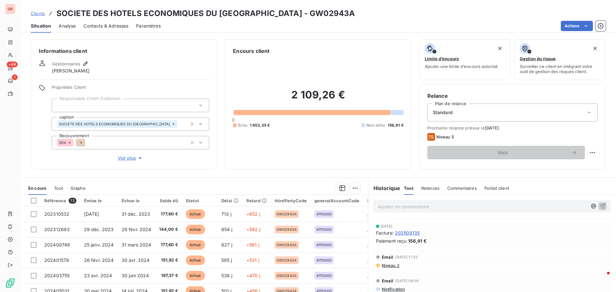
scroll to position [32, 0]
click at [391, 254] on span "Niveau 2" at bounding box center [390, 254] width 18 height 5
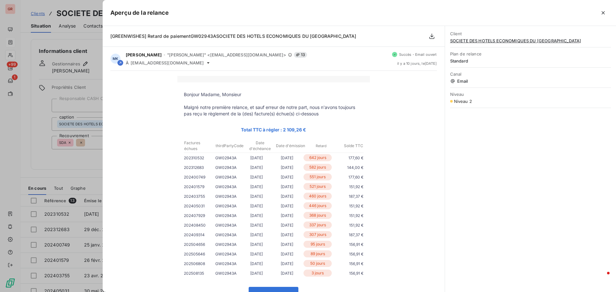
click at [26, 166] on div at bounding box center [308, 146] width 616 height 292
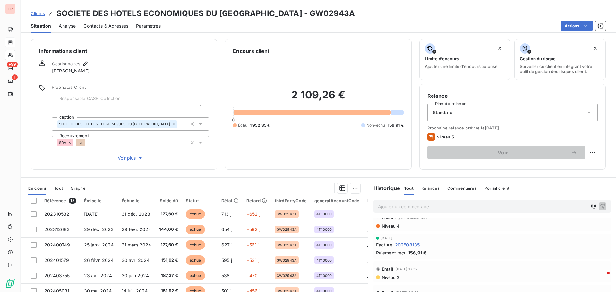
scroll to position [0, 0]
click at [393, 236] on span "Niveau 4" at bounding box center [390, 235] width 19 height 5
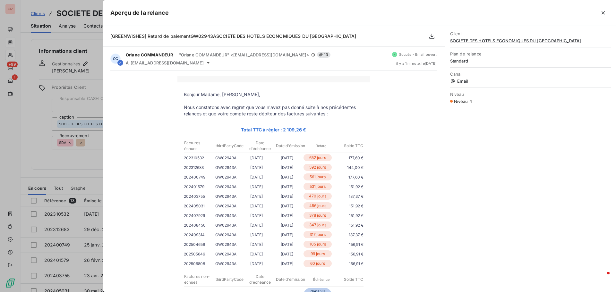
click at [88, 40] on div at bounding box center [308, 146] width 616 height 292
